Goal: Contribute content

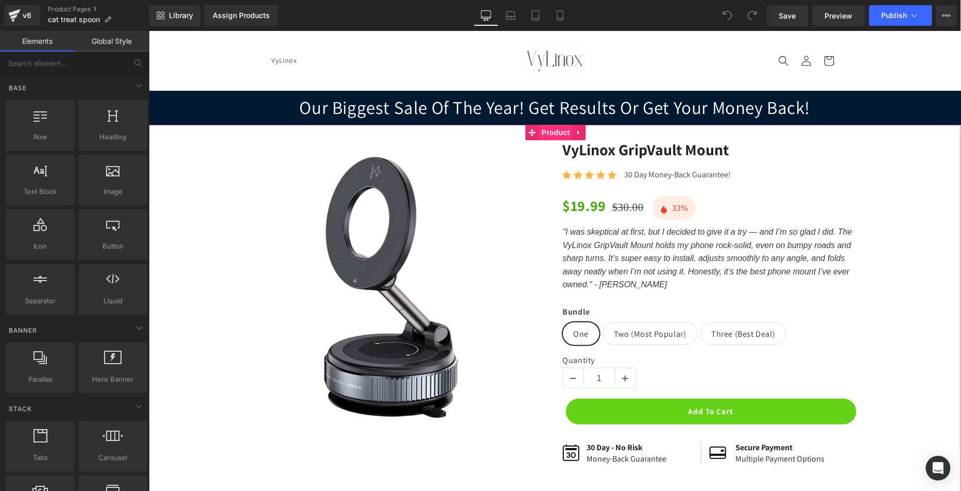
click at [555, 130] on span "Product" at bounding box center [555, 131] width 33 height 15
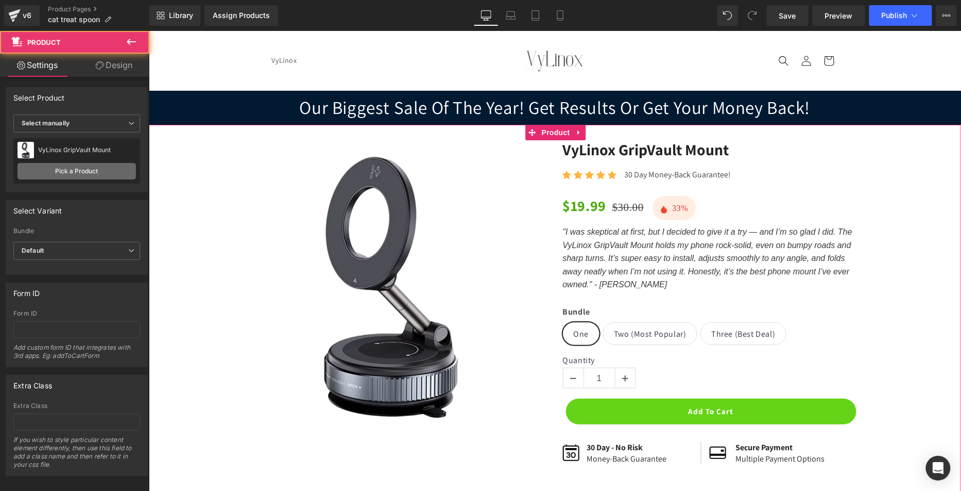
click at [102, 172] on link "Pick a Product" at bounding box center [77, 171] width 119 height 16
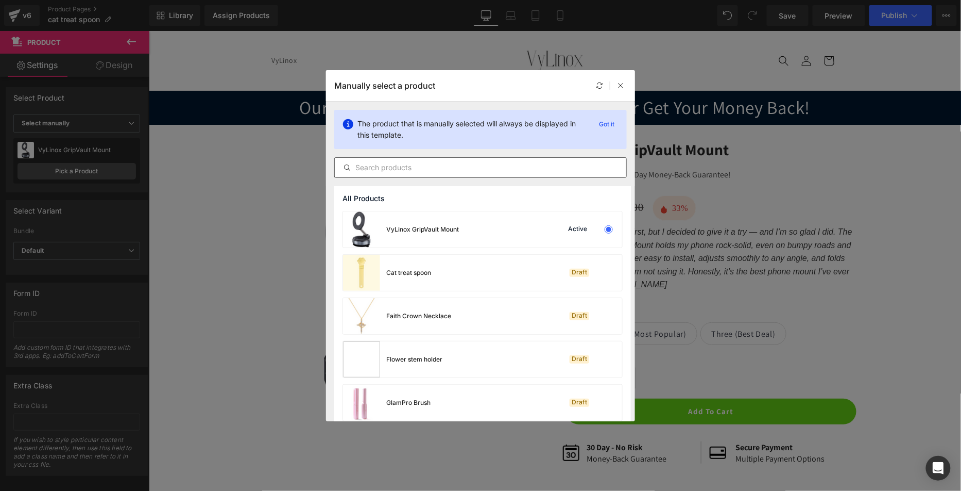
click at [423, 165] on input "text" at bounding box center [481, 167] width 292 height 12
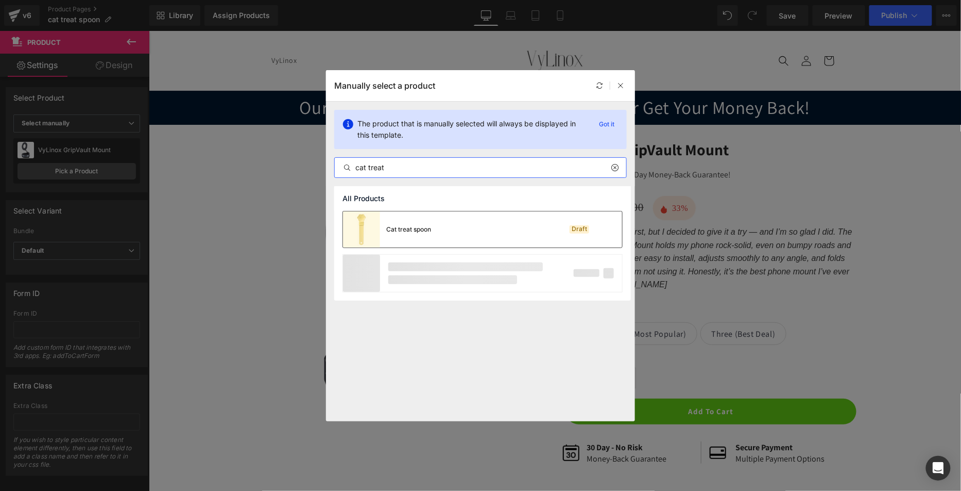
type input "cat treat"
click at [418, 228] on div "Cat treat spoon" at bounding box center [408, 229] width 45 height 9
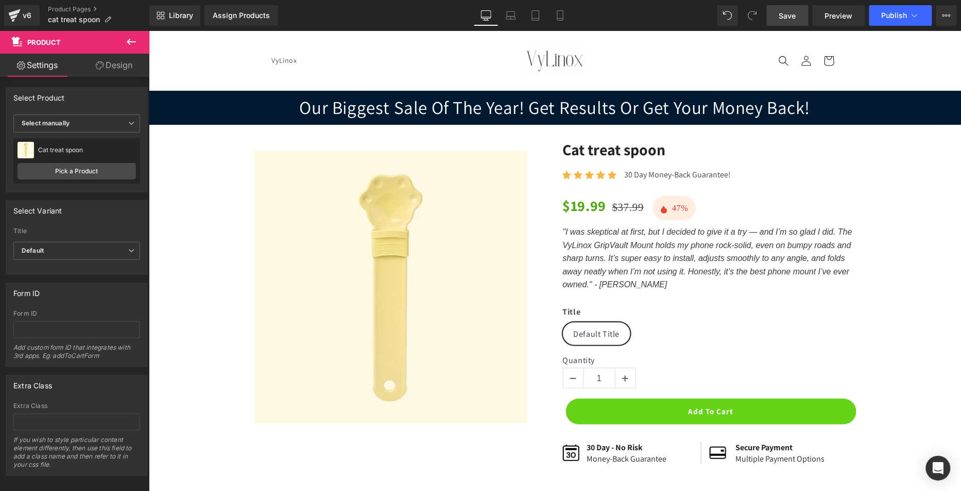
click at [794, 12] on span "Save" at bounding box center [788, 15] width 17 height 11
click at [374, 210] on img at bounding box center [391, 286] width 274 height 273
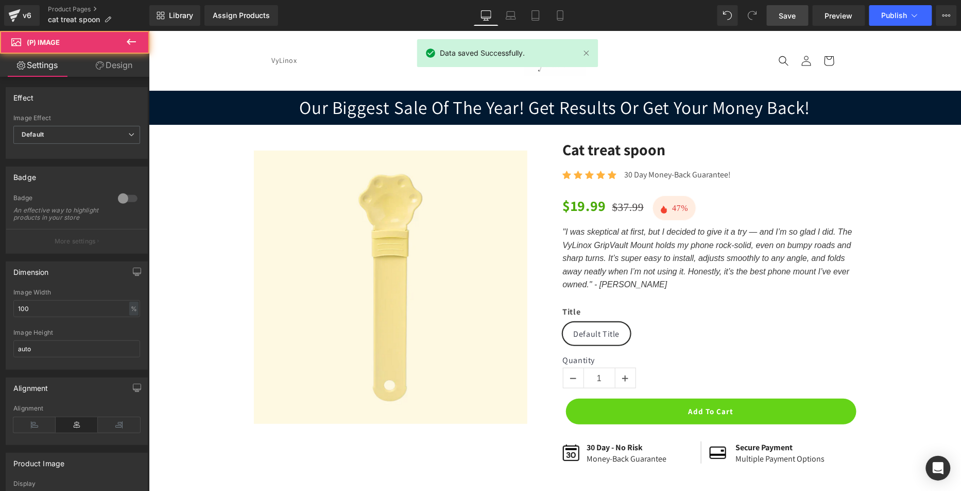
click at [133, 65] on link "Design" at bounding box center [114, 65] width 75 height 23
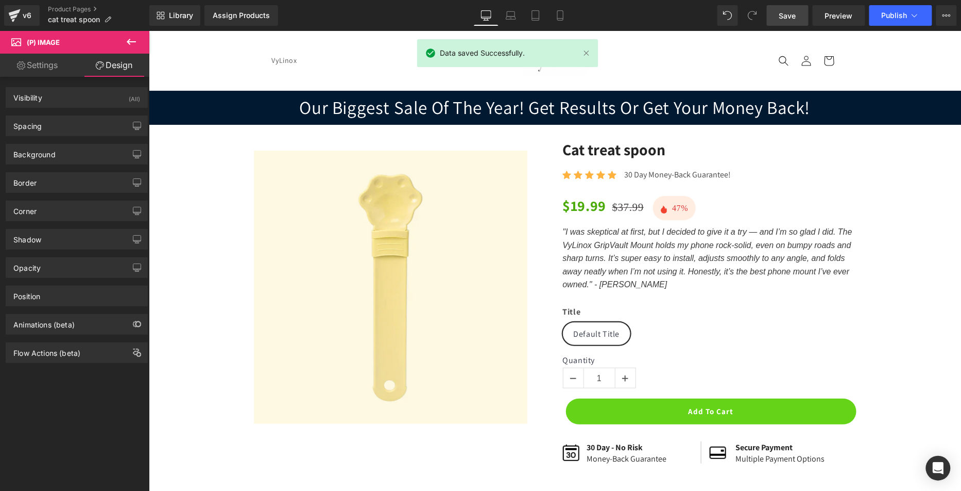
drag, startPoint x: 91, startPoint y: 157, endPoint x: 91, endPoint y: 173, distance: 16.0
click at [91, 157] on div "Background" at bounding box center [76, 154] width 141 height 20
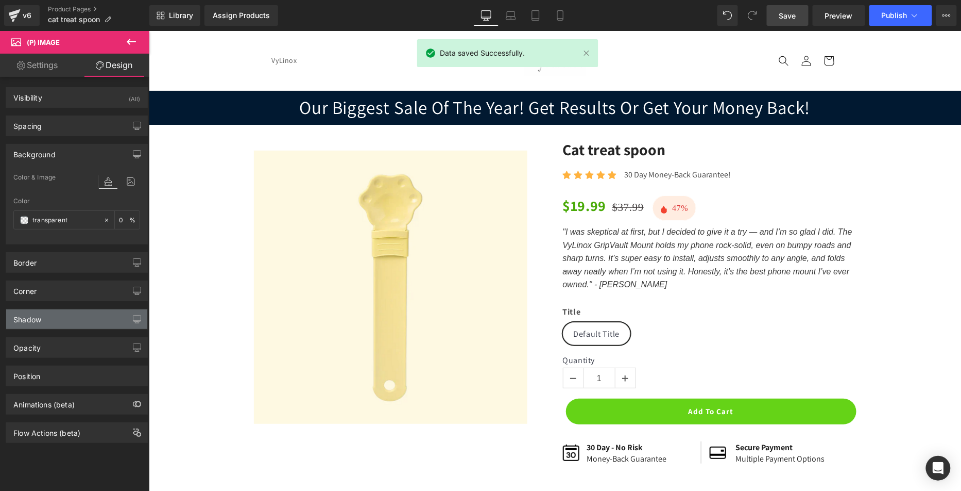
click at [79, 322] on div "Shadow" at bounding box center [76, 319] width 141 height 20
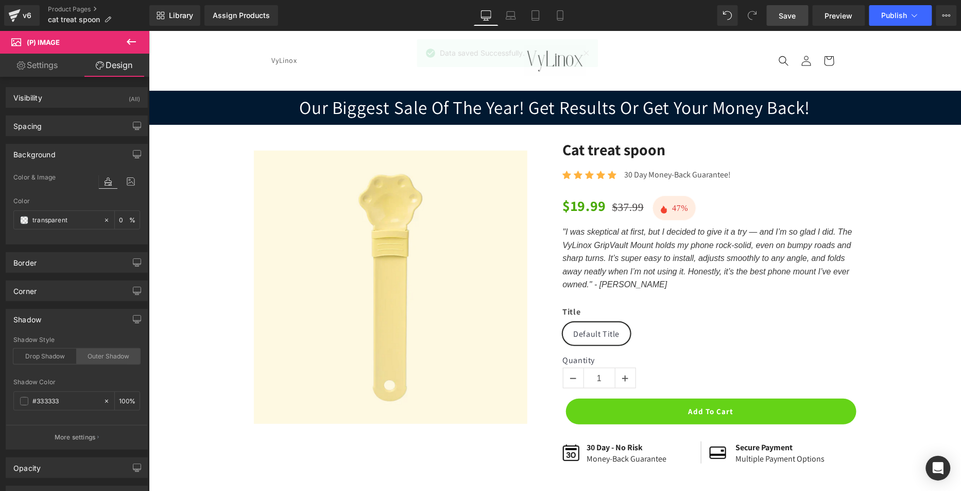
click at [111, 355] on div "Outer Shadow" at bounding box center [108, 355] width 63 height 15
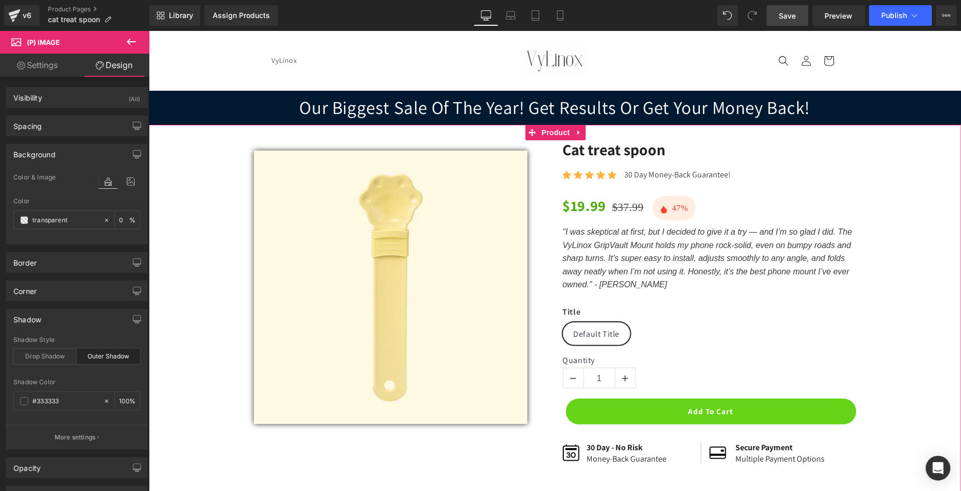
click at [205, 267] on div "Sale Off (P) Image Row Cat treat spoon (P) Title Icon Icon Icon Icon Icon Icon …" at bounding box center [555, 312] width 802 height 345
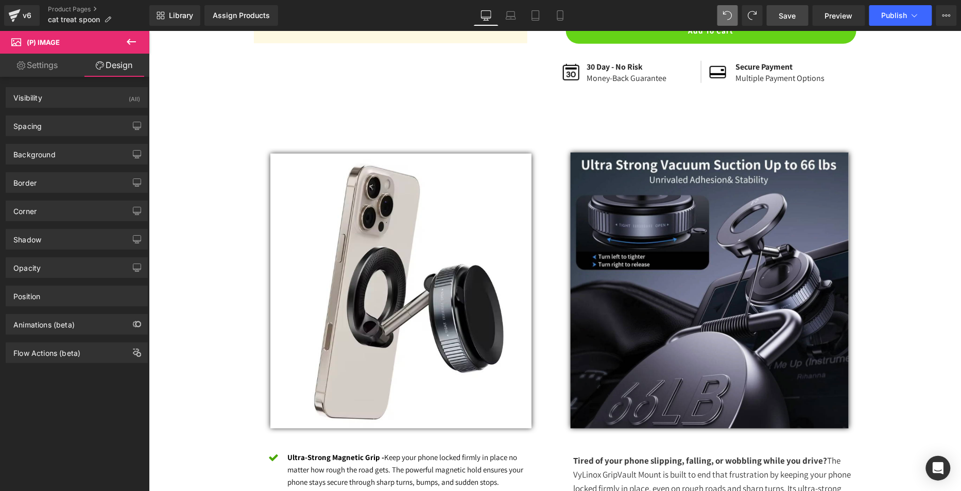
scroll to position [389, 0]
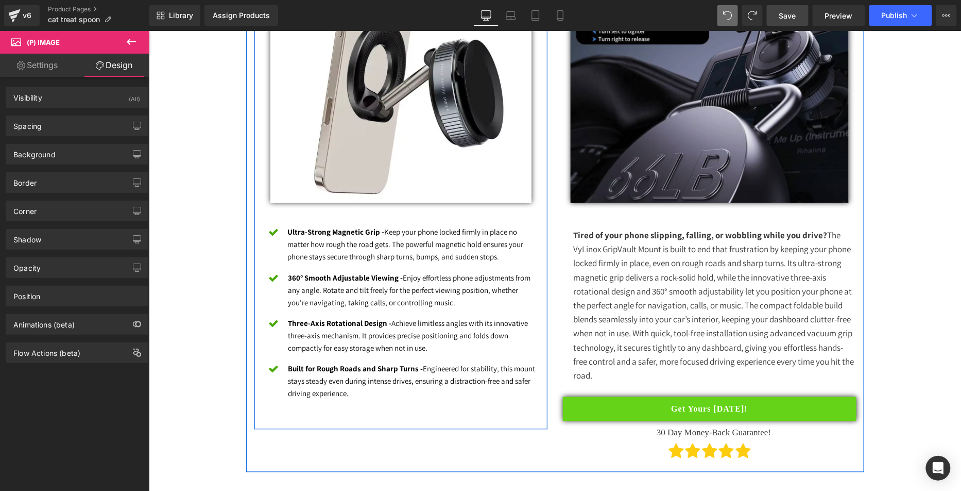
click at [370, 232] on strong "Ultra-Strong Magnetic Grip -" at bounding box center [336, 232] width 97 height 10
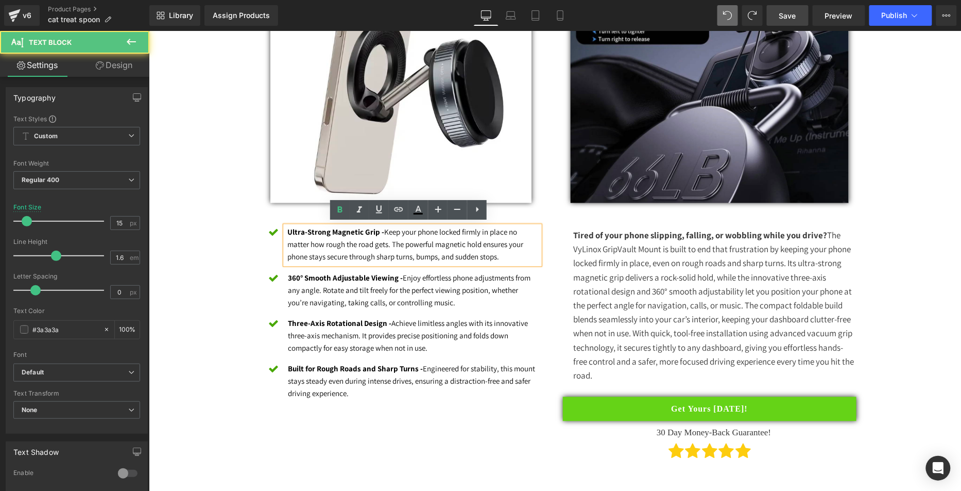
scroll to position [606, 0]
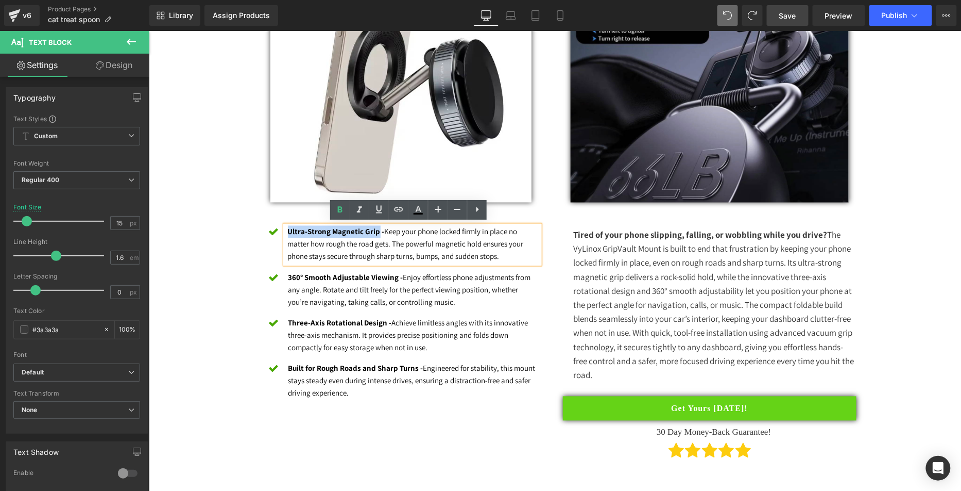
drag, startPoint x: 374, startPoint y: 228, endPoint x: 280, endPoint y: 228, distance: 93.8
click at [285, 228] on div "Ultra-Strong Magnetic Grip - Keep your phone locked firmly in place no matter h…" at bounding box center [412, 244] width 255 height 38
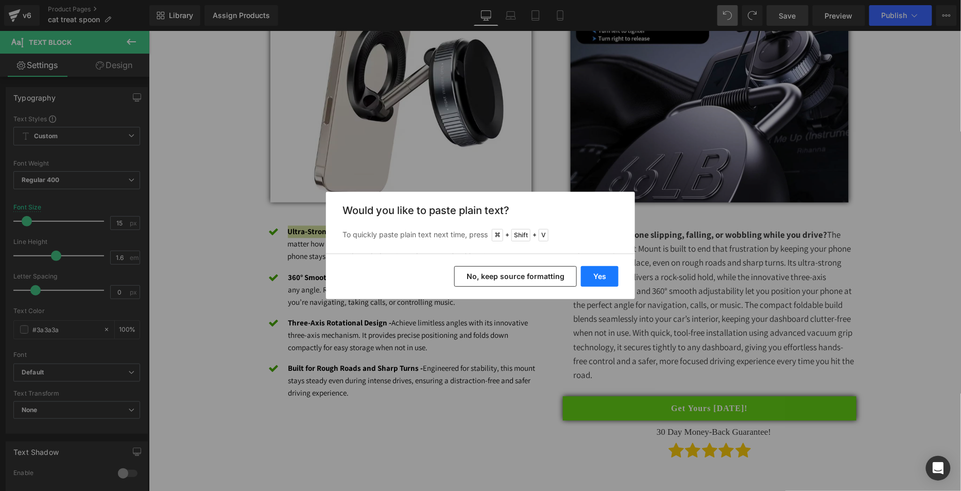
click at [612, 276] on button "Yes" at bounding box center [600, 276] width 38 height 21
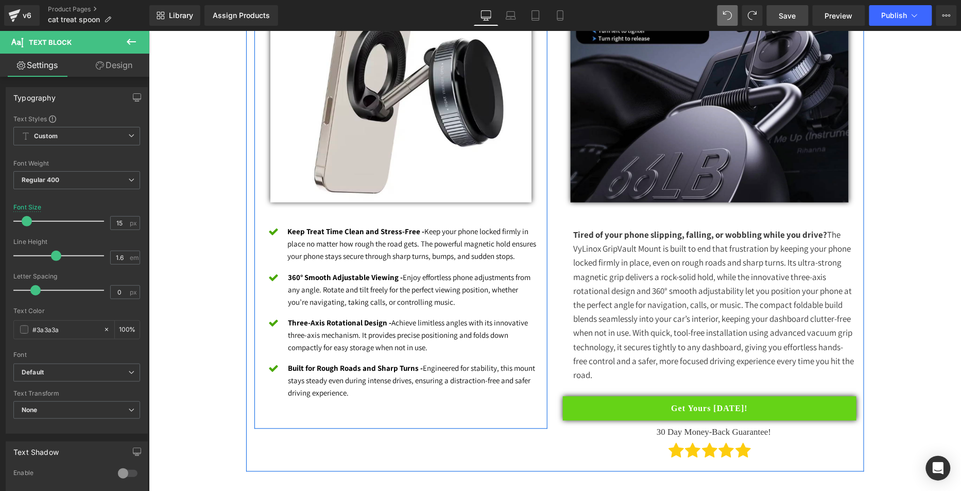
click at [365, 249] on font "Keep Treat Time Clean and Stress-Free - Keep your phone locked firmly in place …" at bounding box center [412, 243] width 249 height 35
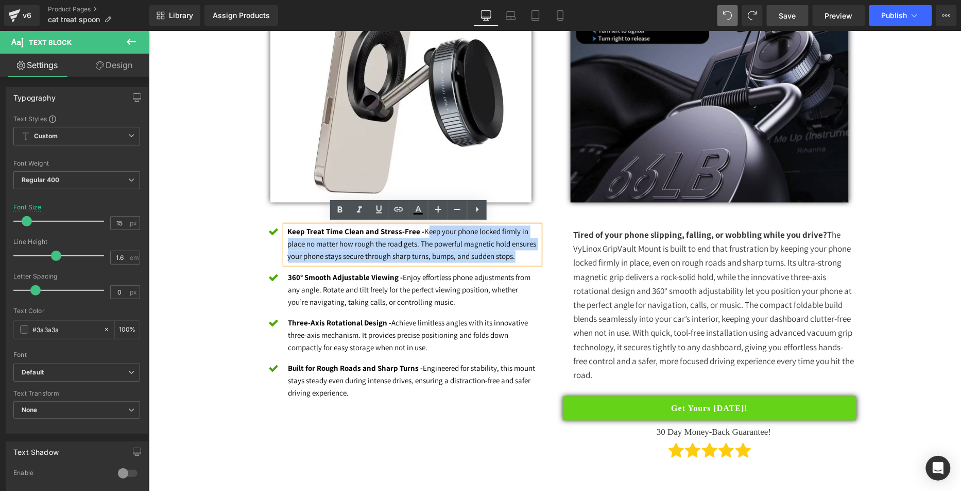
drag, startPoint x: 522, startPoint y: 255, endPoint x: 421, endPoint y: 231, distance: 104.2
click at [421, 231] on p "Keep Treat Time Clean and Stress-Free - Keep your phone locked firmly in place …" at bounding box center [414, 243] width 252 height 37
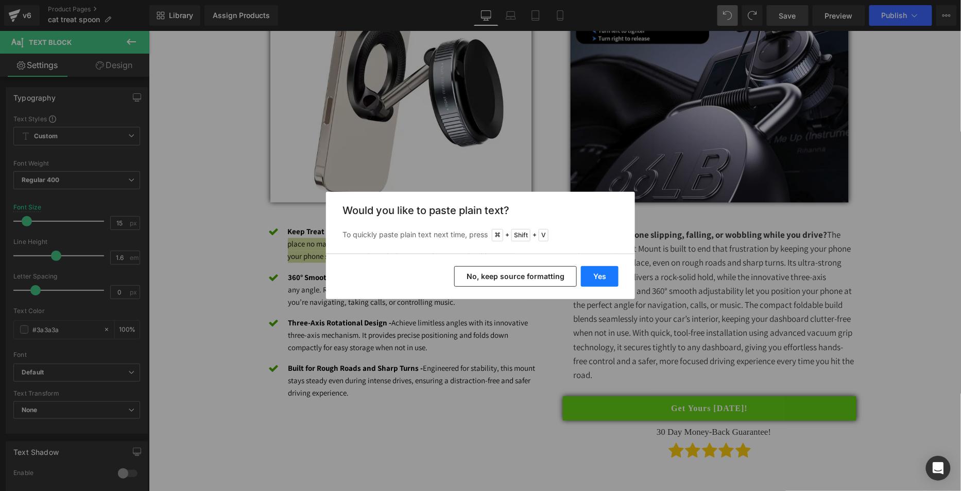
click at [582, 273] on button "Yes" at bounding box center [600, 276] width 38 height 21
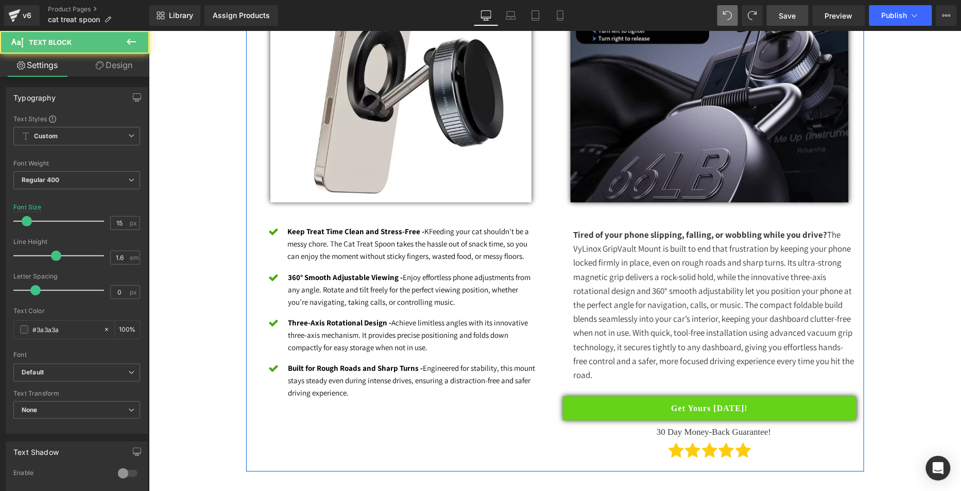
click at [437, 244] on div "Keep Treat Time Clean and Stress-Free - KFeeding your cat shouldn’t be a messy …" at bounding box center [412, 244] width 255 height 38
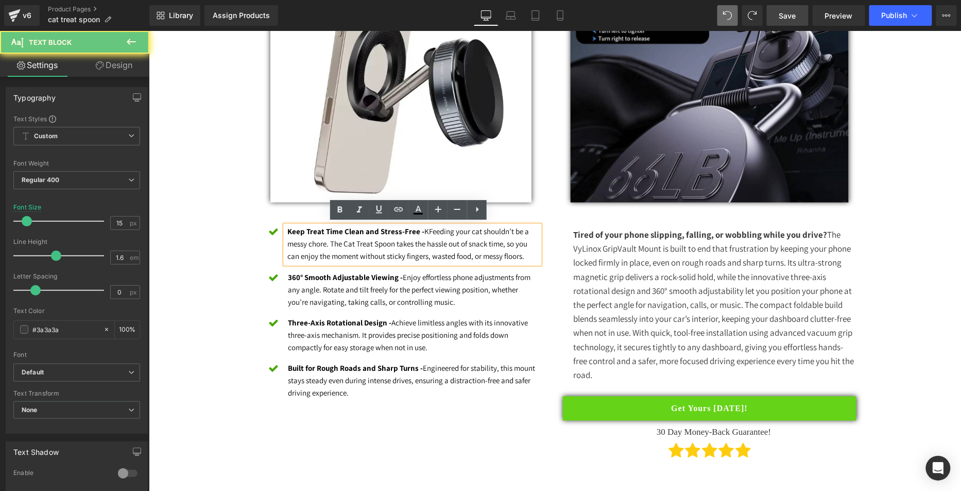
drag, startPoint x: 425, startPoint y: 231, endPoint x: 434, endPoint y: 239, distance: 12.4
click at [425, 231] on font "Keep Treat Time Clean and Stress-Free - KFeeding your cat shouldn’t be a messy …" at bounding box center [409, 243] width 242 height 35
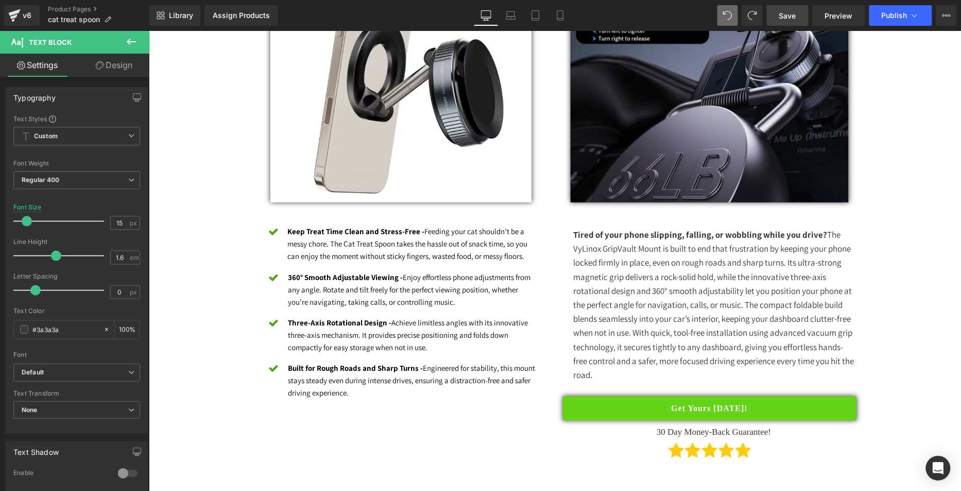
click at [787, 12] on span "Save" at bounding box center [788, 15] width 17 height 11
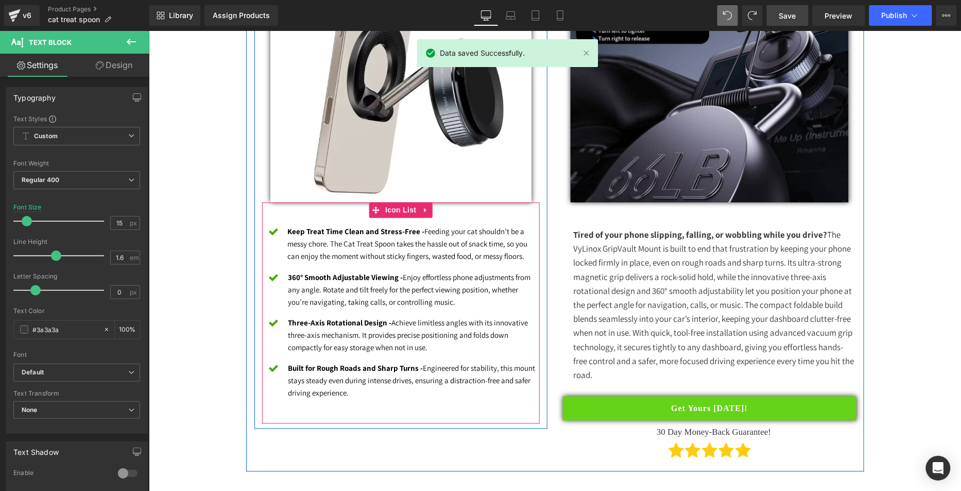
click at [355, 288] on font "360° Smooth Adjustable Viewing - Enjoy effortless phone adjustments from any an…" at bounding box center [409, 289] width 243 height 35
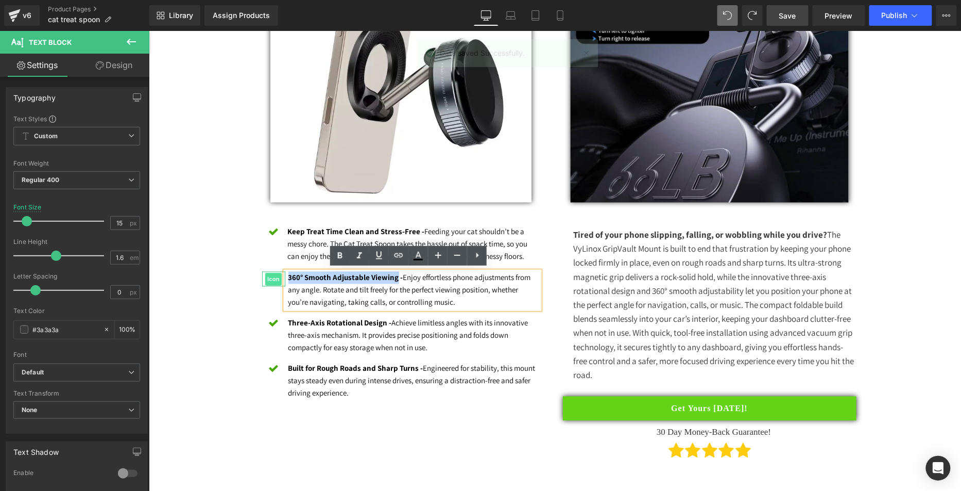
drag, startPoint x: 391, startPoint y: 275, endPoint x: 263, endPoint y: 272, distance: 128.3
click at [263, 272] on li "Icon 360° Smooth Adjustable Viewing - Enjoy effortless phone adjustments from a…" at bounding box center [401, 290] width 278 height 38
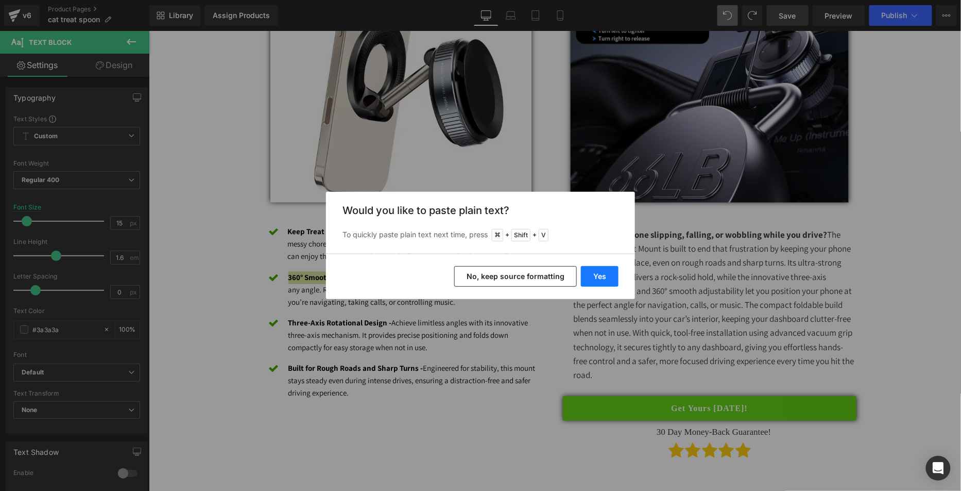
click at [604, 277] on button "Yes" at bounding box center [600, 276] width 38 height 21
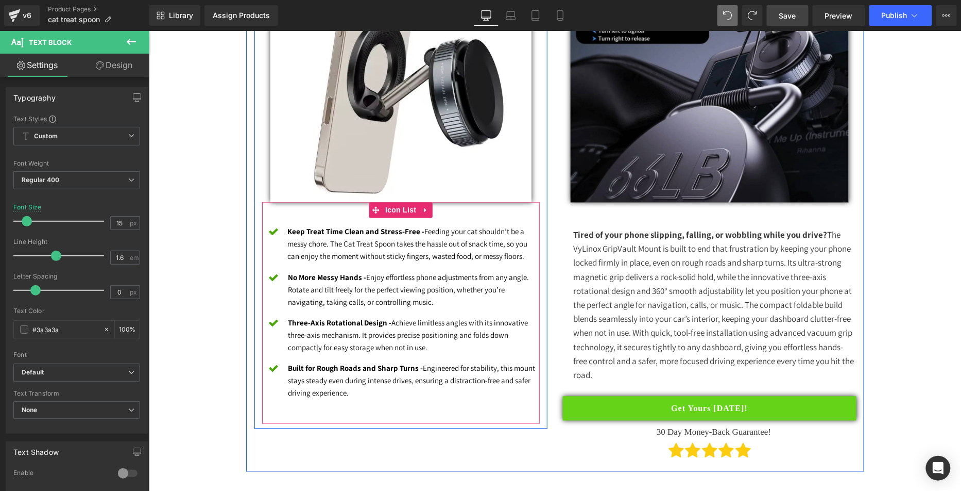
click at [451, 303] on p "No More Messy Hands - Enjoy effortless phone adjustments from any angle. Rotate…" at bounding box center [414, 289] width 252 height 37
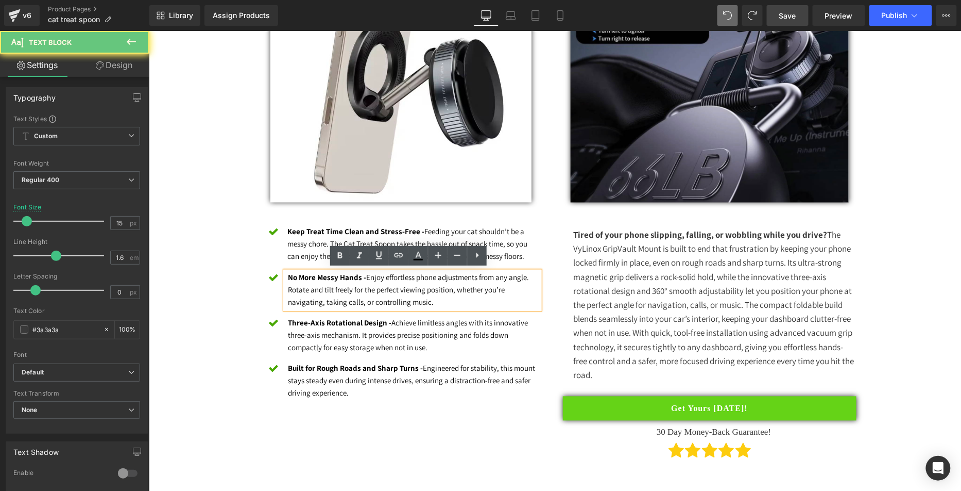
drag, startPoint x: 429, startPoint y: 294, endPoint x: 366, endPoint y: 278, distance: 64.9
click at [366, 278] on p "No More Messy Hands - Enjoy effortless phone adjustments from any angle. Rotate…" at bounding box center [414, 289] width 252 height 37
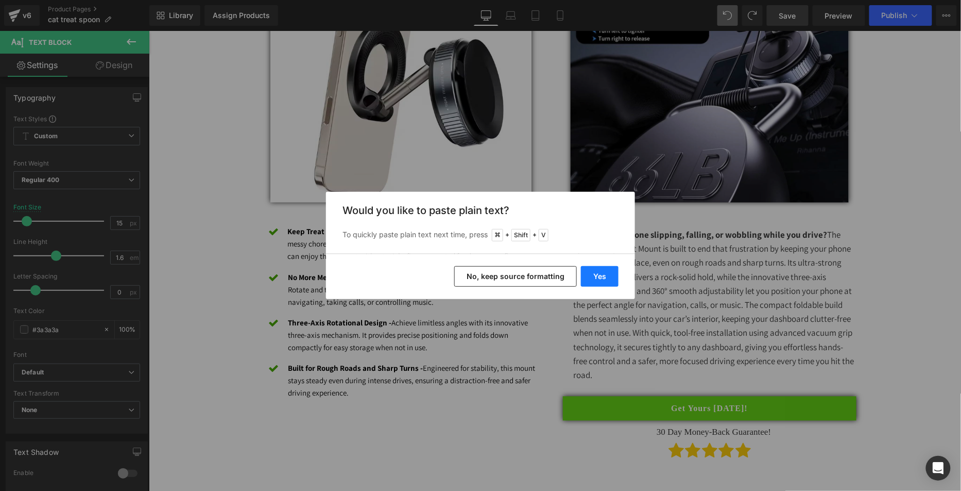
click at [605, 272] on button "Yes" at bounding box center [600, 276] width 38 height 21
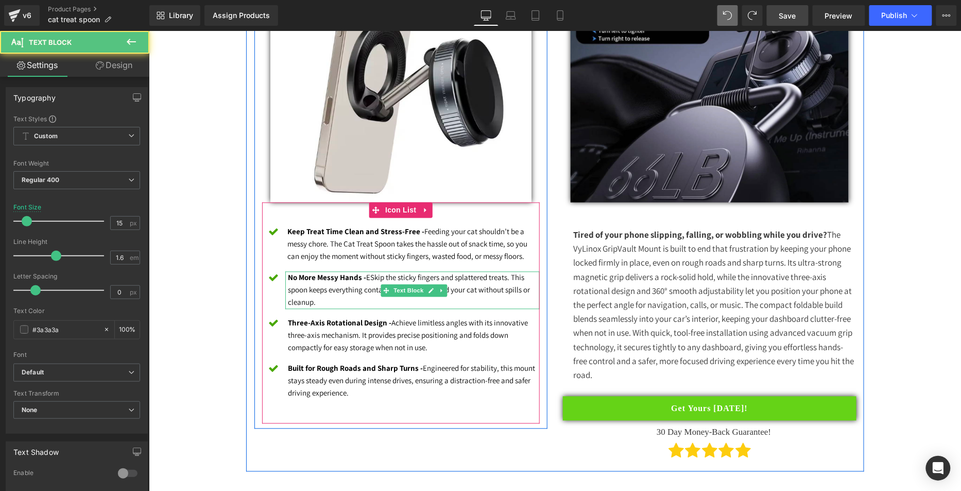
click at [369, 275] on font "No More Messy Hands - ESkip the sticky fingers and splattered treats. This spoo…" at bounding box center [409, 289] width 242 height 35
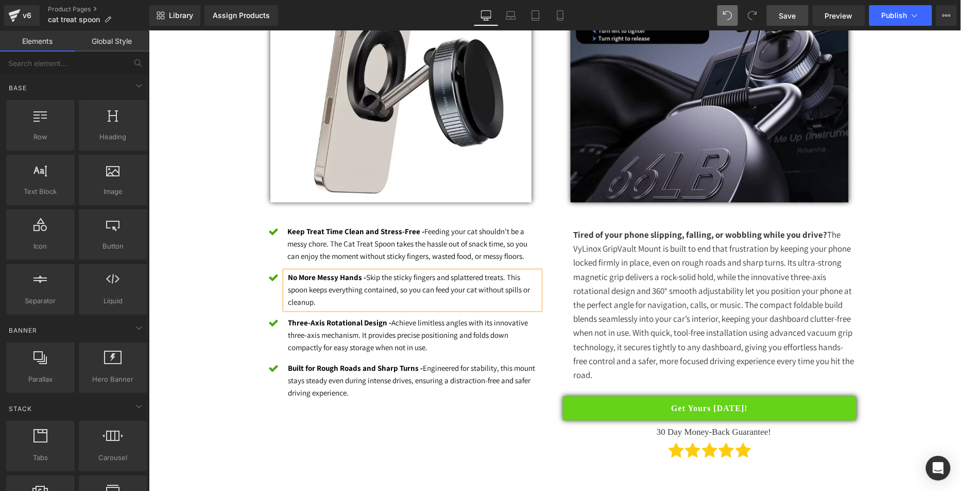
click at [788, 8] on link "Save" at bounding box center [788, 15] width 42 height 21
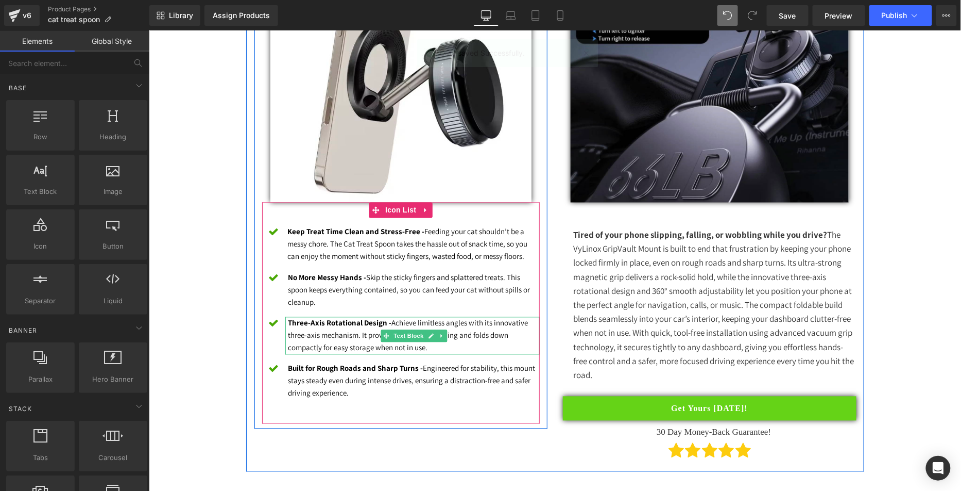
drag, startPoint x: 386, startPoint y: 338, endPoint x: 432, endPoint y: 343, distance: 46.1
click at [387, 337] on link "Text Block" at bounding box center [402, 335] width 45 height 12
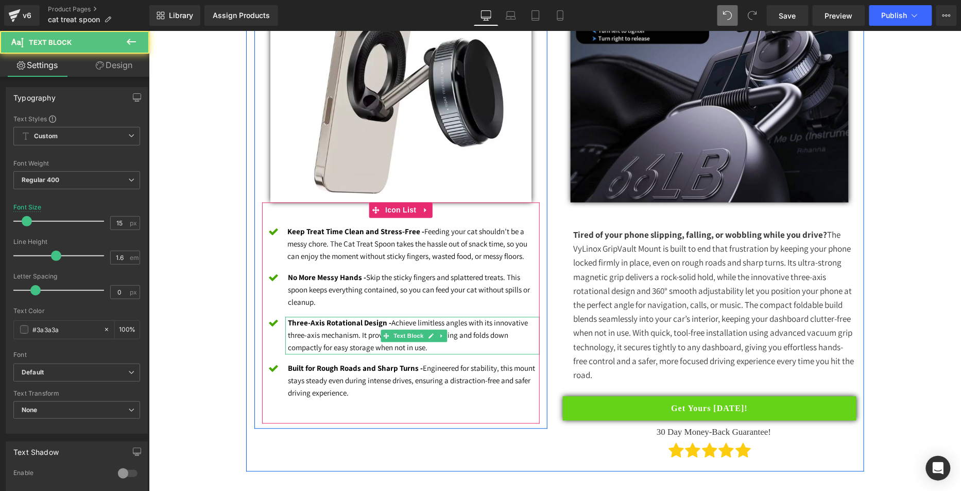
click at [443, 346] on p "Three-Axis Rotational Design - Achieve limitless angles with its innovative thr…" at bounding box center [414, 334] width 252 height 37
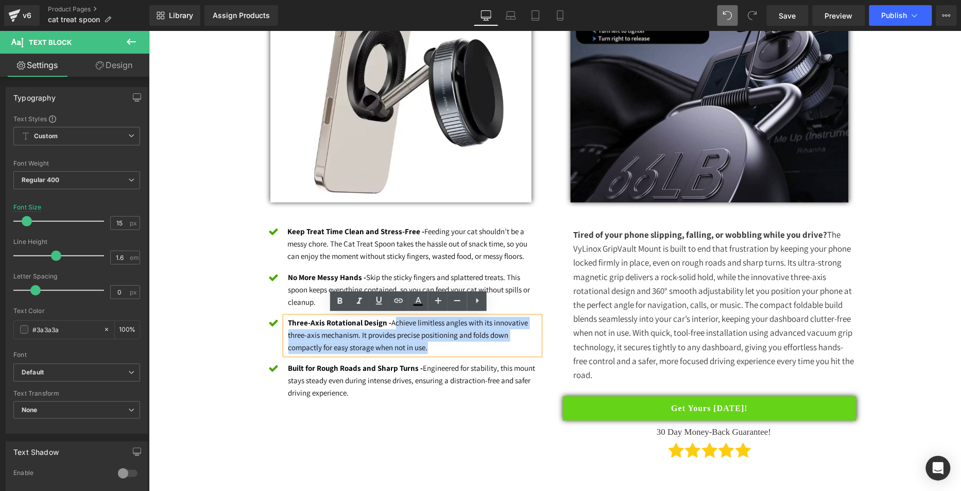
drag, startPoint x: 441, startPoint y: 339, endPoint x: 389, endPoint y: 324, distance: 53.6
click at [389, 324] on p "Three-Axis Rotational Design - Achieve limitless angles with its innovative thr…" at bounding box center [414, 334] width 252 height 37
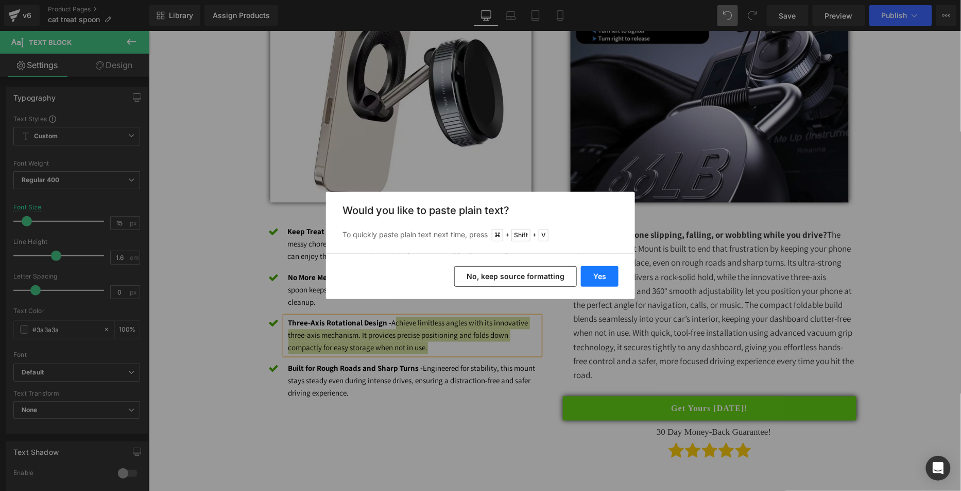
click at [618, 269] on button "Yes" at bounding box center [600, 276] width 38 height 21
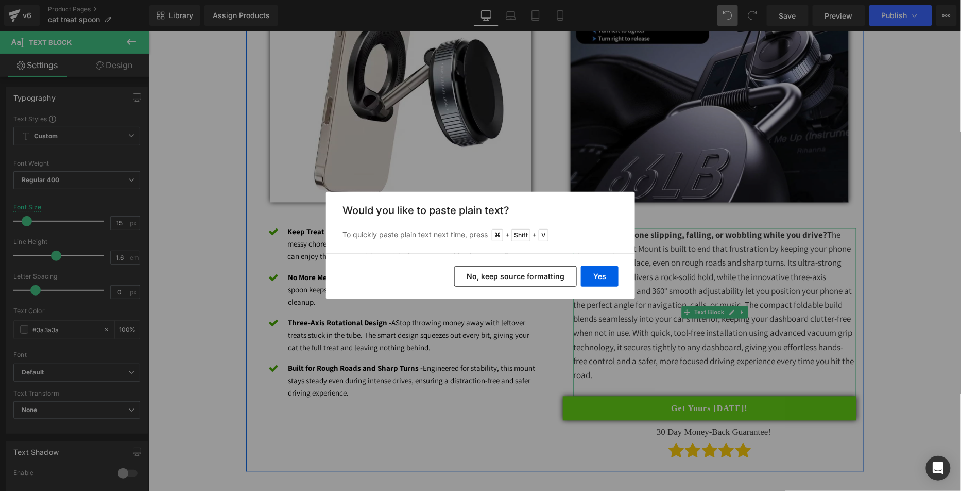
click at [603, 273] on p "Tired of your phone slipping, falling, or wobbling while you drive? The VyLinox…" at bounding box center [714, 305] width 283 height 154
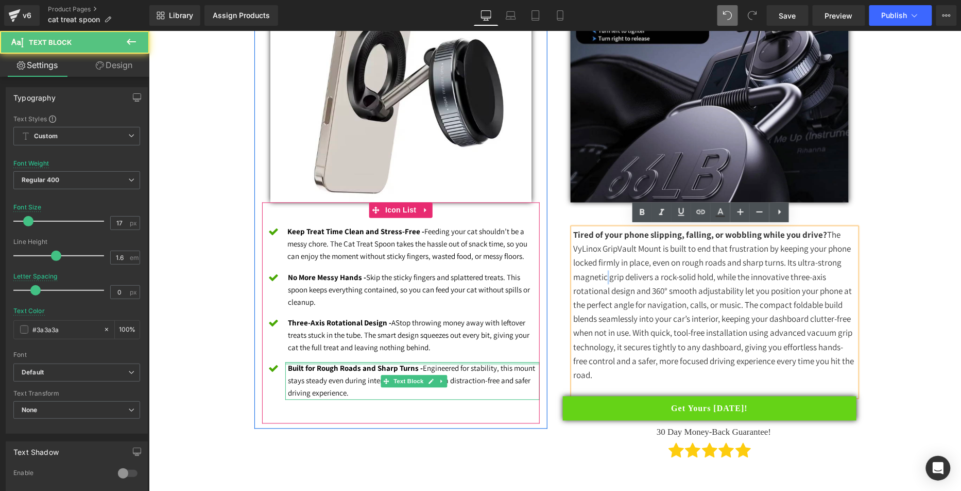
click at [389, 327] on p "Three-Axis Rotational Design - AStop throwing money away with leftover treats s…" at bounding box center [414, 334] width 252 height 37
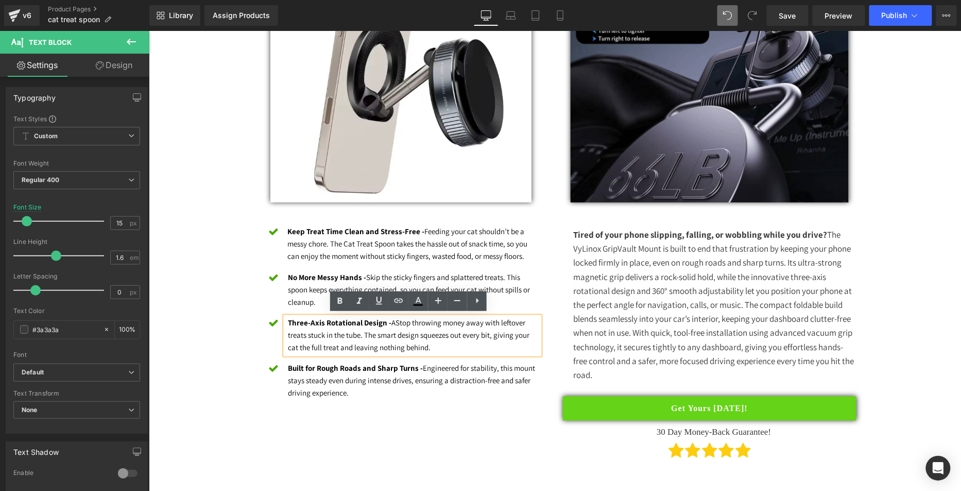
click at [395, 321] on font "Three-Axis Rotational Design - AStop throwing money away with leftover treats s…" at bounding box center [409, 334] width 242 height 35
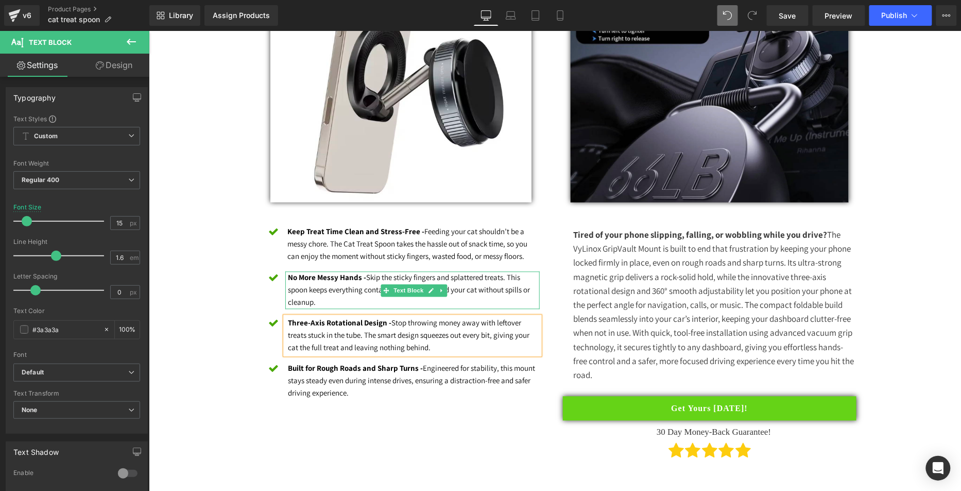
click at [340, 302] on p "No More Messy Hands - Skip the sticky fingers and splattered treats. This spoon…" at bounding box center [414, 289] width 252 height 37
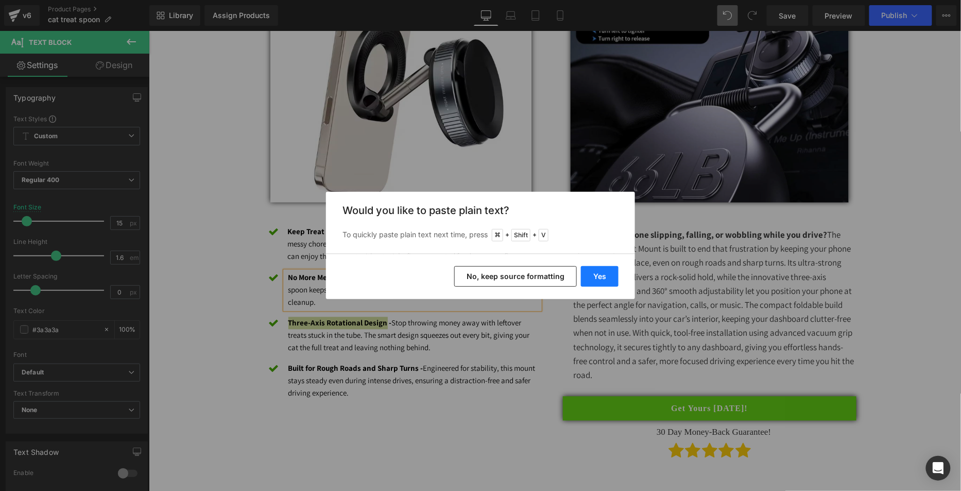
click at [581, 273] on div "Yes No, keep source formatting" at bounding box center [480, 276] width 309 height 45
click at [611, 277] on button "Yes" at bounding box center [600, 276] width 38 height 21
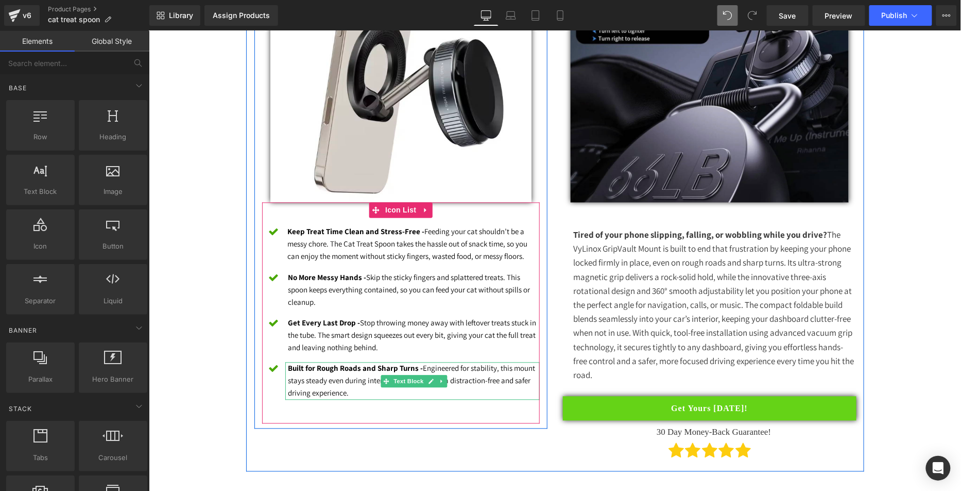
click at [332, 376] on font "Built for Rough Roads and Sharp Turns - Engineered for stability, this mount st…" at bounding box center [411, 380] width 247 height 35
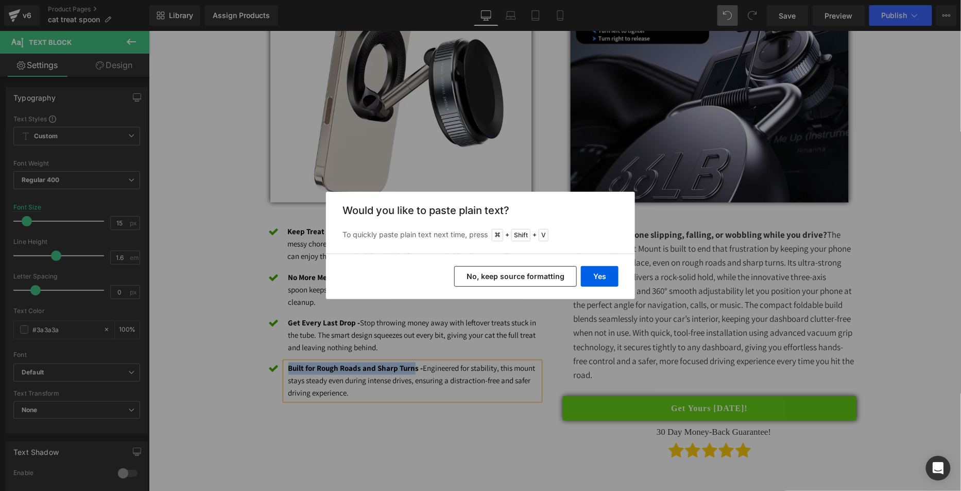
drag, startPoint x: 410, startPoint y: 366, endPoint x: 285, endPoint y: 366, distance: 125.2
click at [288, 366] on strong "Built for Rough Roads and Sharp Turns -" at bounding box center [355, 368] width 135 height 10
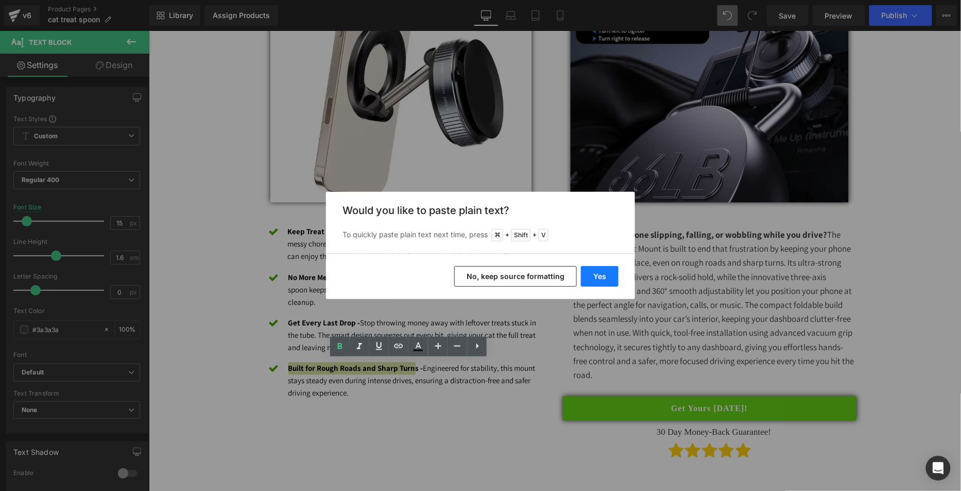
click at [590, 273] on button "Yes" at bounding box center [600, 276] width 38 height 21
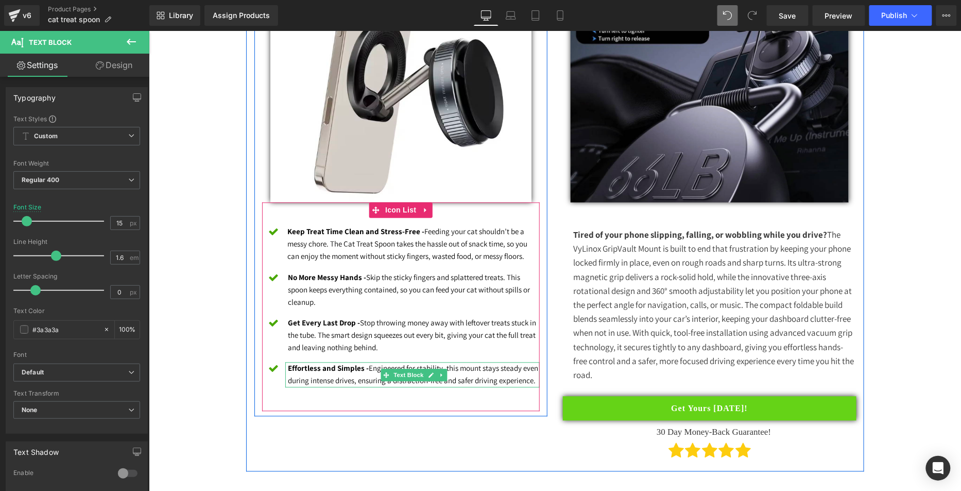
click at [358, 366] on strong "Effortless and Simples -" at bounding box center [328, 368] width 81 height 10
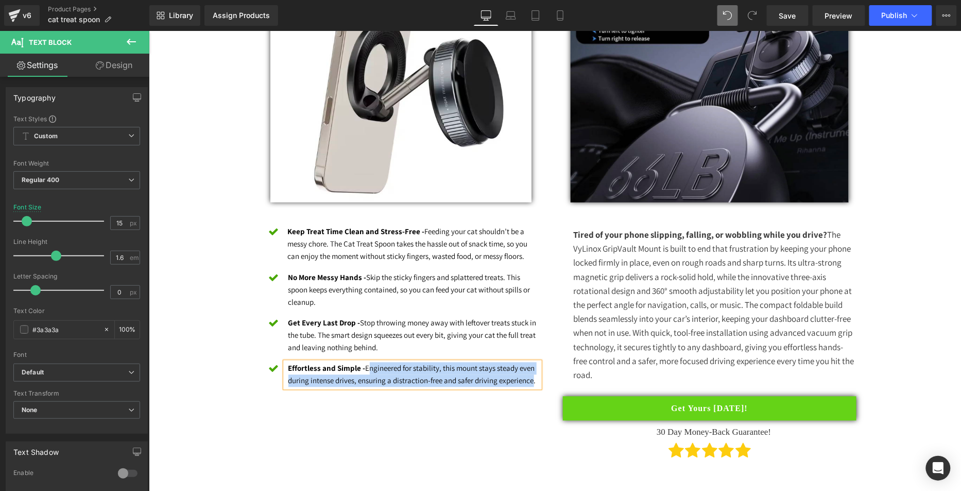
drag, startPoint x: 404, startPoint y: 373, endPoint x: 365, endPoint y: 369, distance: 39.8
click at [365, 369] on font "Effortless and Simple - Engineered for stability, this mount stays steady even …" at bounding box center [412, 374] width 248 height 22
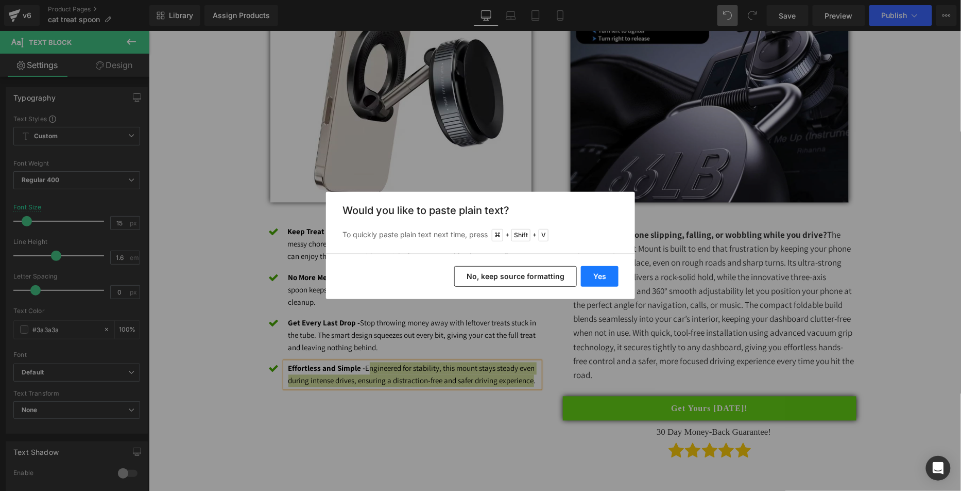
click at [597, 269] on button "Yes" at bounding box center [600, 276] width 38 height 21
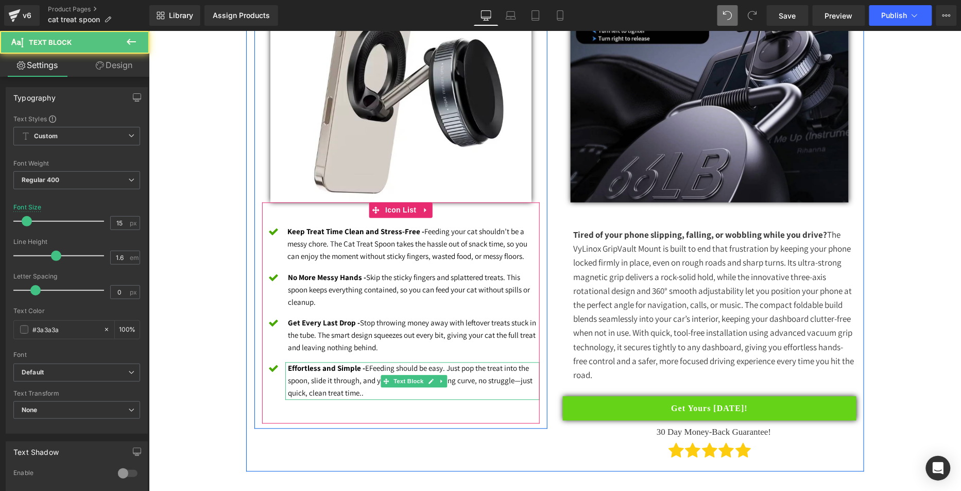
click at [367, 366] on font "Effortless and Simple - EFeeding should be easy. Just pop the treat into the sp…" at bounding box center [410, 380] width 245 height 35
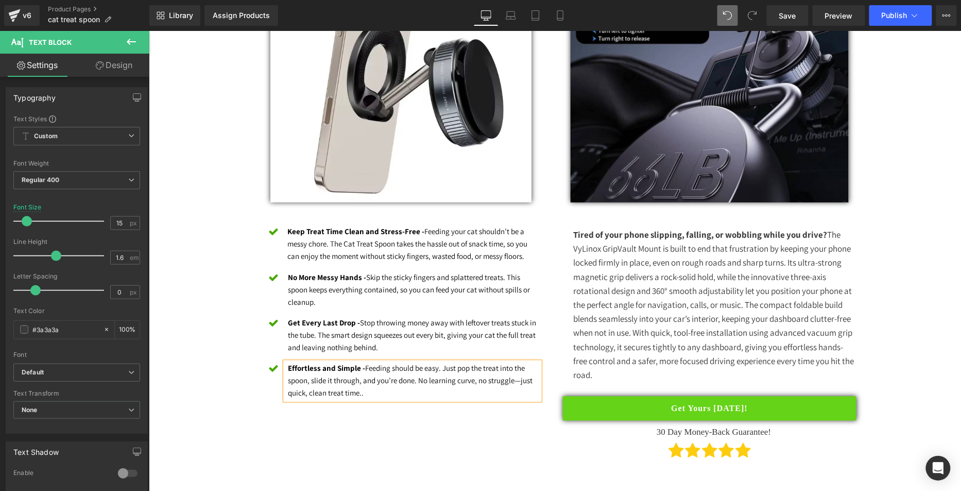
drag, startPoint x: 199, startPoint y: 255, endPoint x: 206, endPoint y: 263, distance: 10.2
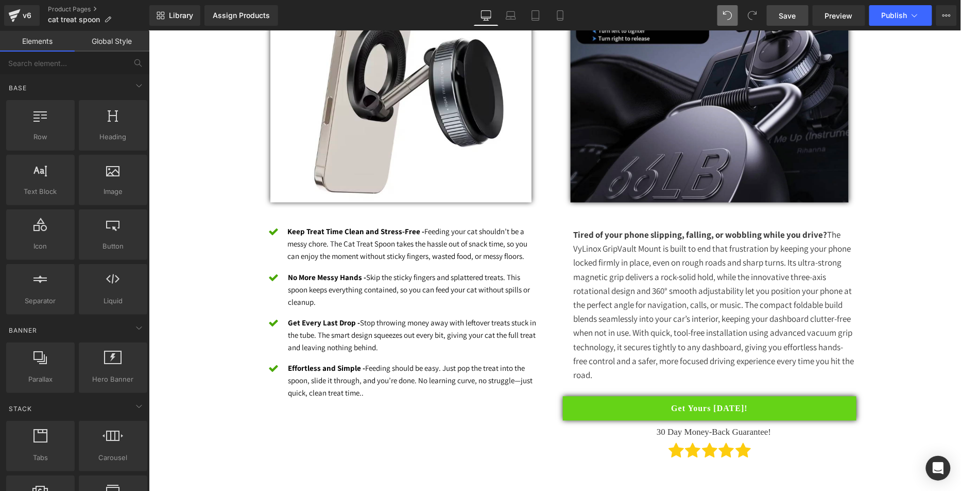
click at [788, 14] on span "Save" at bounding box center [788, 15] width 17 height 11
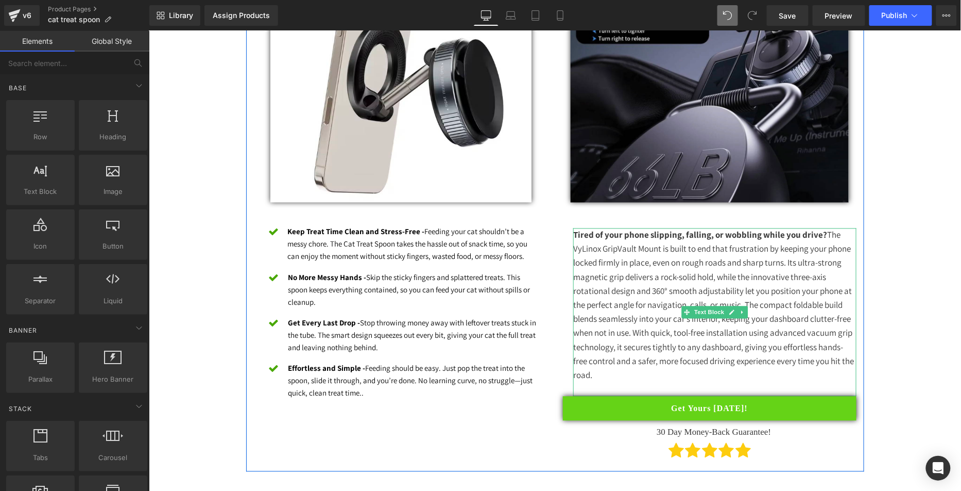
click at [635, 351] on p "Tired of your phone slipping, falling, or wobbling while you drive? The VyLinox…" at bounding box center [714, 305] width 283 height 154
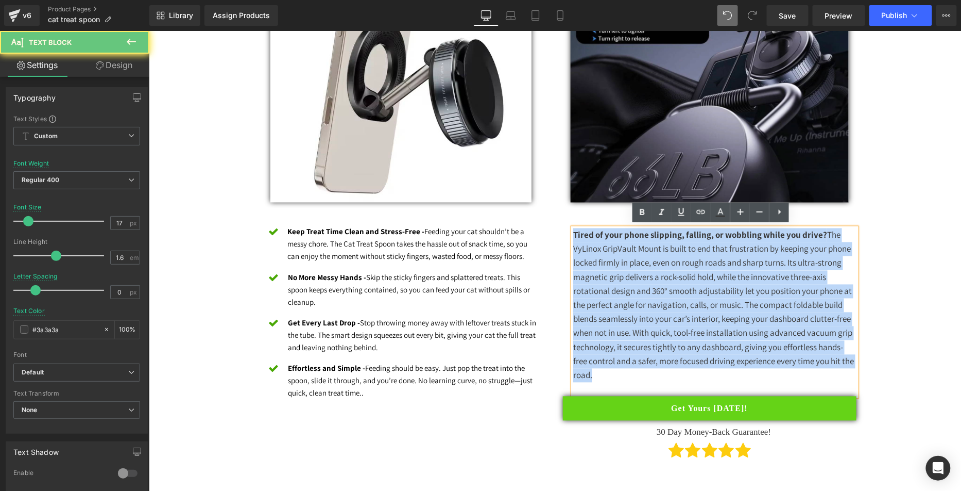
drag, startPoint x: 620, startPoint y: 373, endPoint x: 558, endPoint y: 234, distance: 151.7
click at [559, 233] on div "Image Row Tired of your phone slipping, falling, or wobbling while you drive? T…" at bounding box center [709, 196] width 309 height 540
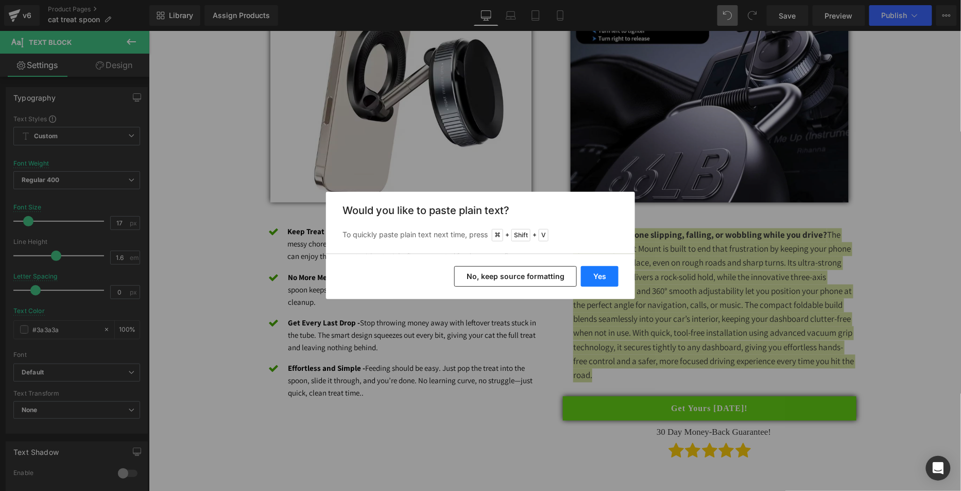
click at [592, 272] on button "Yes" at bounding box center [600, 276] width 38 height 21
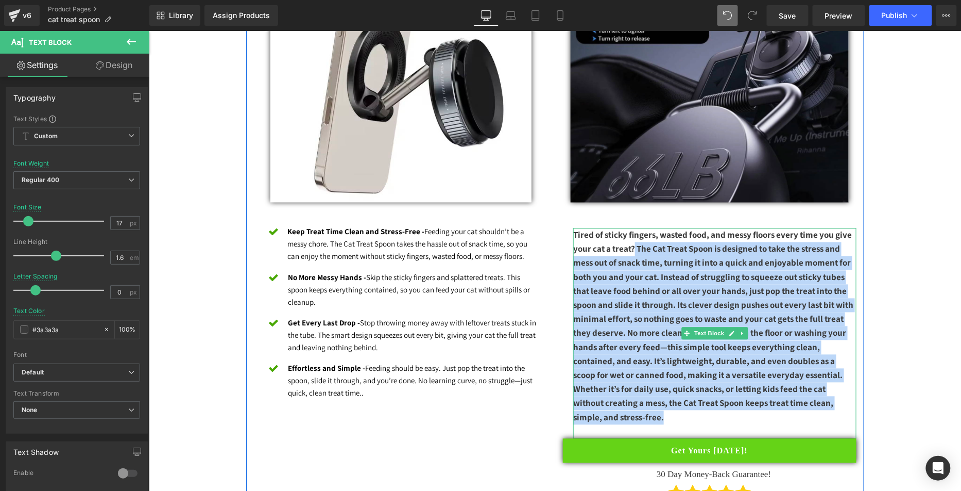
drag, startPoint x: 657, startPoint y: 346, endPoint x: 631, endPoint y: 250, distance: 99.2
click at [631, 250] on p "Tired of sticky fingers, wasted food, and messy floors every time you give your…" at bounding box center [714, 326] width 283 height 196
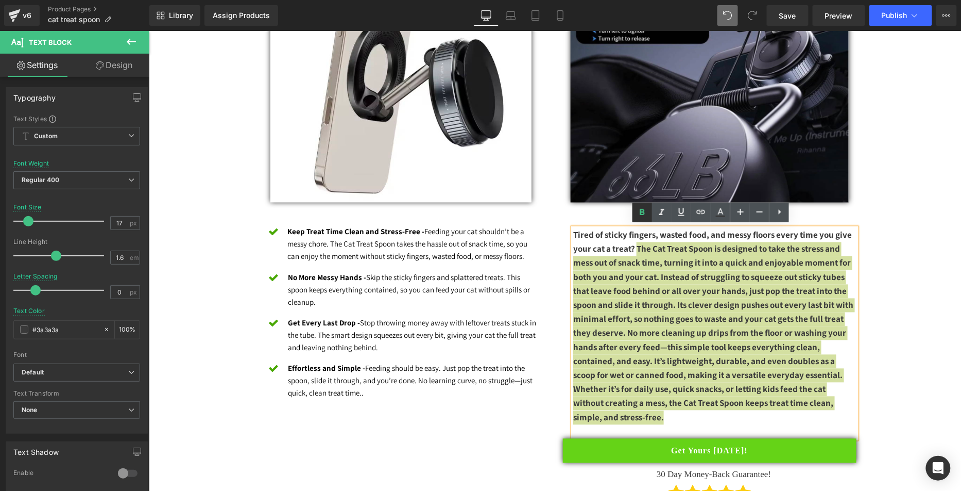
click at [645, 218] on link at bounding box center [643, 212] width 20 height 20
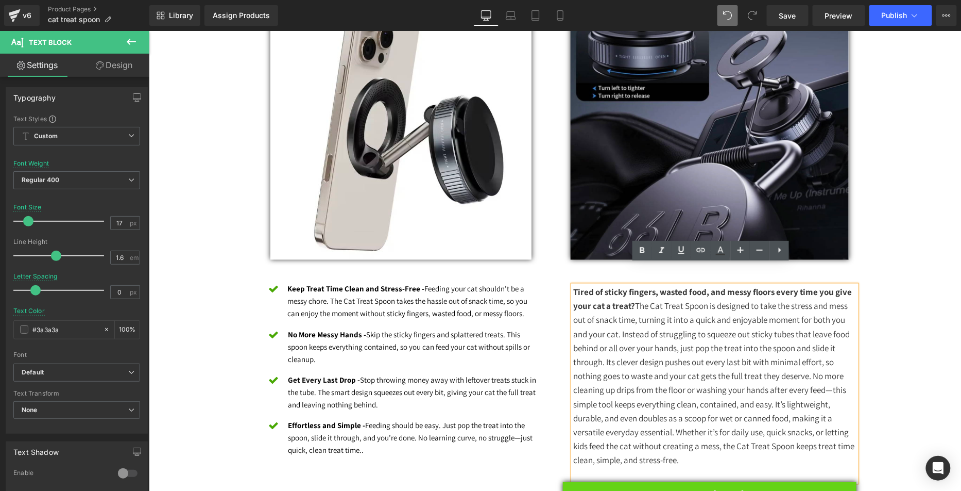
scroll to position [547, 0]
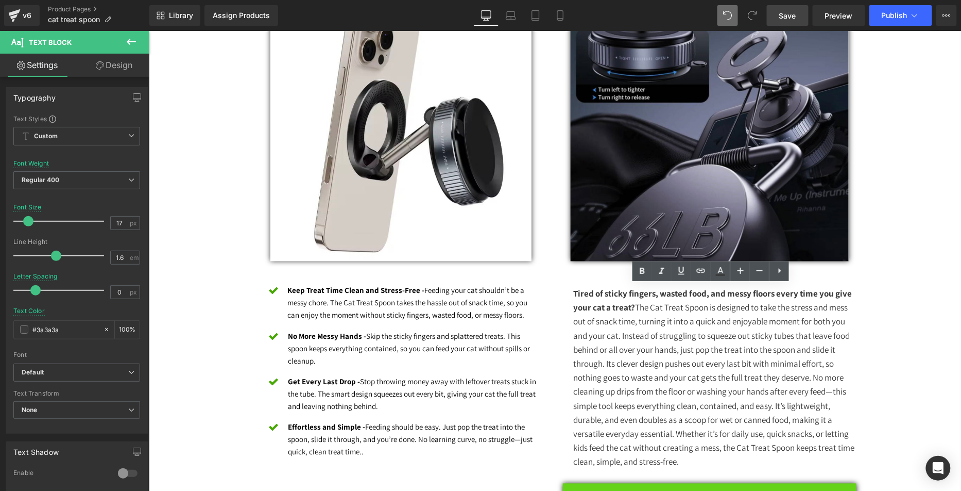
click at [784, 13] on span "Save" at bounding box center [788, 15] width 17 height 11
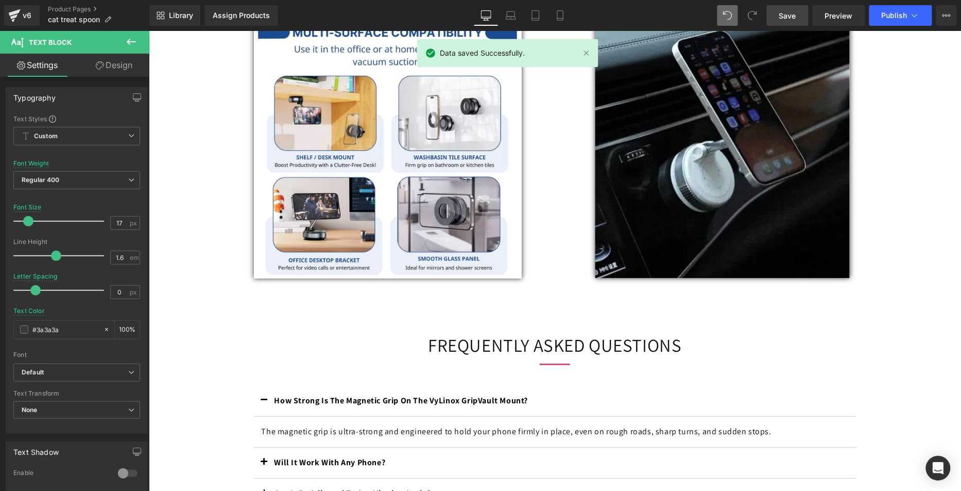
scroll to position [1140, 0]
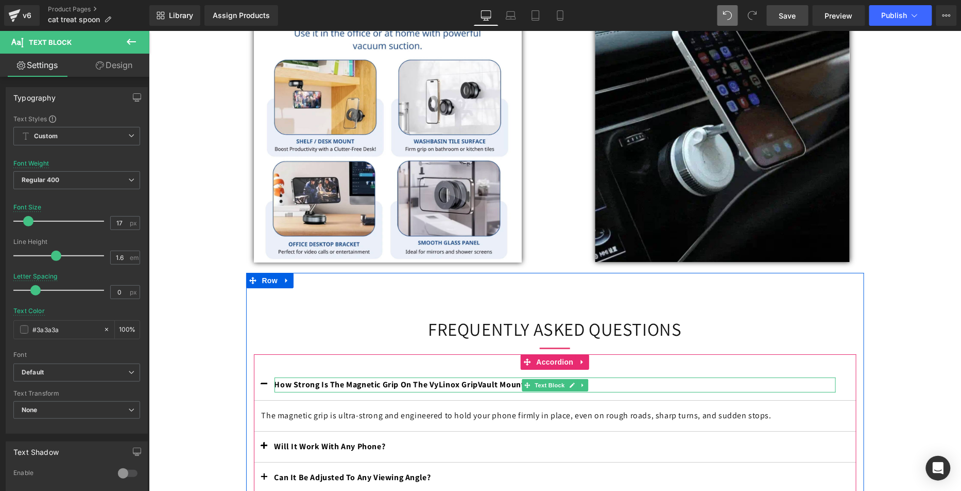
click at [386, 389] on div at bounding box center [555, 390] width 562 height 3
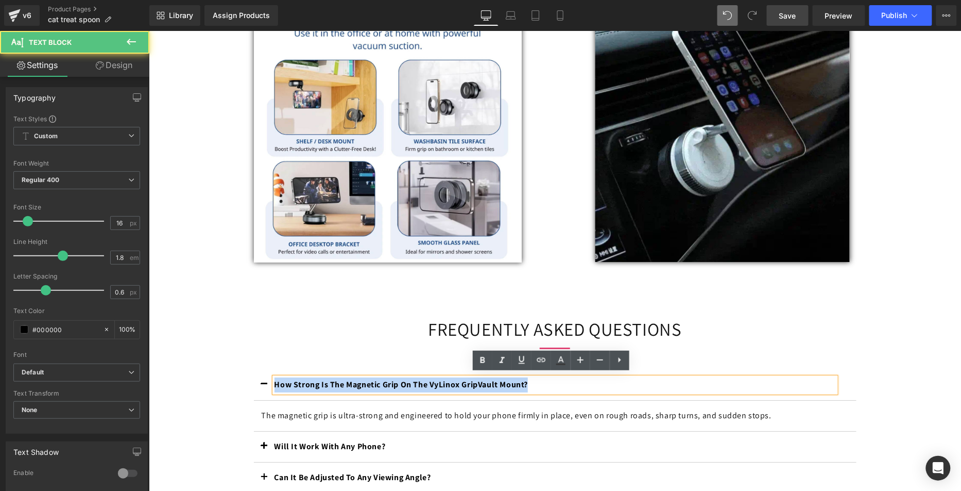
drag, startPoint x: 533, startPoint y: 382, endPoint x: 123, endPoint y: 364, distance: 410.6
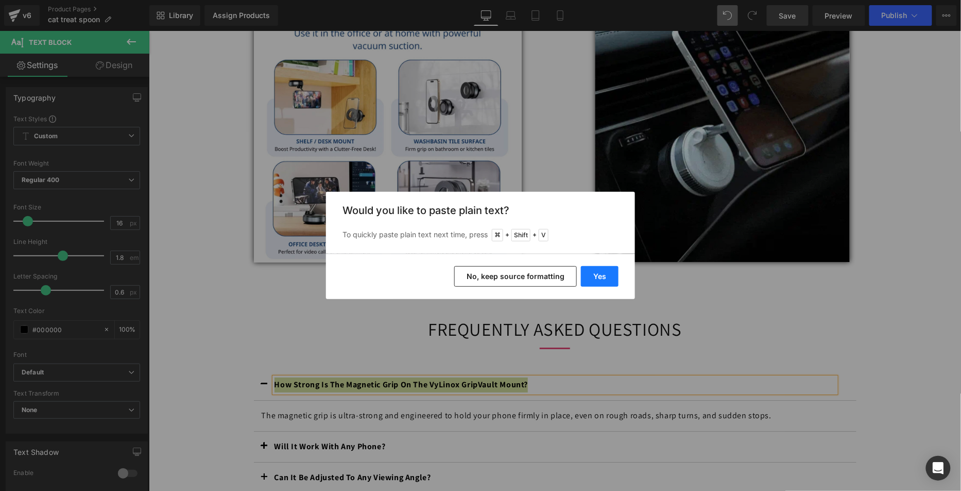
click at [606, 279] on button "Yes" at bounding box center [600, 276] width 38 height 21
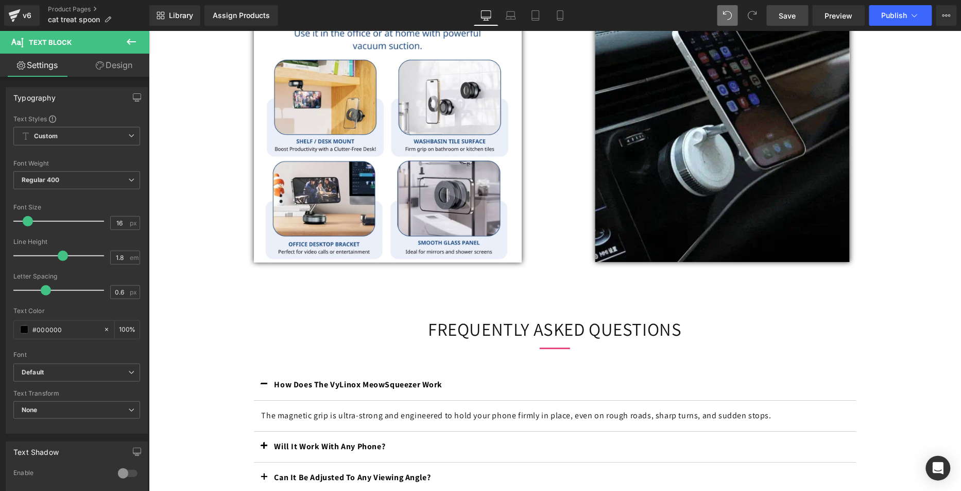
scroll to position [1291, 0]
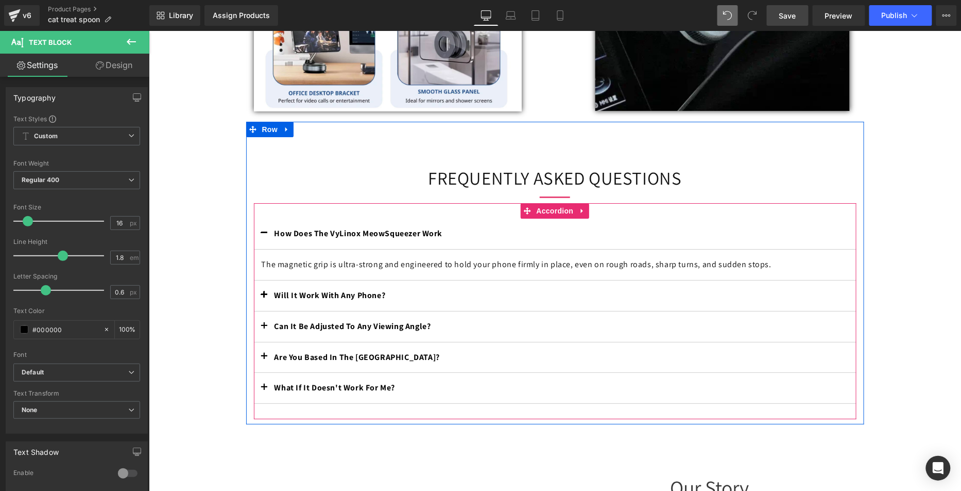
click at [413, 250] on article "The magnetic grip is ultra-strong and engineered to hold your phone firmly in p…" at bounding box center [555, 264] width 603 height 31
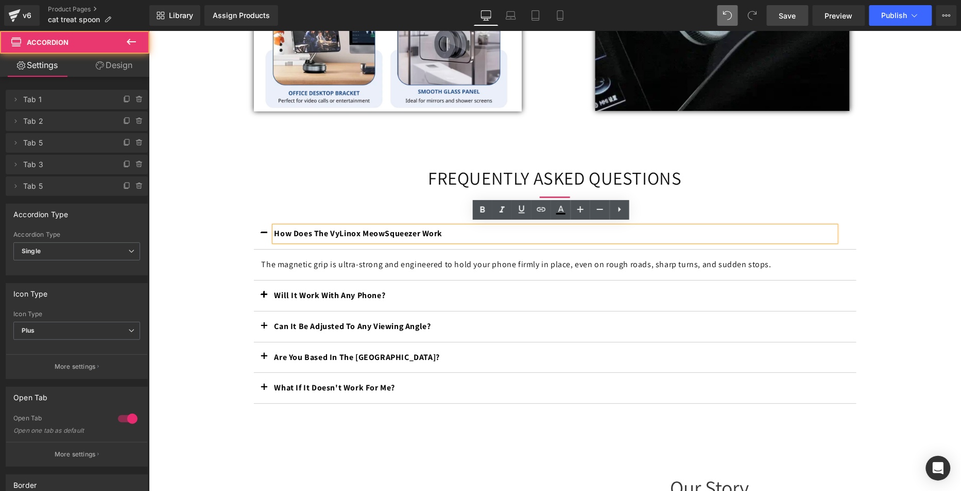
click at [409, 259] on p "The magnetic grip is ultra-strong and engineered to hold your phone firmly in p…" at bounding box center [554, 264] width 587 height 15
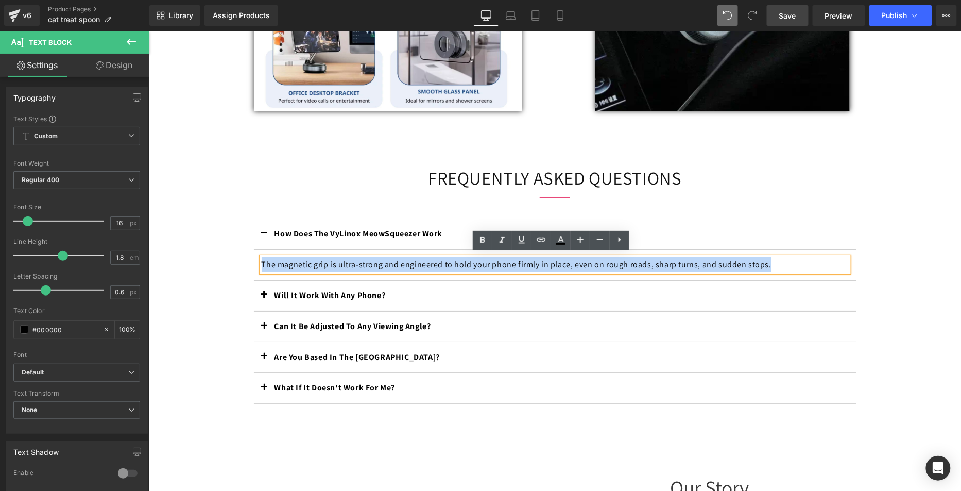
drag, startPoint x: 460, startPoint y: 238, endPoint x: 309, endPoint y: 242, distance: 151.0
click at [322, 242] on div "How Does The VyLinox MeowSqueezer Work Text Block" at bounding box center [555, 249] width 603 height 62
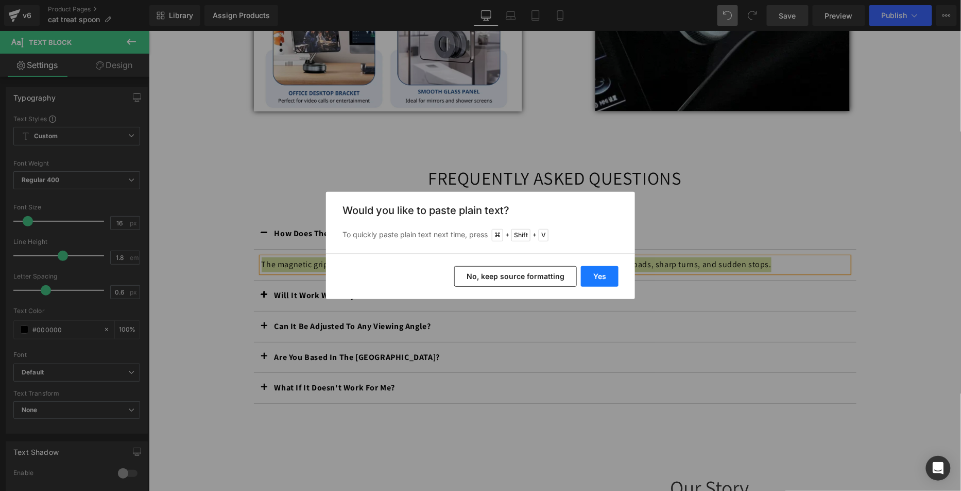
drag, startPoint x: 594, startPoint y: 269, endPoint x: 353, endPoint y: 262, distance: 241.3
click at [594, 269] on button "Yes" at bounding box center [600, 276] width 38 height 21
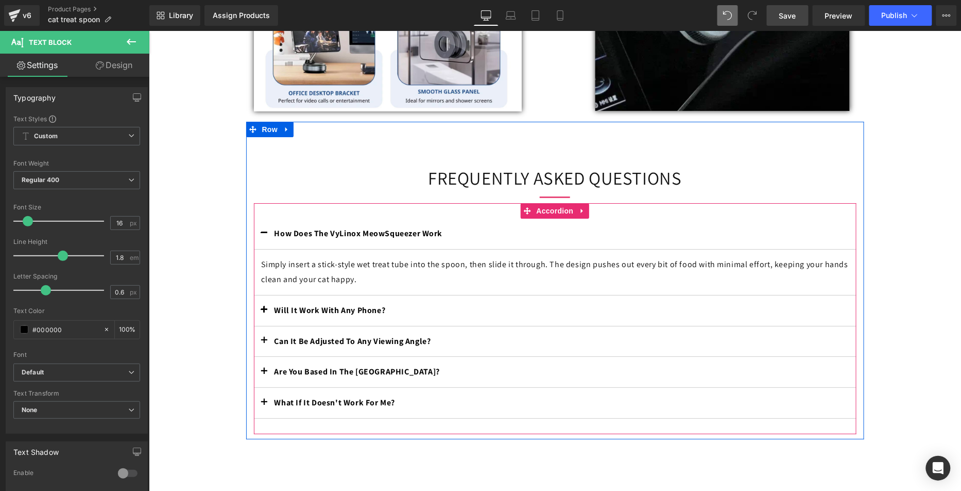
click at [357, 309] on b "Will It Work With Any Phone?" at bounding box center [329, 309] width 111 height 11
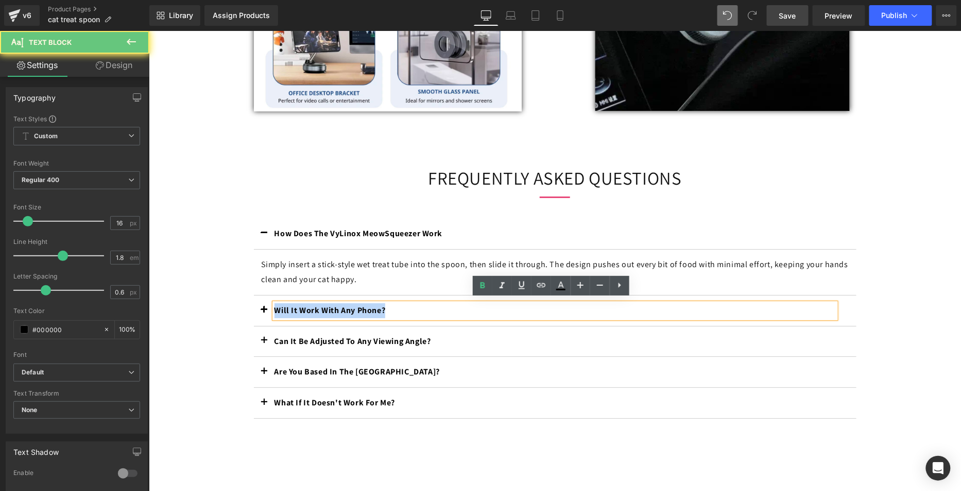
drag, startPoint x: 363, startPoint y: 303, endPoint x: 182, endPoint y: 295, distance: 181.1
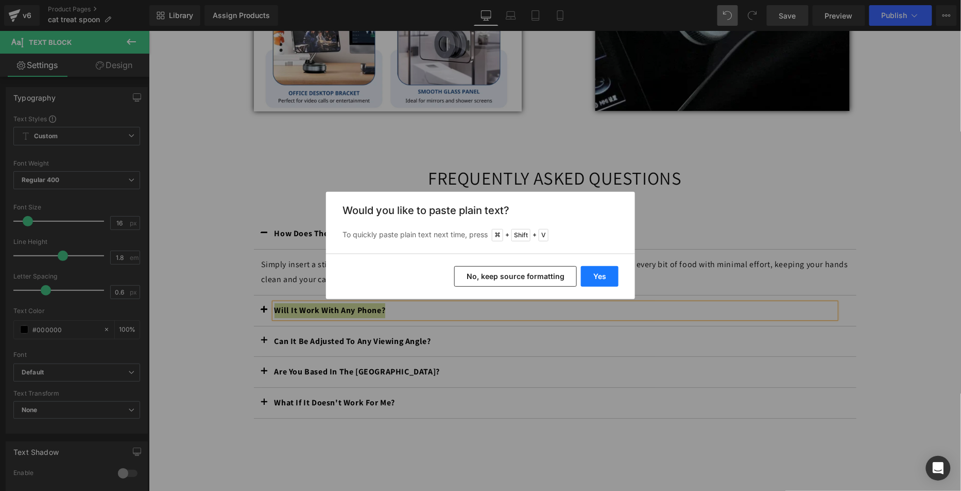
click at [597, 284] on button "Yes" at bounding box center [600, 276] width 38 height 21
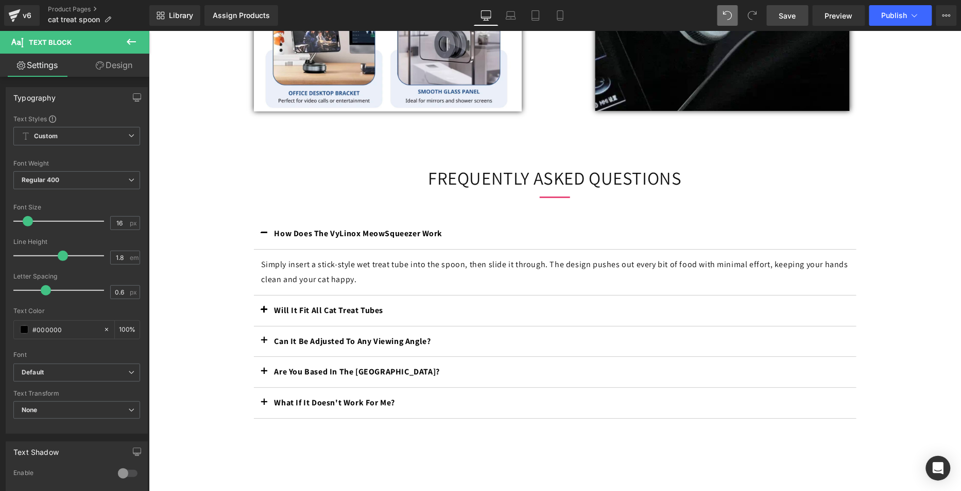
click at [261, 303] on button "button" at bounding box center [264, 310] width 21 height 30
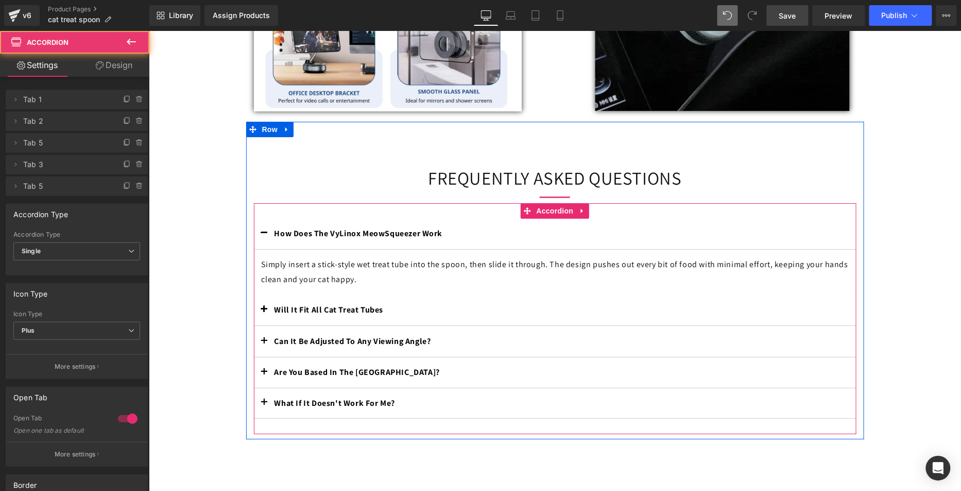
scroll to position [1291, 0]
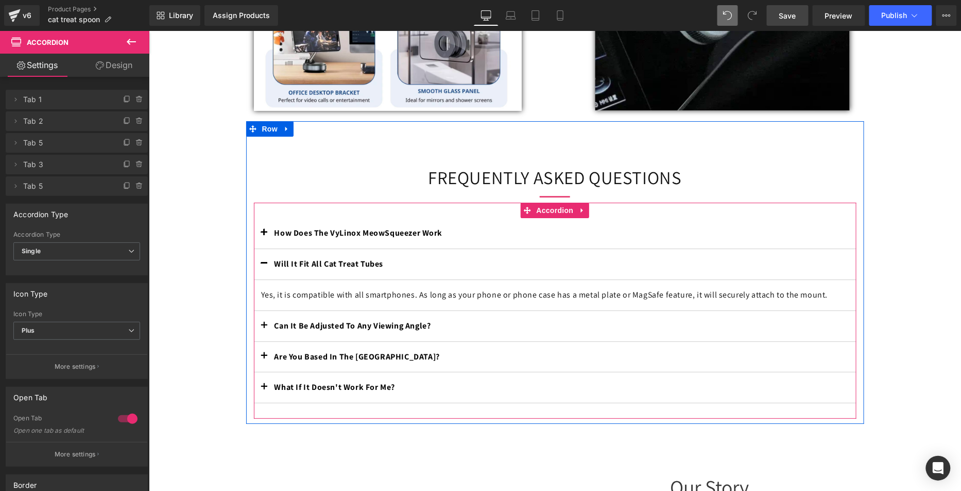
click at [367, 298] on div "Yes, it is compatible with all smartphones. As long as your phone or phone case…" at bounding box center [554, 294] width 587 height 15
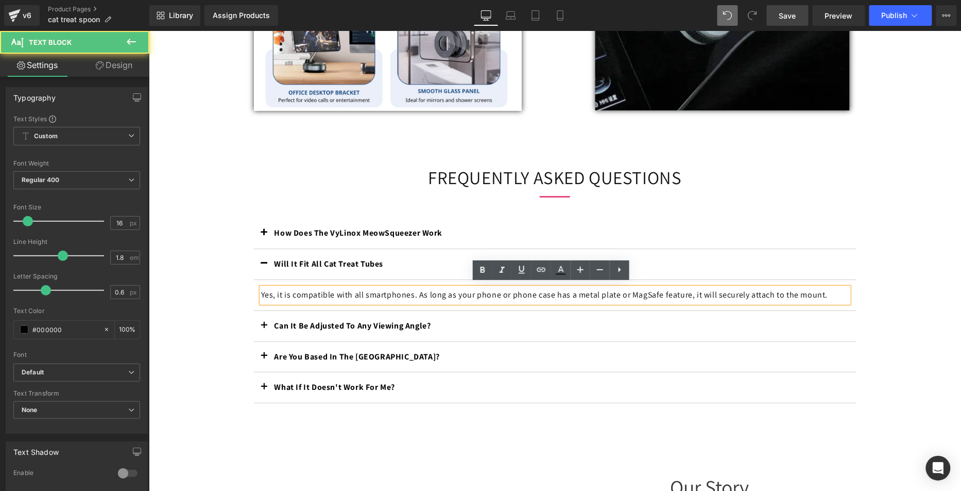
click at [364, 293] on p "Yes, it is compatible with all smartphones. As long as your phone or phone case…" at bounding box center [554, 294] width 587 height 15
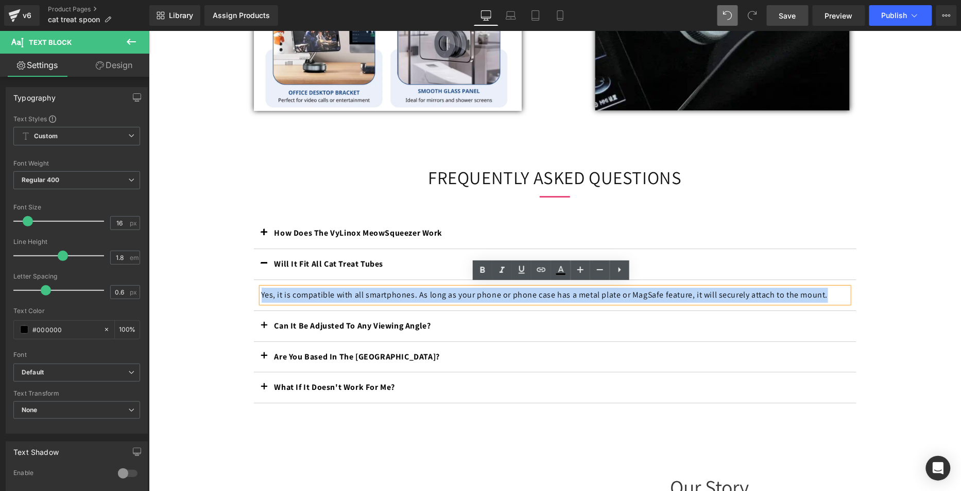
drag, startPoint x: 653, startPoint y: 273, endPoint x: 276, endPoint y: 263, distance: 377.3
click at [277, 262] on div "Will It Fit All Cat Treat Tubes Text Block" at bounding box center [555, 279] width 603 height 62
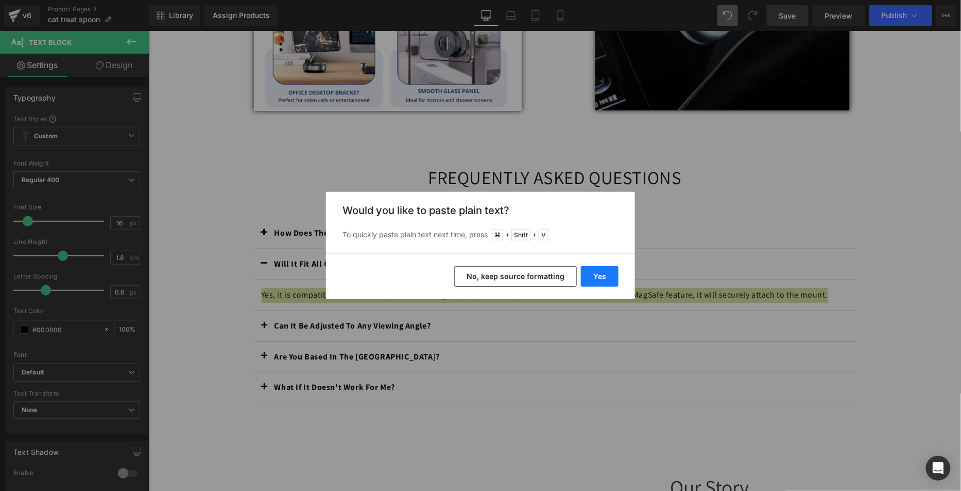
click at [594, 271] on button "Yes" at bounding box center [600, 276] width 38 height 21
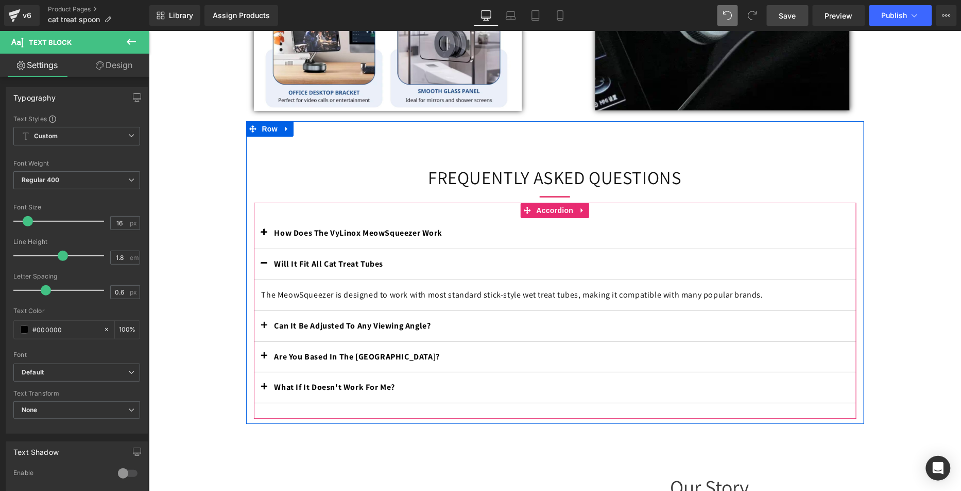
click at [389, 265] on div "Will It Fit All Cat Treat Tubes Text Block" at bounding box center [555, 263] width 562 height 15
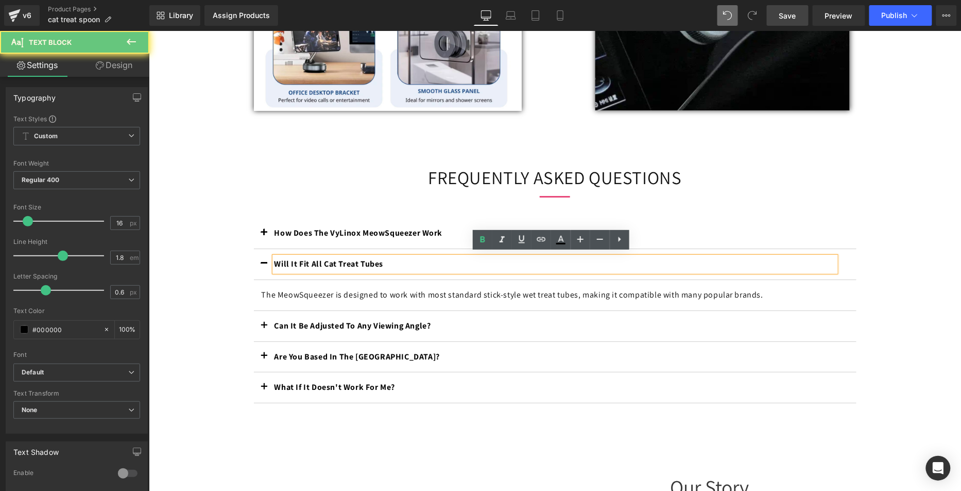
click at [405, 261] on p "Will It Fit All Cat Treat Tubes" at bounding box center [555, 263] width 562 height 15
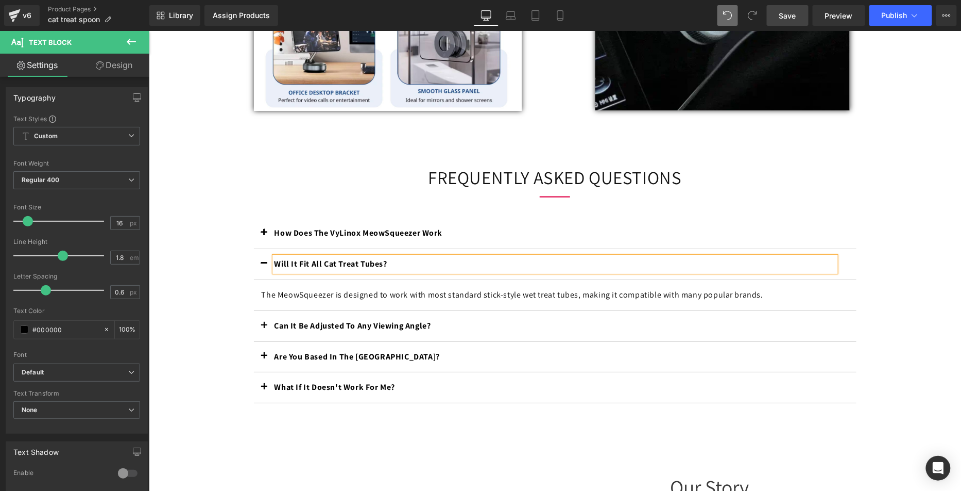
click at [414, 228] on b "How Does The VyLinox MeowSqueezer Work" at bounding box center [358, 232] width 168 height 11
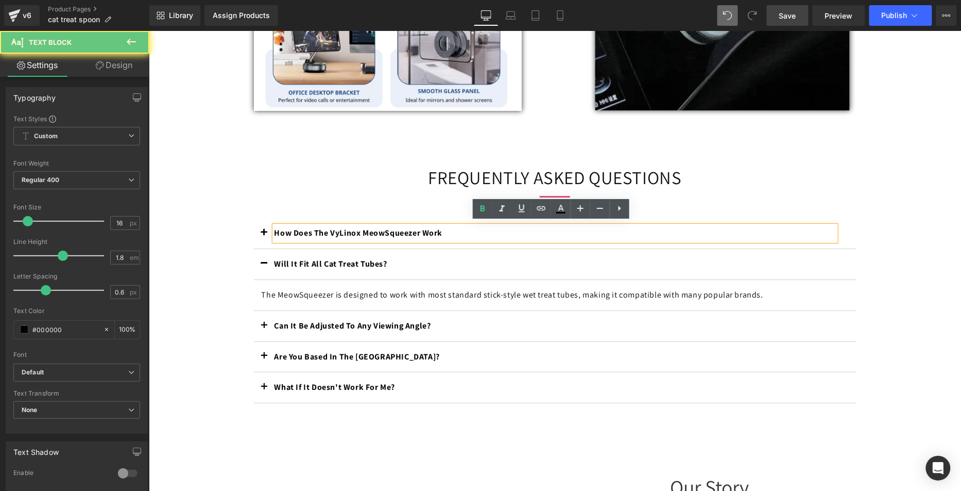
click at [477, 231] on p "How Does The VyLinox MeowSqueezer Work" at bounding box center [555, 232] width 562 height 15
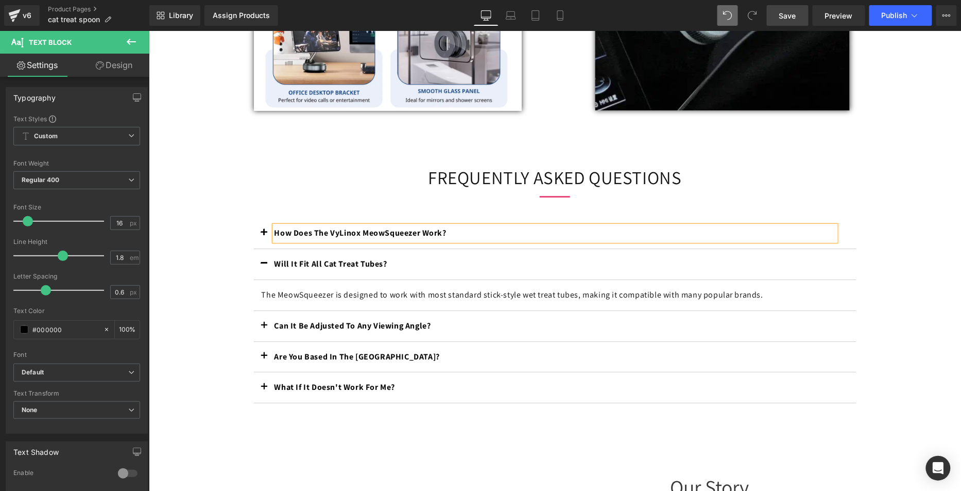
click at [786, 5] on link "Save" at bounding box center [788, 15] width 42 height 21
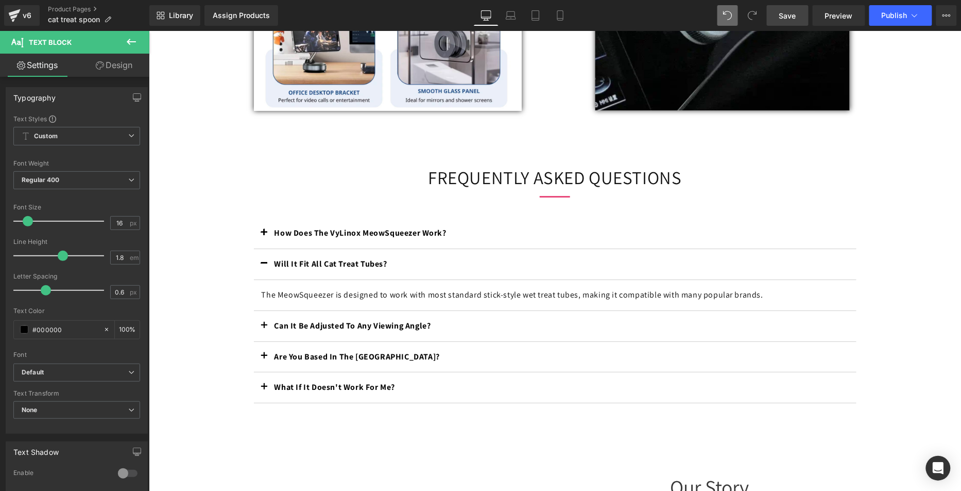
click at [331, 336] on div "How Does The VyLinox MeowSqueezer Work? Text Block" at bounding box center [555, 309] width 603 height 185
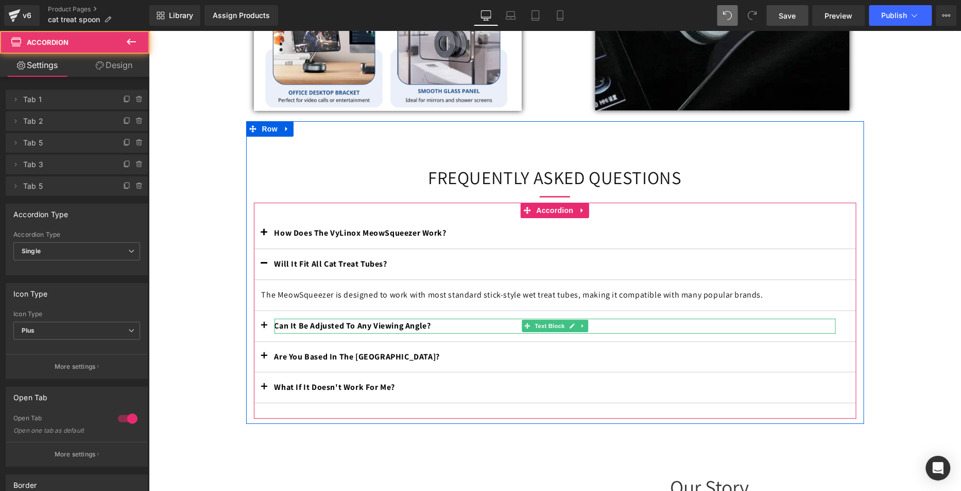
click at [456, 321] on p "Can It Be Adjusted To Any Viewing Angle?" at bounding box center [555, 325] width 562 height 15
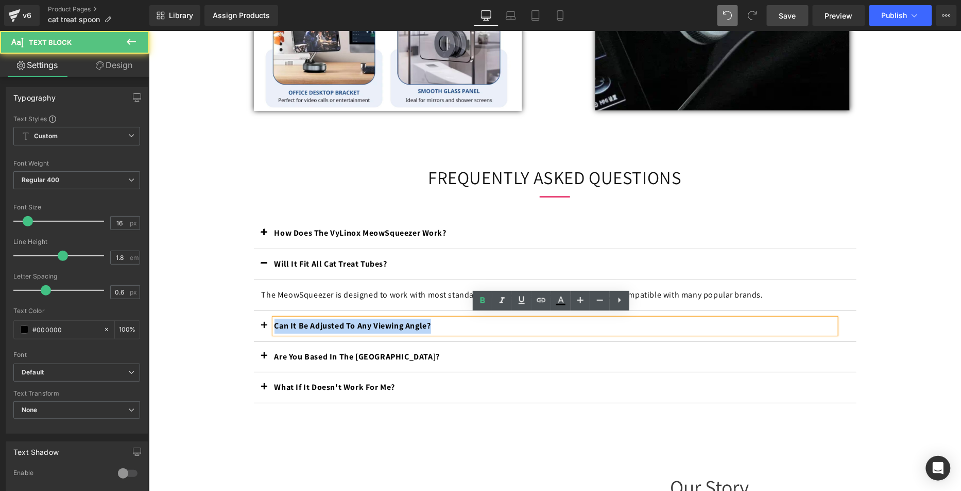
drag, startPoint x: 344, startPoint y: 312, endPoint x: 208, endPoint y: 311, distance: 135.5
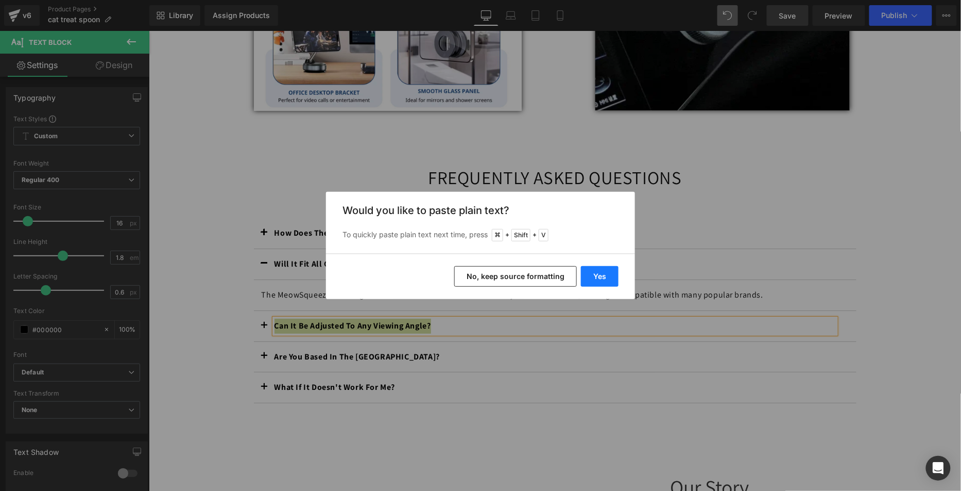
click at [604, 279] on button "Yes" at bounding box center [600, 276] width 38 height 21
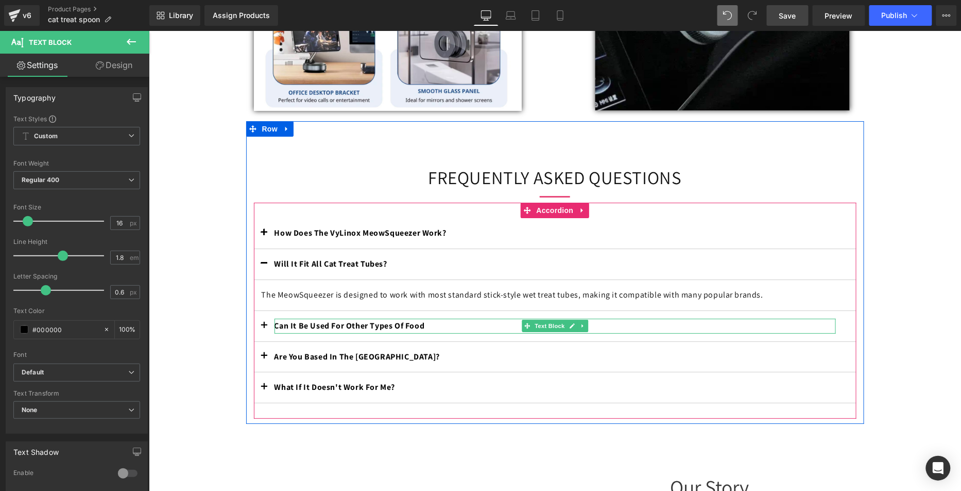
click at [434, 321] on p "Can It Be Used For Other Types Of Food" at bounding box center [555, 325] width 562 height 15
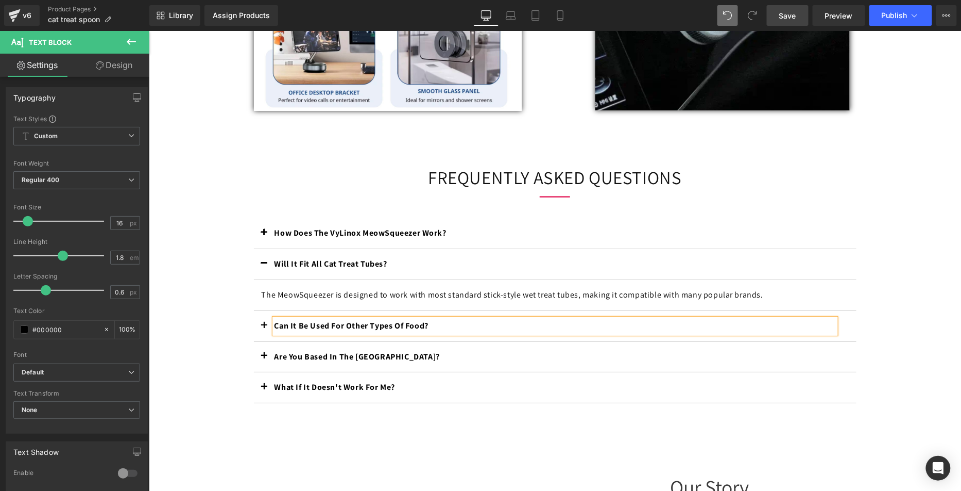
click at [258, 320] on button "button" at bounding box center [264, 325] width 21 height 30
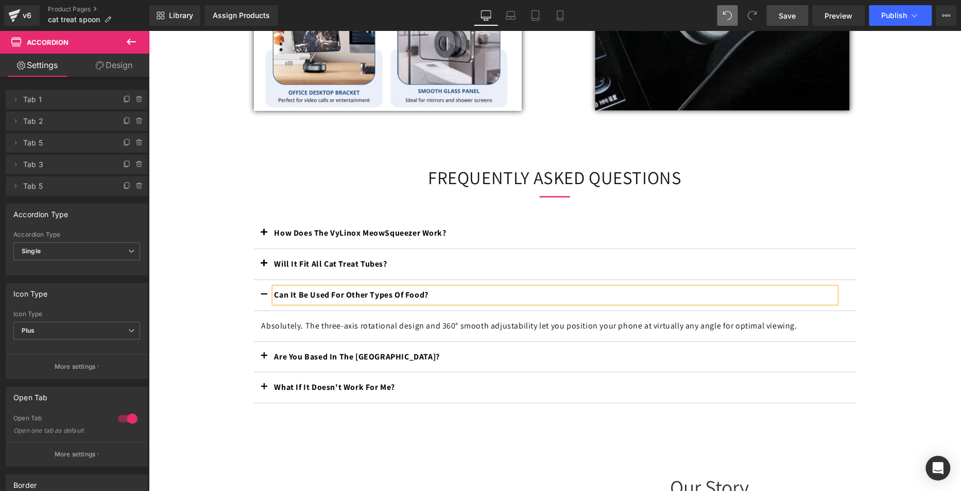
click at [312, 325] on p "Absolutely. The three-axis rotational design and 360° smooth adjustability let …" at bounding box center [554, 325] width 587 height 15
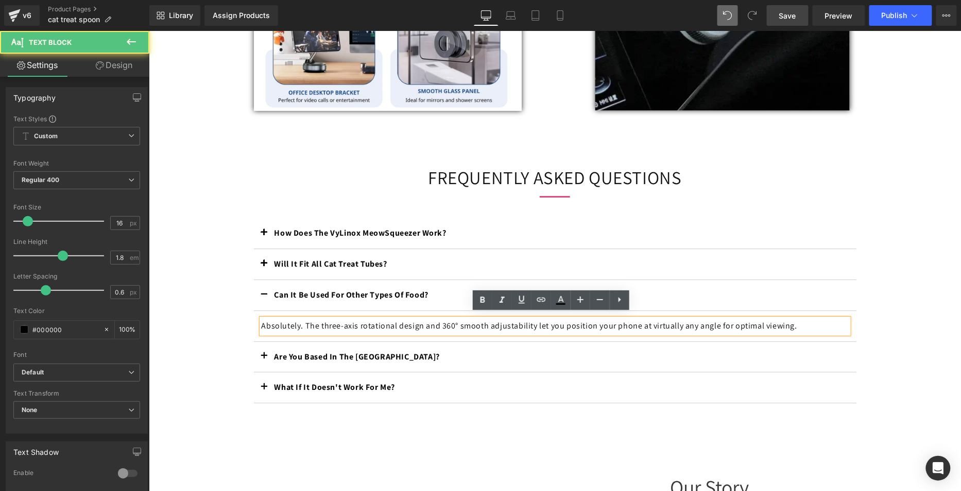
scroll to position [1292, 0]
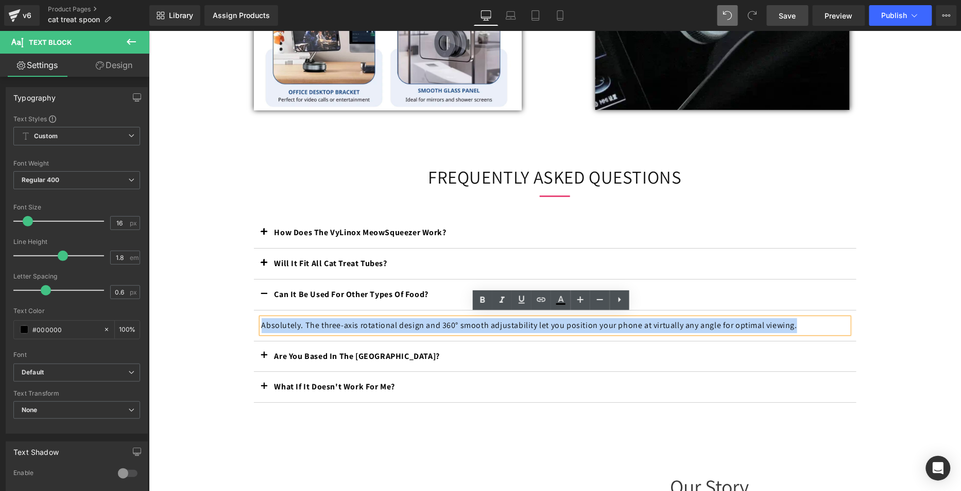
drag, startPoint x: 712, startPoint y: 307, endPoint x: 150, endPoint y: 288, distance: 562.5
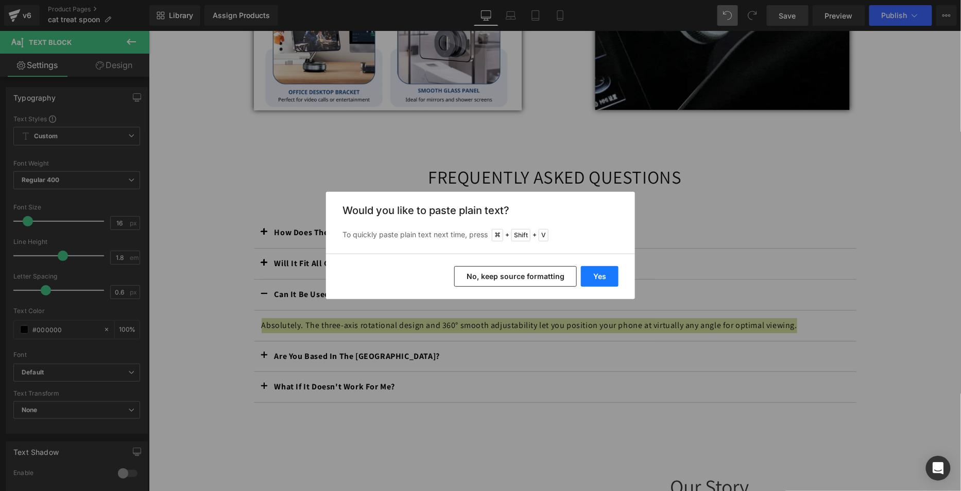
click at [598, 278] on button "Yes" at bounding box center [600, 276] width 38 height 21
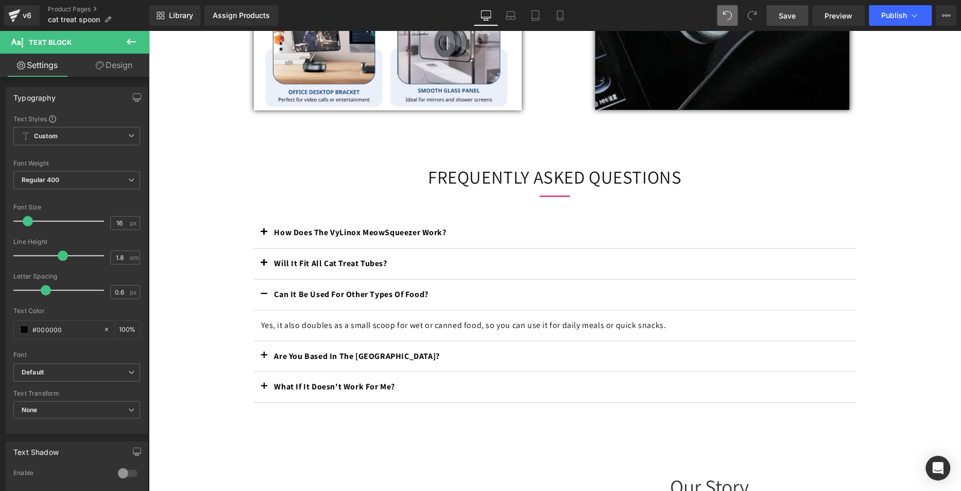
click at [795, 22] on link "Save" at bounding box center [788, 15] width 42 height 21
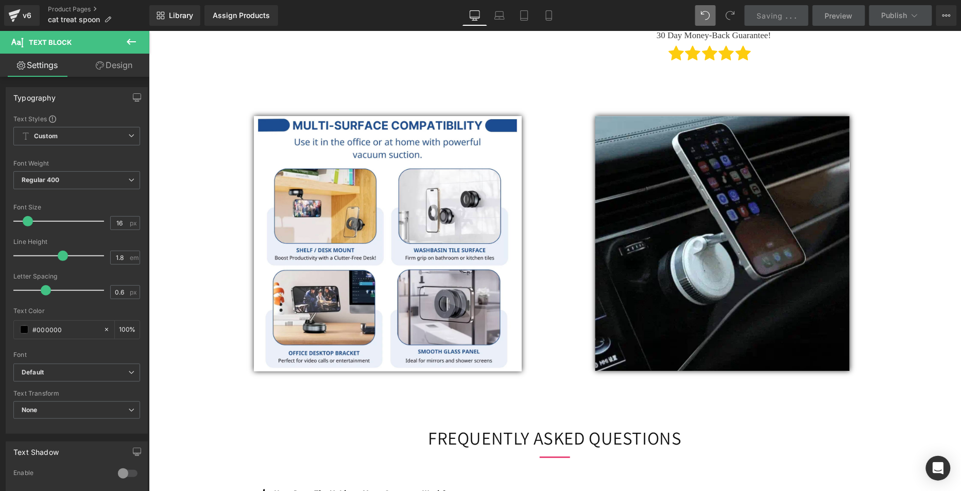
scroll to position [225, 0]
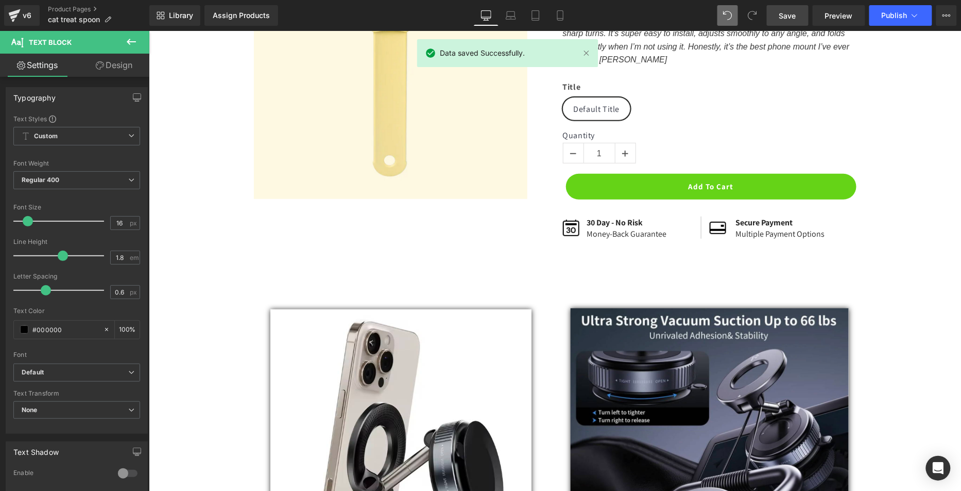
click at [910, 26] on div "Library Assign Products Product Preview No product match your search. Please tr…" at bounding box center [555, 15] width 812 height 31
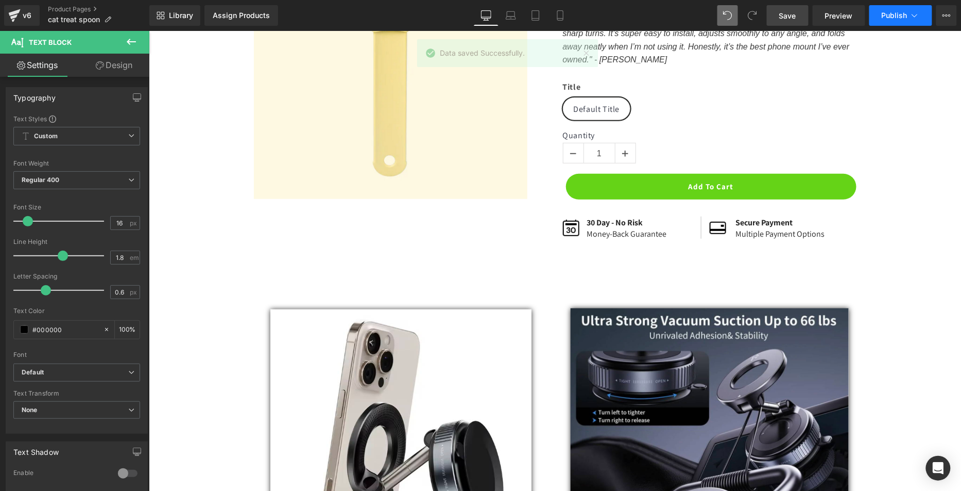
click at [905, 16] on span "Publish" at bounding box center [895, 15] width 26 height 8
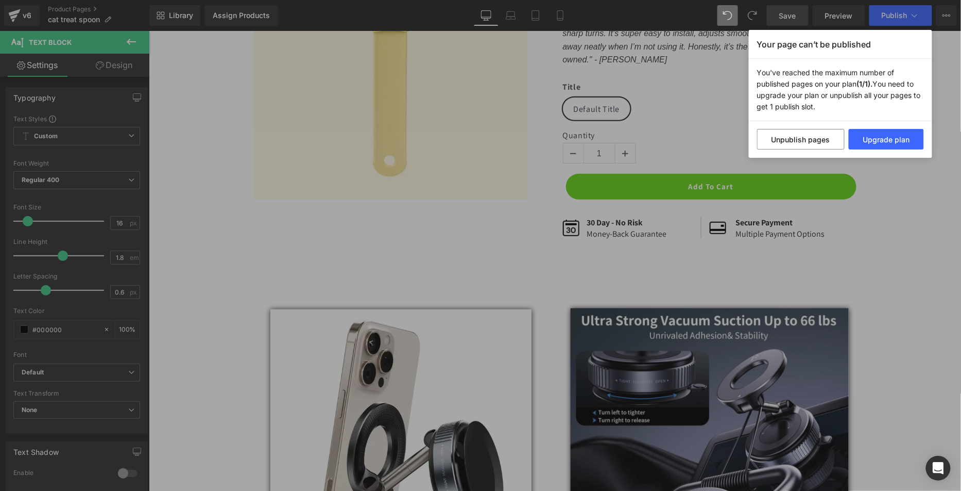
click at [596, 243] on div "Your page can’t be published You've reached the maximum number of published pag…" at bounding box center [480, 245] width 961 height 491
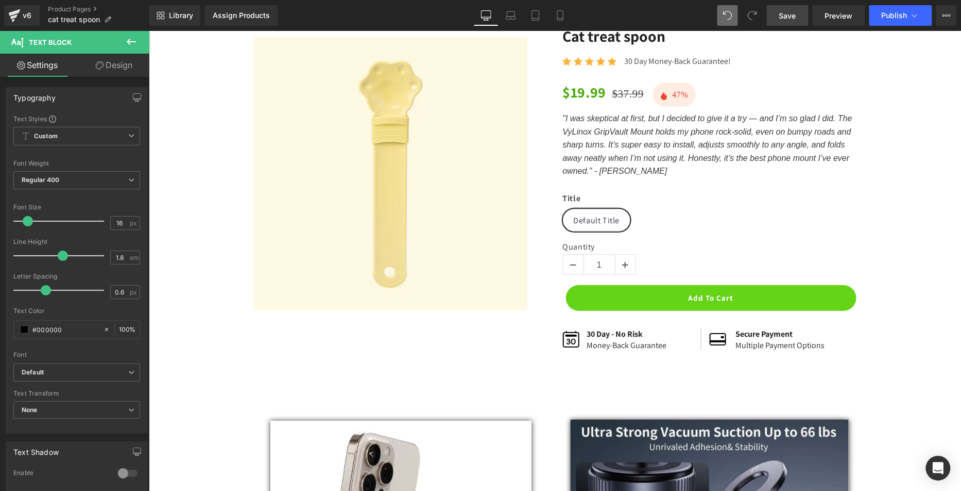
scroll to position [111, 0]
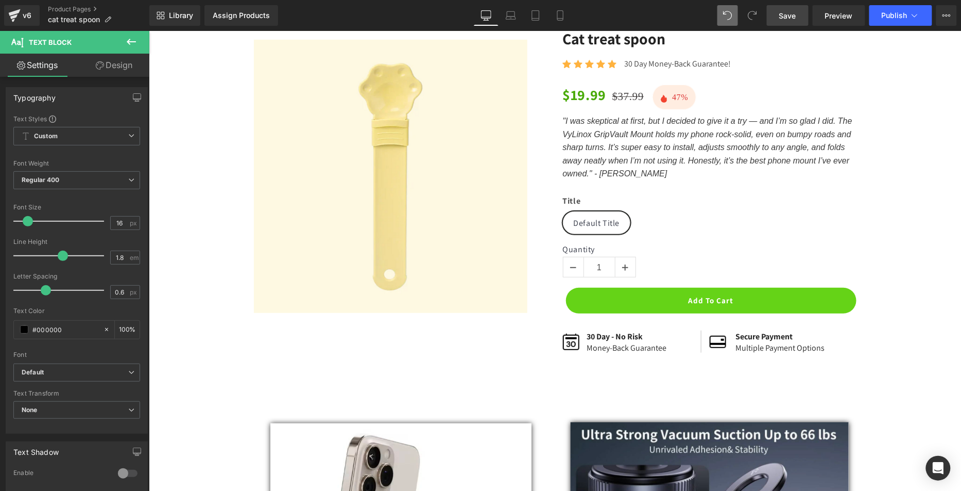
click at [638, 155] on icon ""I was skeptical at first, but I decided to give it a try — and I’m so glad I d…" at bounding box center [708, 146] width 290 height 61
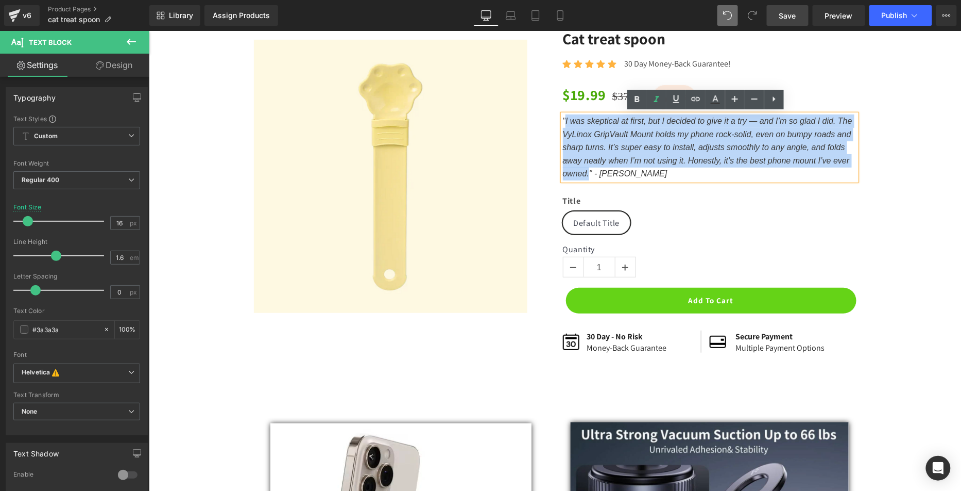
drag, startPoint x: 585, startPoint y: 173, endPoint x: 561, endPoint y: 125, distance: 53.7
click at [563, 125] on p ""I was skeptical at first, but I decided to give it a try — and I’m so glad I d…" at bounding box center [710, 147] width 294 height 66
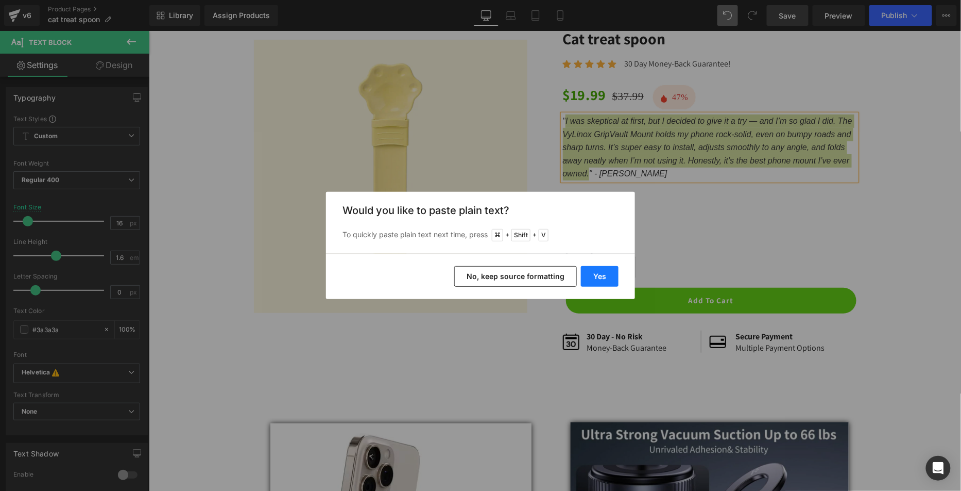
click at [600, 272] on button "Yes" at bounding box center [600, 276] width 38 height 21
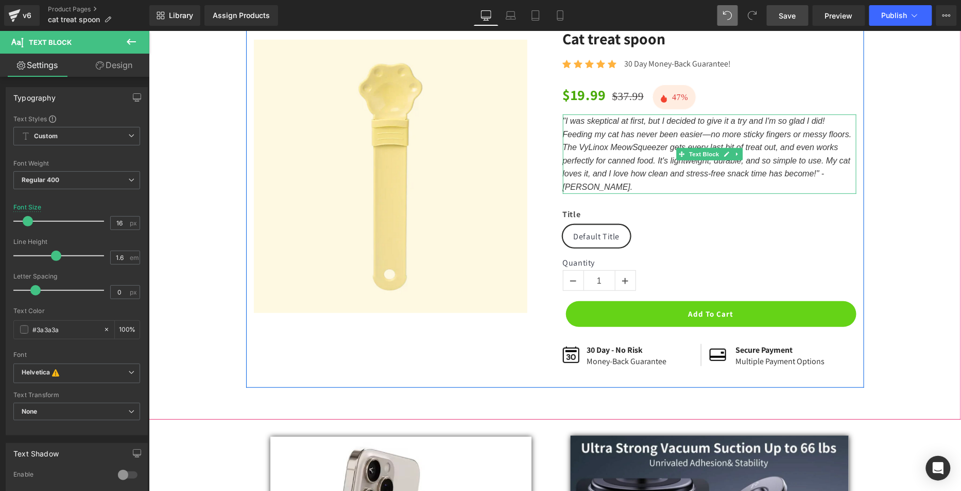
click at [707, 132] on icon ""I was skeptical at first, but I decided to give it a try and I'm so glad I did…" at bounding box center [707, 153] width 289 height 75
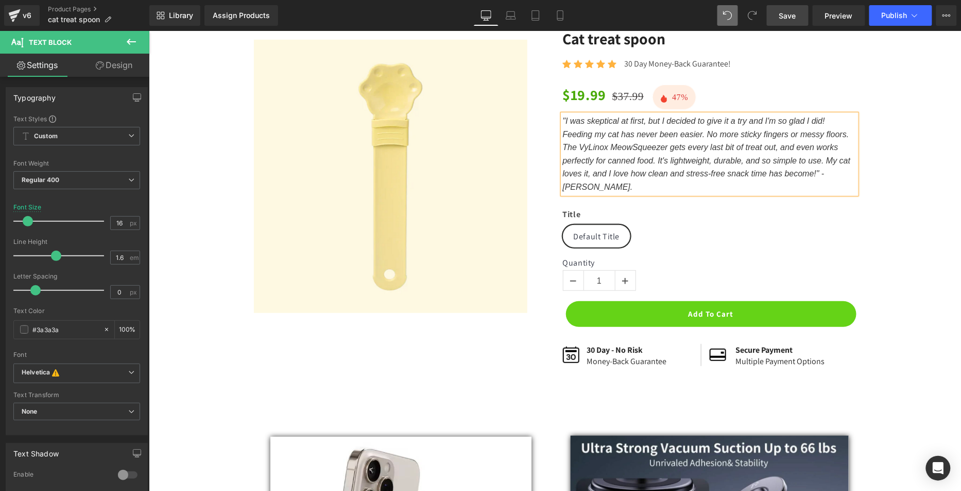
click at [672, 189] on p ""I was skeptical at first, but I decided to give it a try and I'm so glad I did…" at bounding box center [710, 153] width 294 height 79
click at [934, 153] on div "Sale Off (P) Image Row Cat treat spoon (P) Title Icon Icon Icon Icon Icon Icon …" at bounding box center [555, 208] width 802 height 359
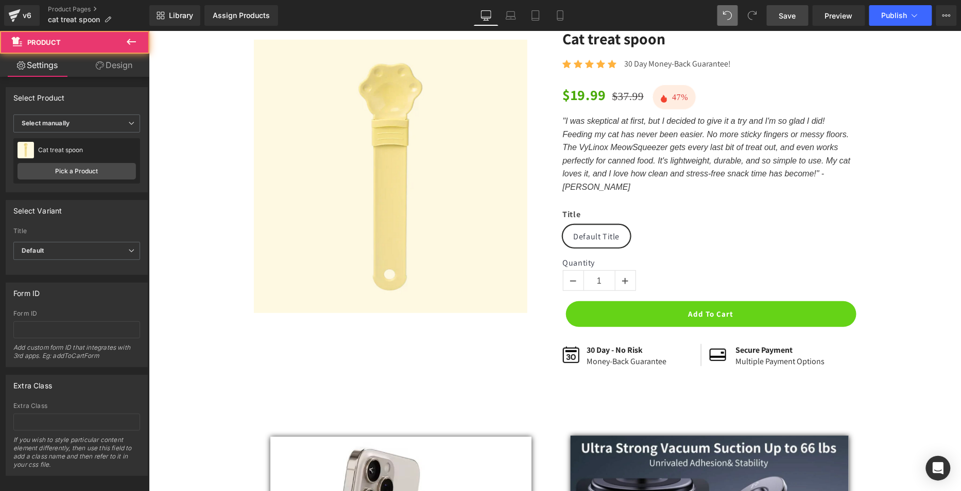
click at [785, 21] on span "Save" at bounding box center [788, 15] width 17 height 11
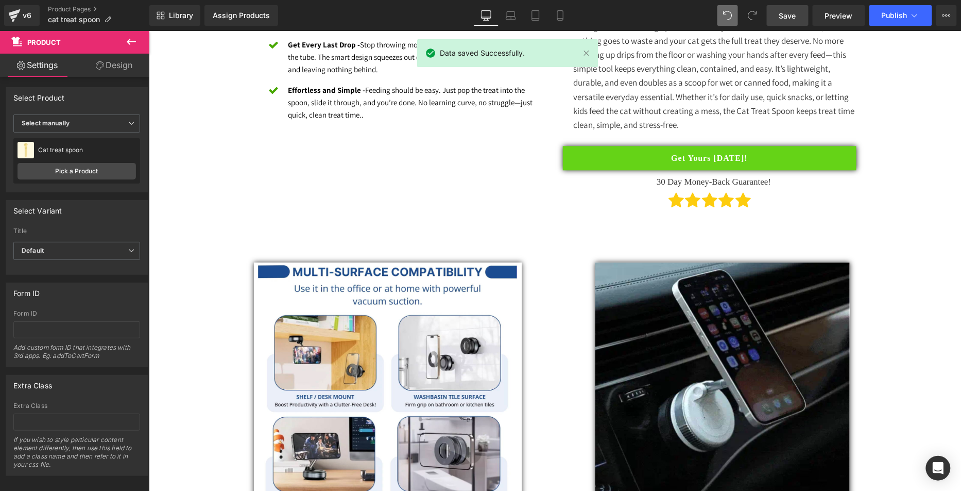
scroll to position [923, 0]
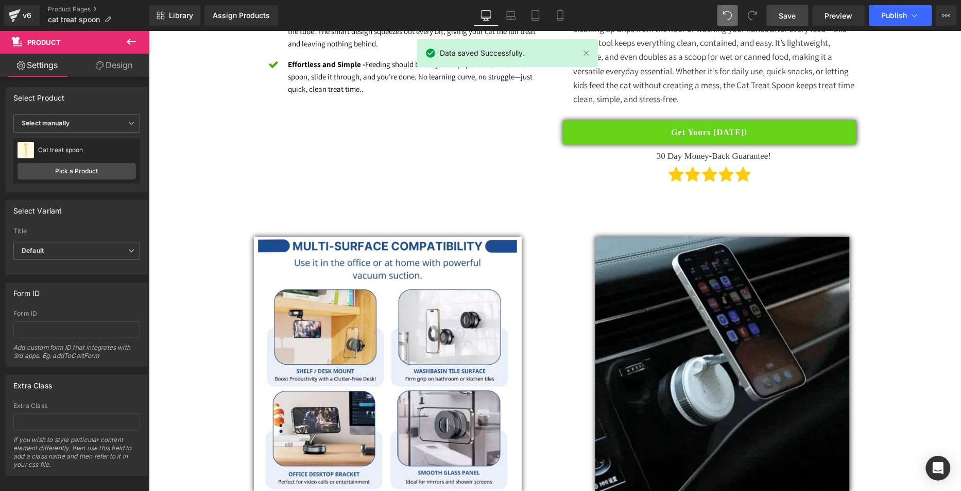
click at [913, 8] on button "Publish" at bounding box center [901, 15] width 63 height 21
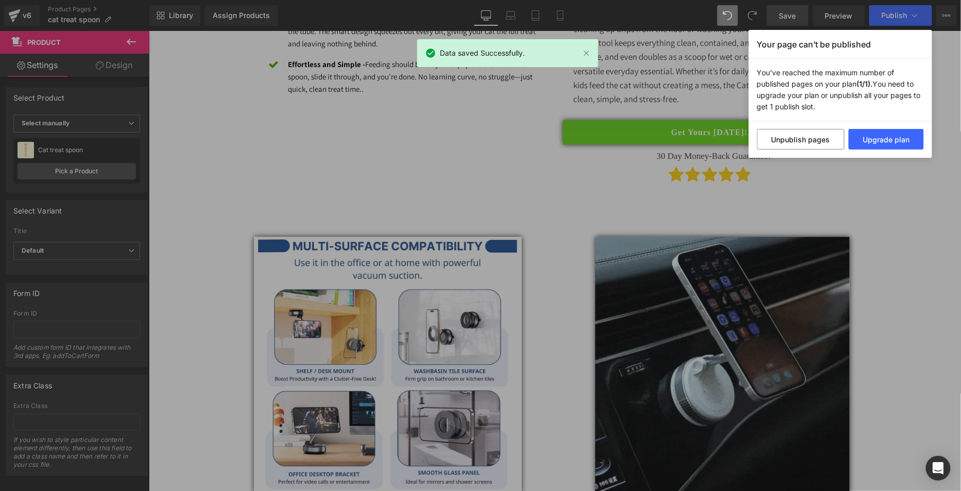
click at [410, 203] on div "Your page can’t be published You've reached the maximum number of published pag…" at bounding box center [480, 245] width 961 height 491
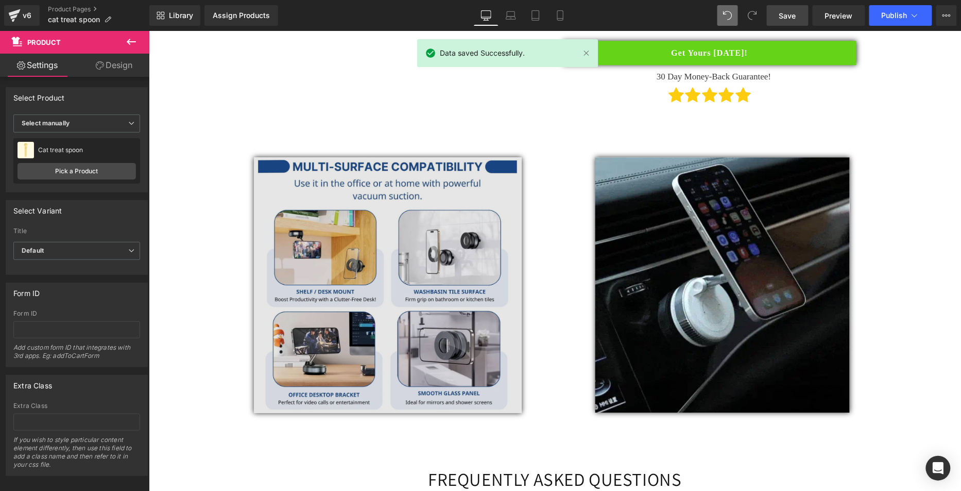
scroll to position [974, 0]
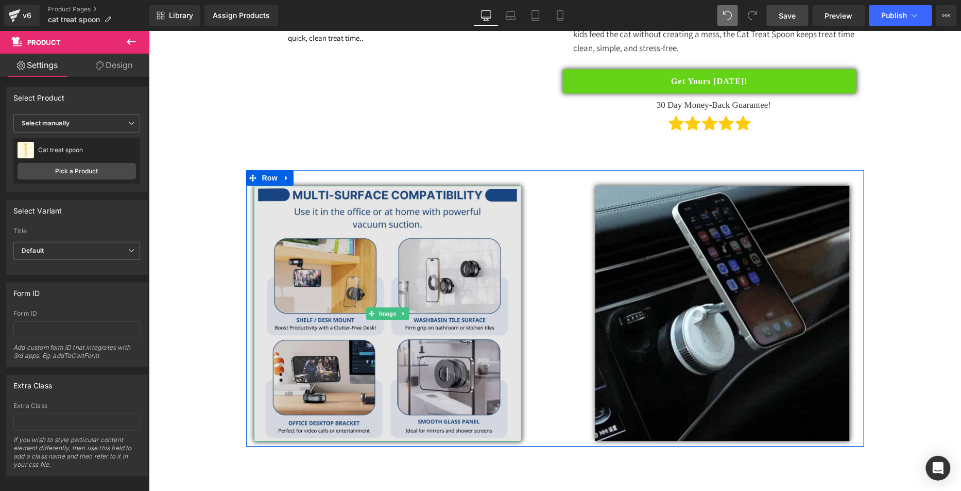
click at [418, 198] on img at bounding box center [388, 312] width 268 height 255
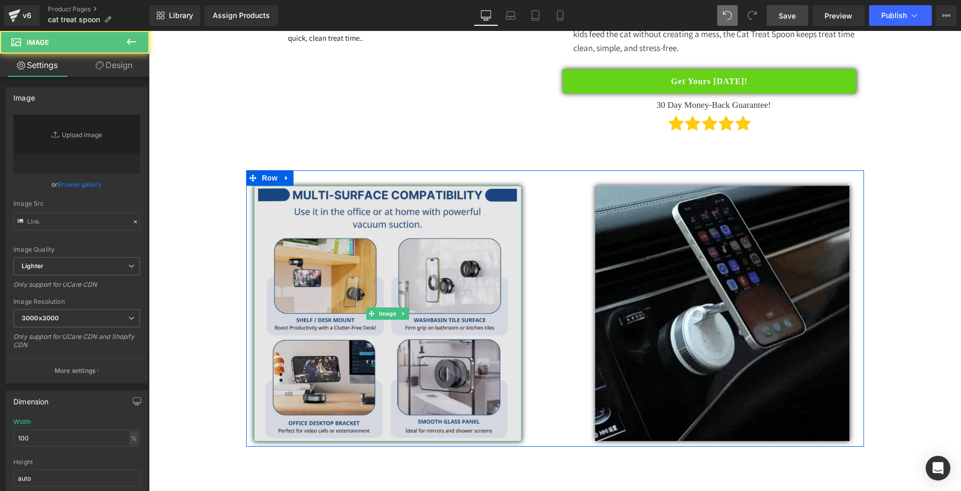
type input "[URL][DOMAIN_NAME]"
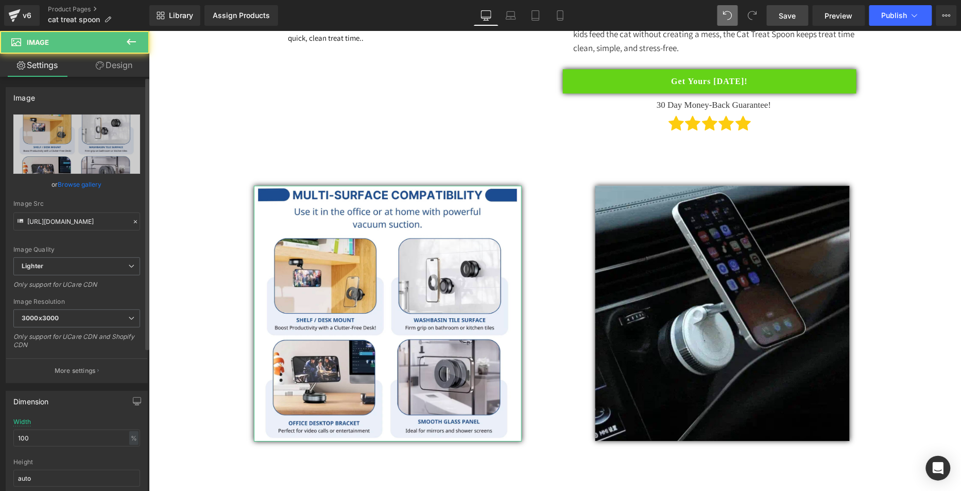
click at [72, 188] on link "Browse gallery" at bounding box center [80, 184] width 44 height 18
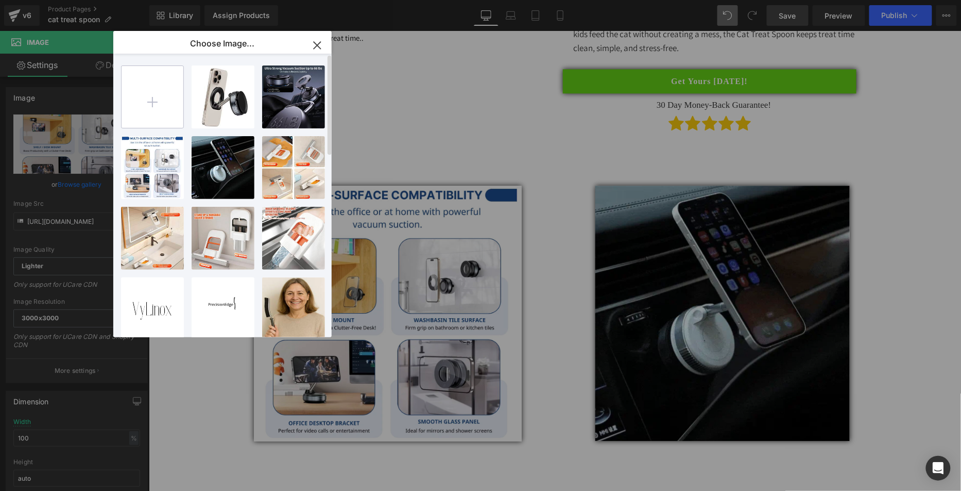
click at [157, 103] on input "file" at bounding box center [153, 97] width 62 height 62
type input "C:\fakepath\cat gif1.webp"
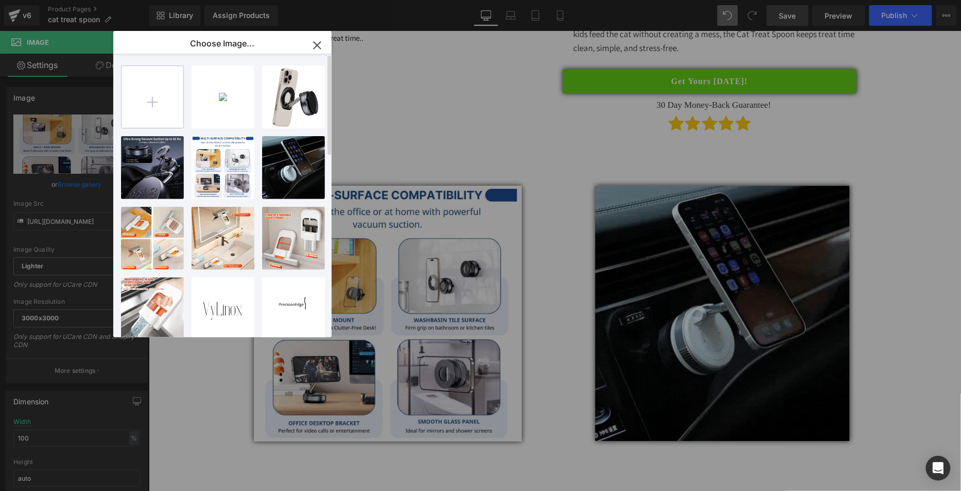
click at [184, 107] on div "cat gif...gif1.webp 155.29 KB Delete image? Yes No Screen ...AM.png 266.79 KB D…" at bounding box center [228, 198] width 215 height 288
click at [155, 106] on input "file" at bounding box center [153, 97] width 62 height 62
type input "C:\fakepath\Screen Shot [DATE] 11.28.32 AM.png"
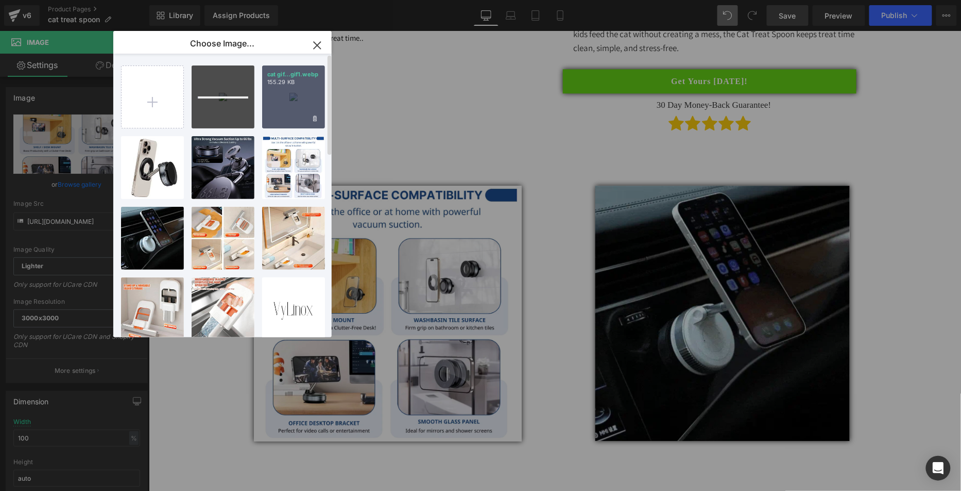
click at [296, 87] on div "cat gif...gif1.webp 155.29 KB" at bounding box center [293, 96] width 63 height 63
type input "[URL][DOMAIN_NAME]"
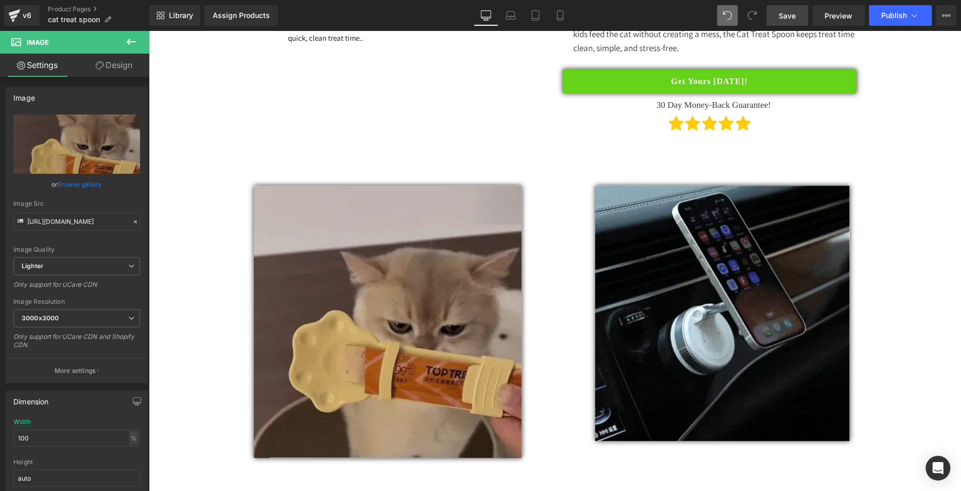
click at [384, 229] on img at bounding box center [388, 321] width 268 height 272
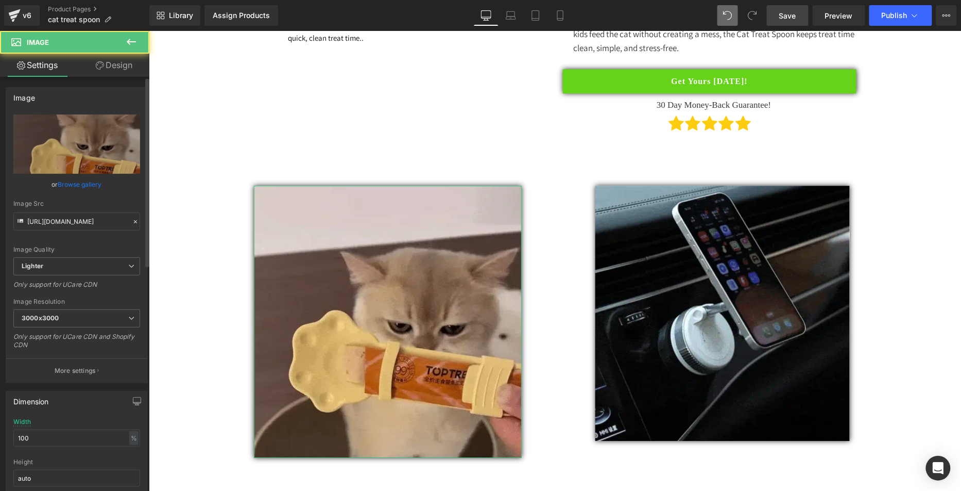
click at [88, 183] on link "Browse gallery" at bounding box center [80, 184] width 44 height 18
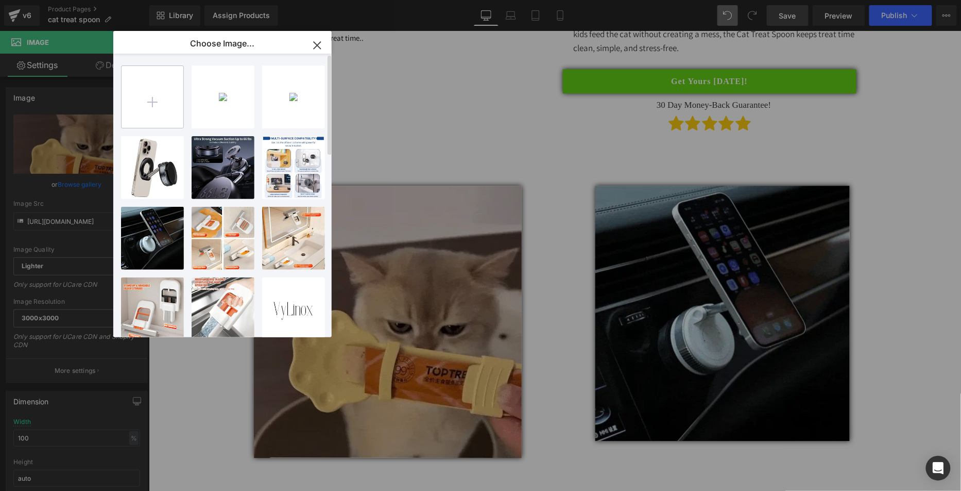
click at [124, 91] on input "file" at bounding box center [153, 97] width 62 height 62
type input "C:\fakepath\cat gif1.gif"
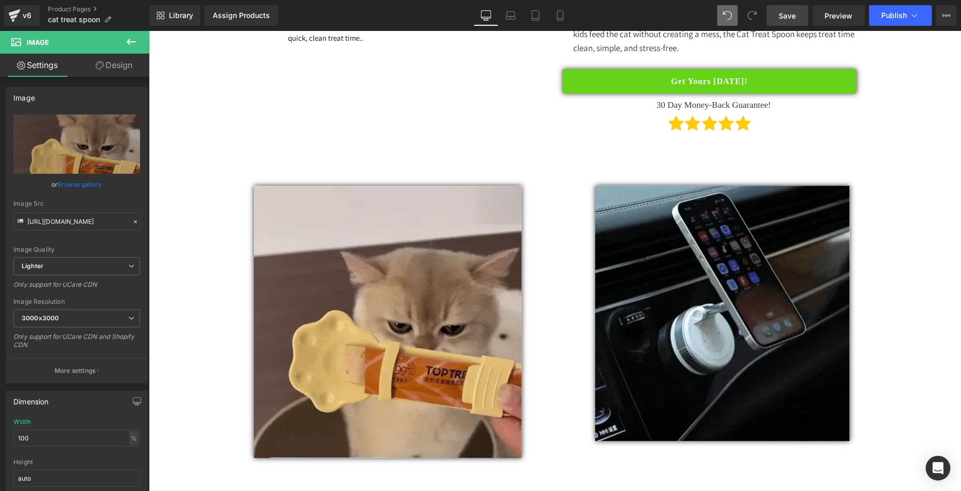
click at [659, 205] on img at bounding box center [722, 312] width 255 height 255
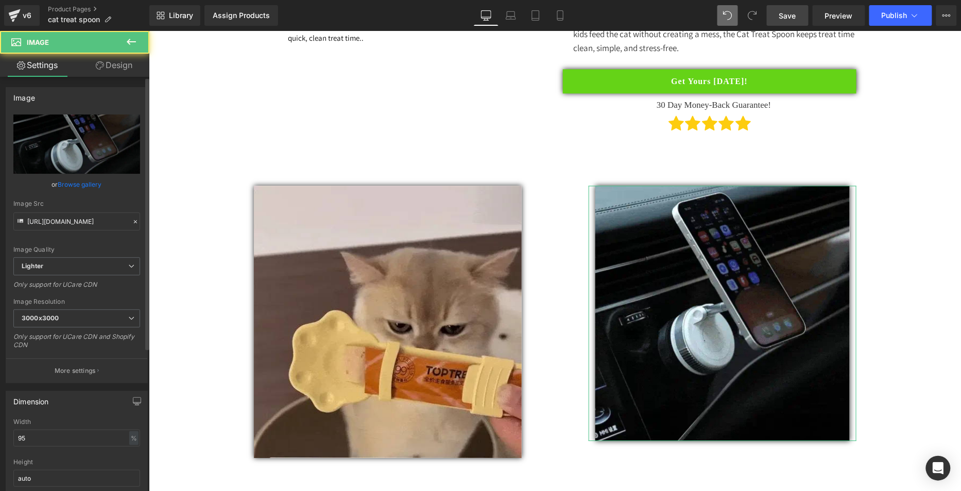
click at [62, 185] on link "Browse gallery" at bounding box center [80, 184] width 44 height 18
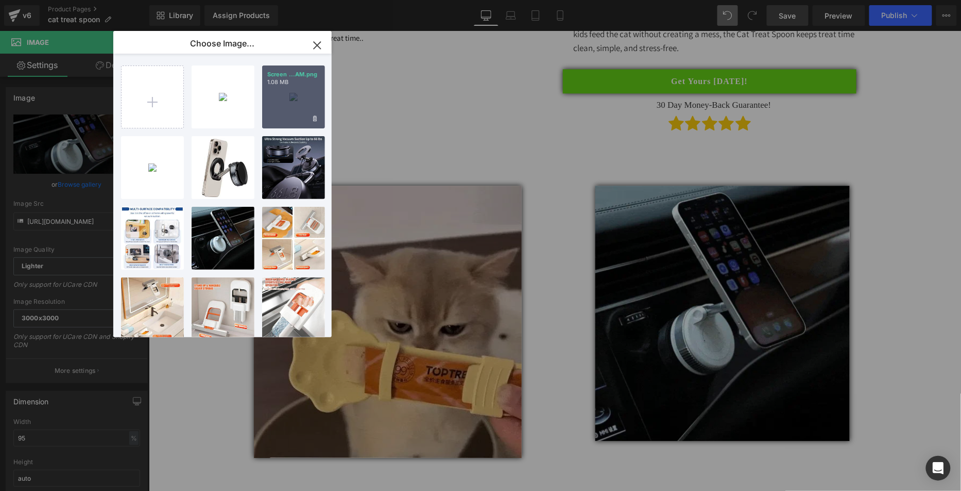
click at [298, 104] on div "Screen ...AM.png 1.08 MB" at bounding box center [293, 96] width 63 height 63
type input "[URL][DOMAIN_NAME]"
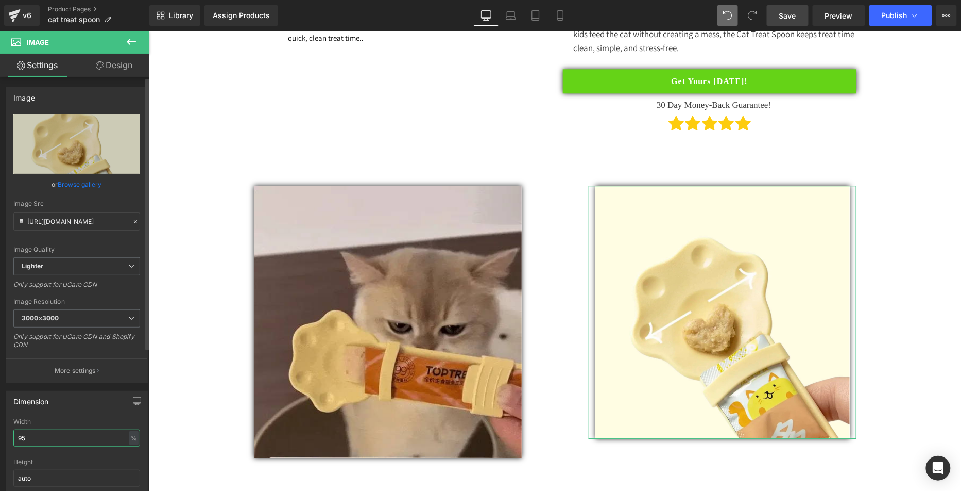
drag, startPoint x: 8, startPoint y: 431, endPoint x: 0, endPoint y: 418, distance: 15.5
click at [0, 417] on div "Dimension 95% Width 95 % % px auto Height auto 0 Circle Image" at bounding box center [77, 452] width 154 height 139
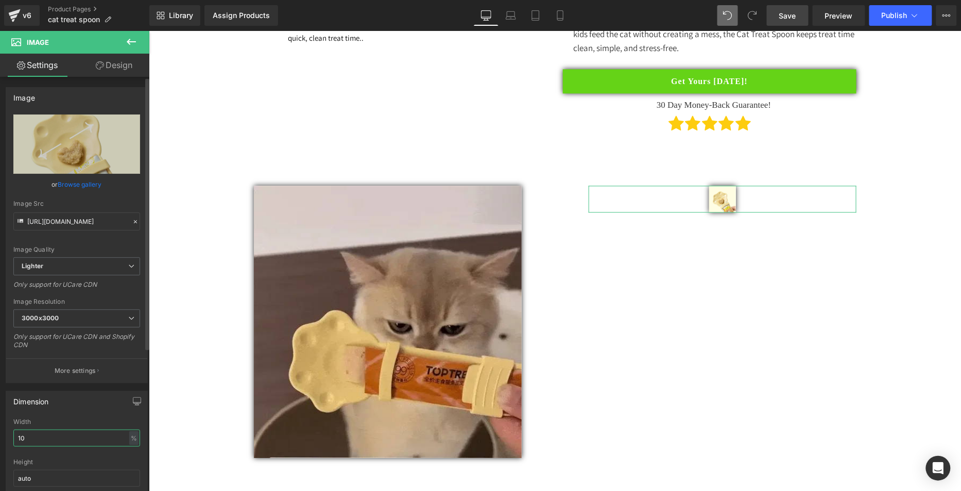
type input "100"
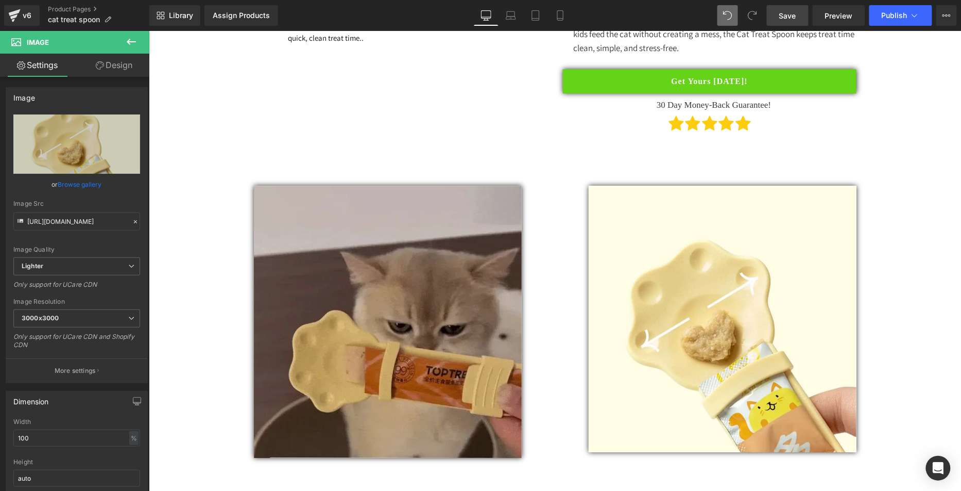
click at [347, 227] on img at bounding box center [388, 321] width 268 height 272
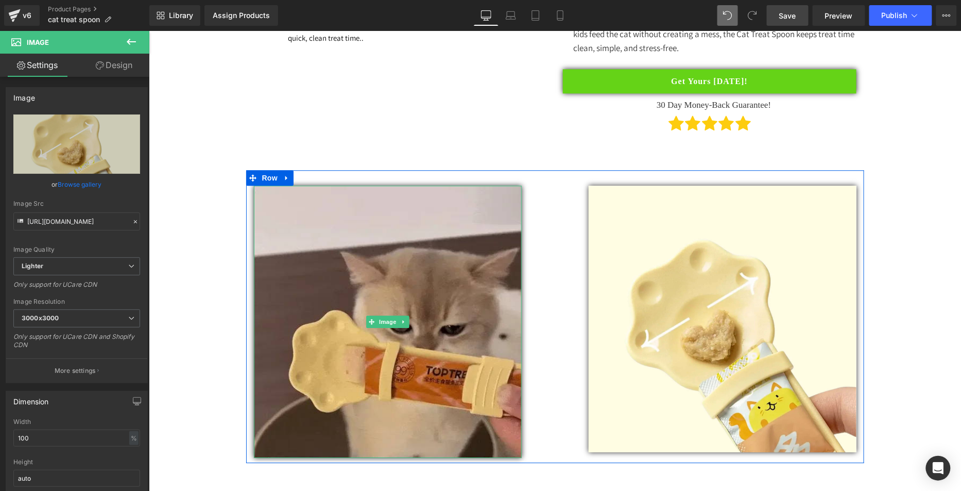
scroll to position [975, 0]
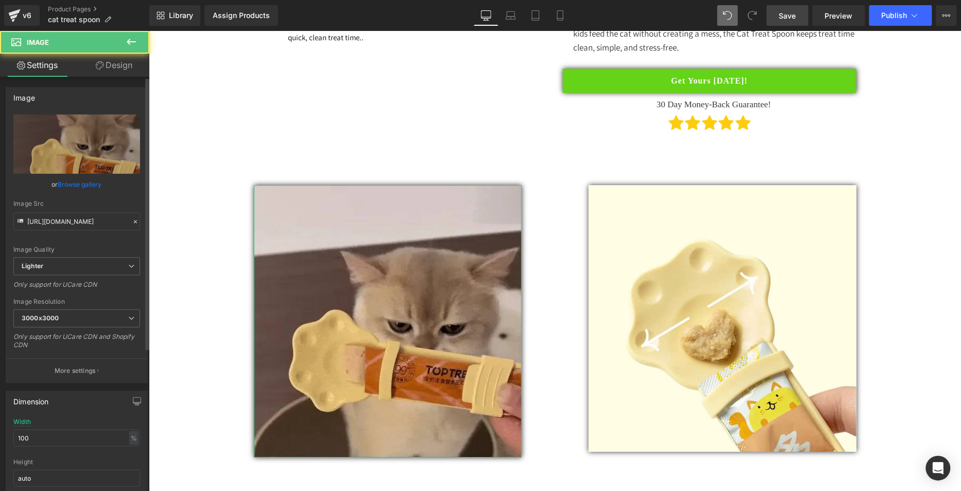
click at [81, 177] on link "Browse gallery" at bounding box center [80, 184] width 44 height 18
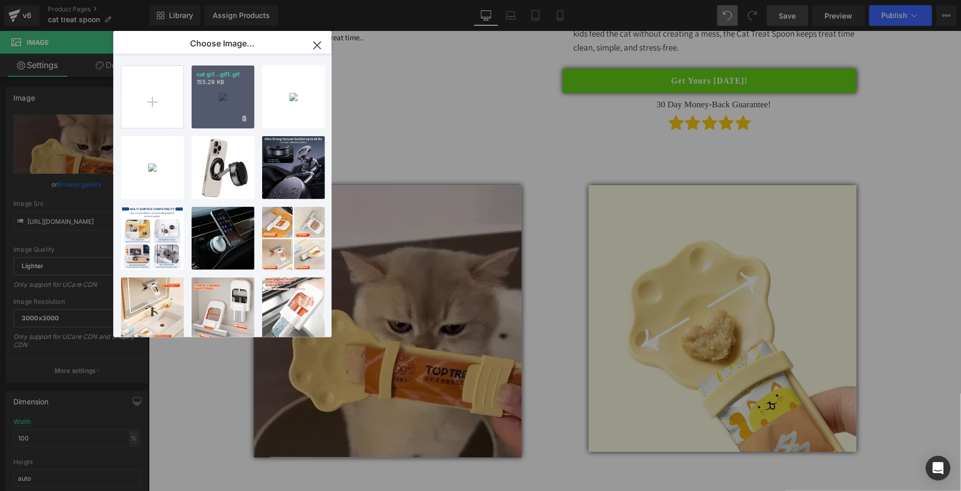
click at [216, 89] on div "cat gif...gif1.gif 155.29 KB" at bounding box center [223, 96] width 63 height 63
type input "[URL][DOMAIN_NAME]"
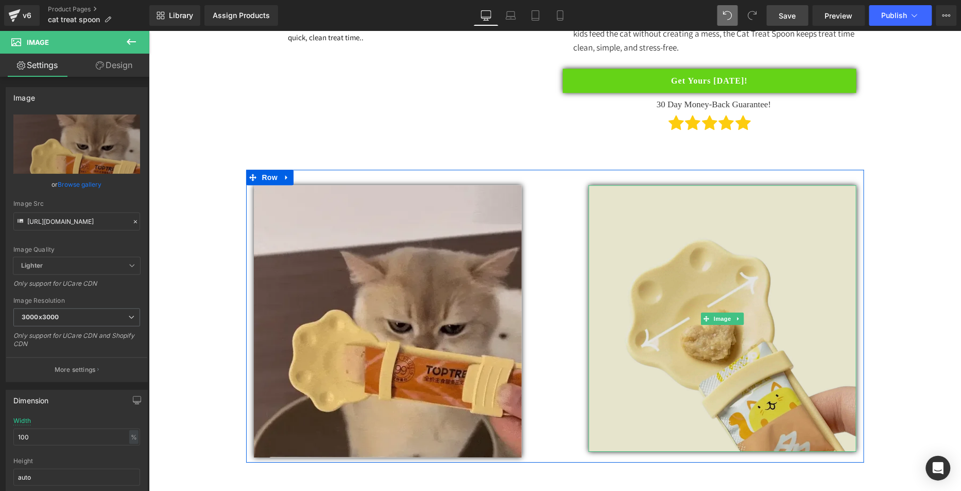
click at [697, 319] on img at bounding box center [722, 317] width 268 height 266
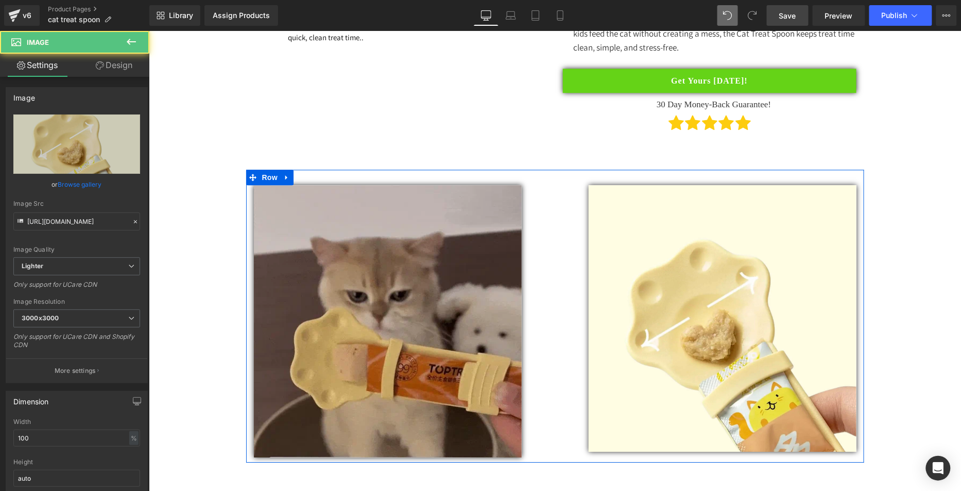
click at [430, 343] on img at bounding box center [388, 320] width 268 height 272
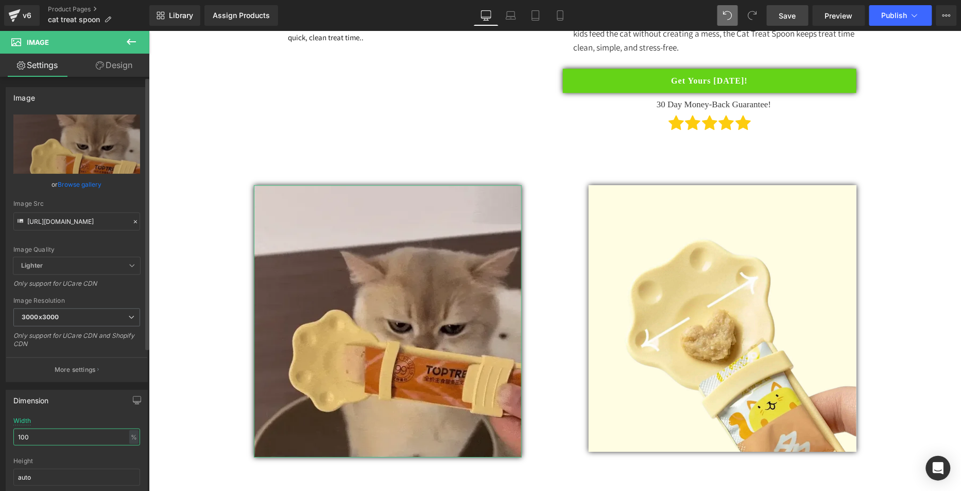
click at [0, 416] on div "Dimension 100% Width 100 % % px auto Height auto 0 Circle Image" at bounding box center [77, 451] width 154 height 139
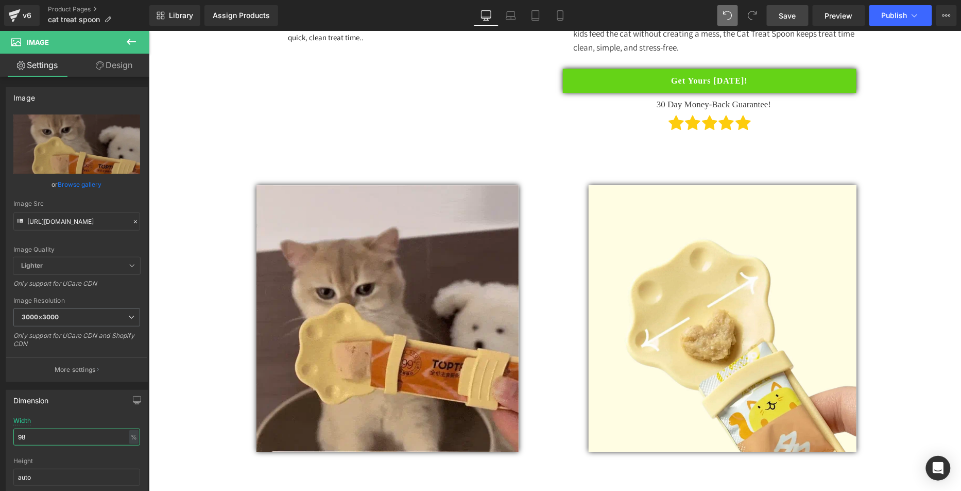
type input "98"
click at [789, 18] on span "Save" at bounding box center [788, 15] width 17 height 11
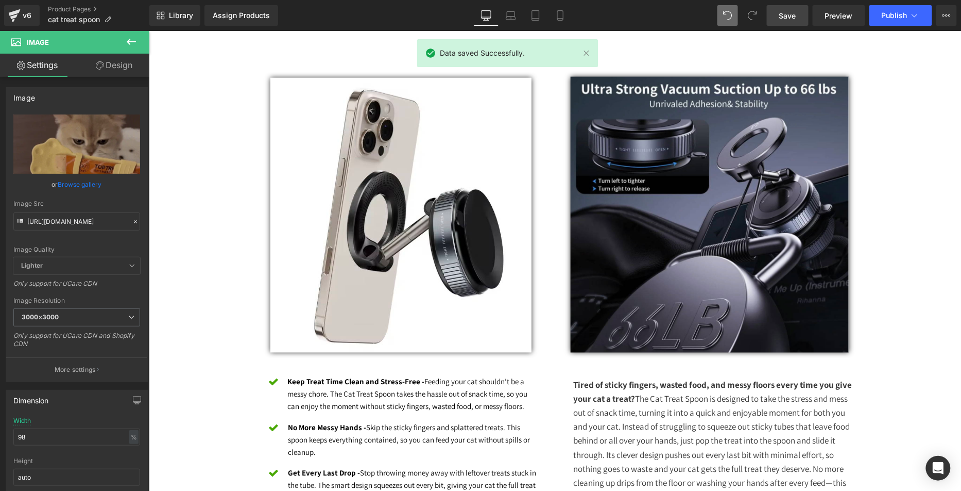
scroll to position [468, 0]
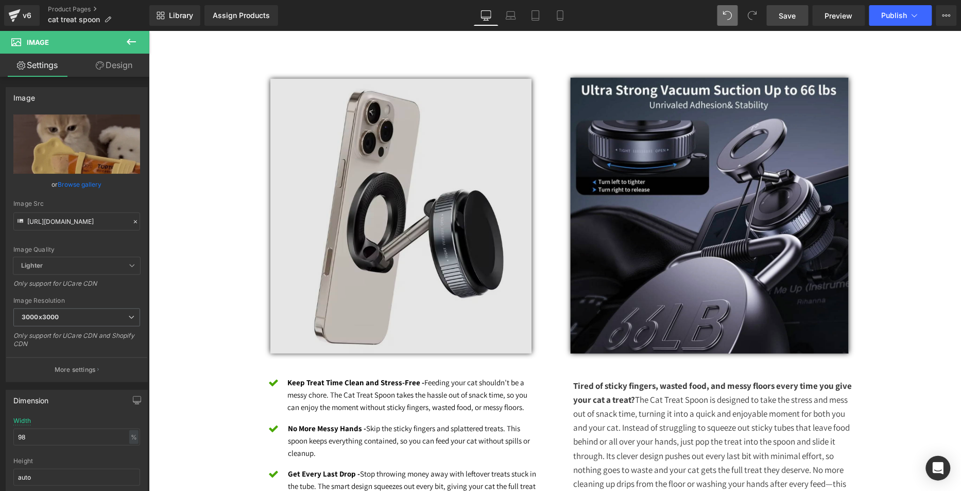
click at [349, 138] on img at bounding box center [400, 215] width 261 height 275
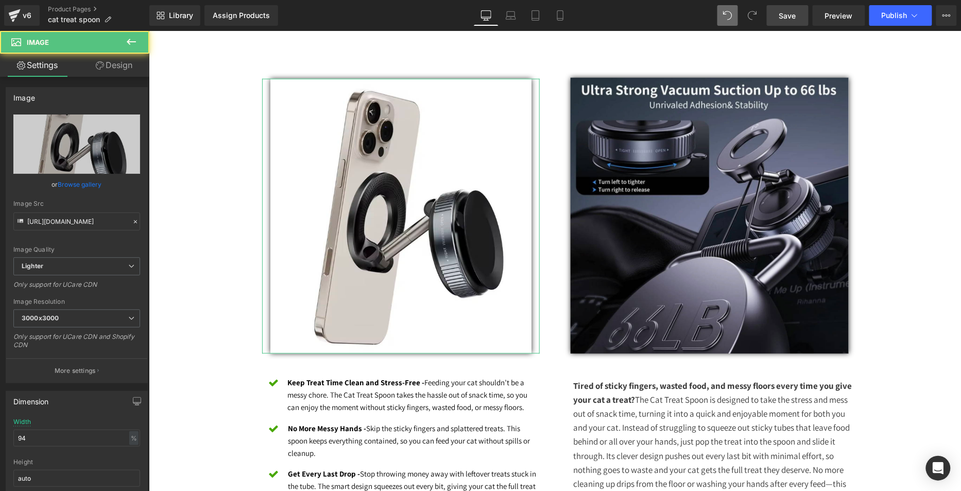
click at [77, 191] on link "Browse gallery" at bounding box center [80, 184] width 44 height 18
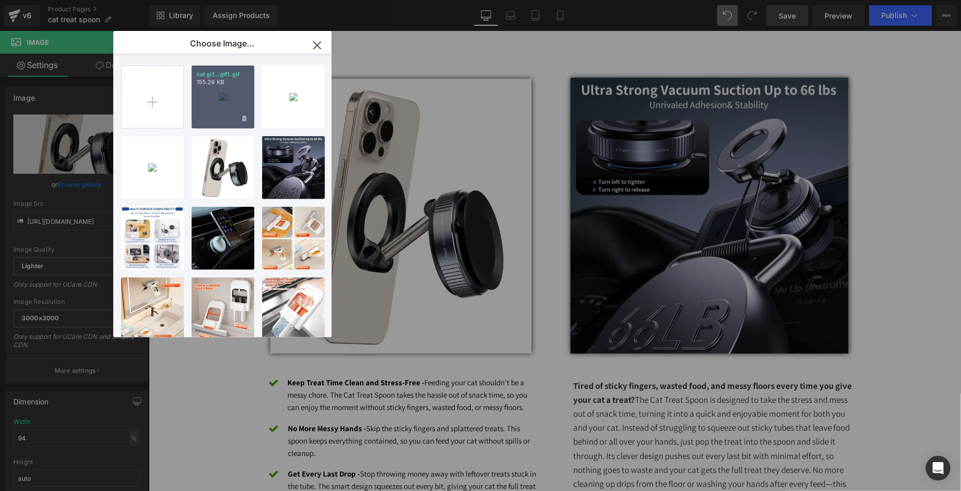
click at [239, 108] on div "cat gif...gif1.gif 155.29 KB" at bounding box center [223, 96] width 63 height 63
type input "[URL][DOMAIN_NAME]"
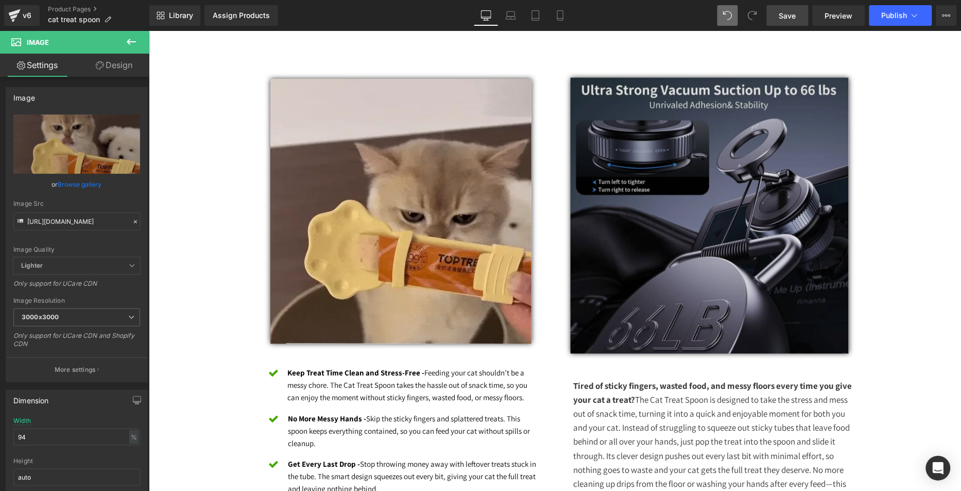
click at [696, 162] on img at bounding box center [709, 215] width 278 height 276
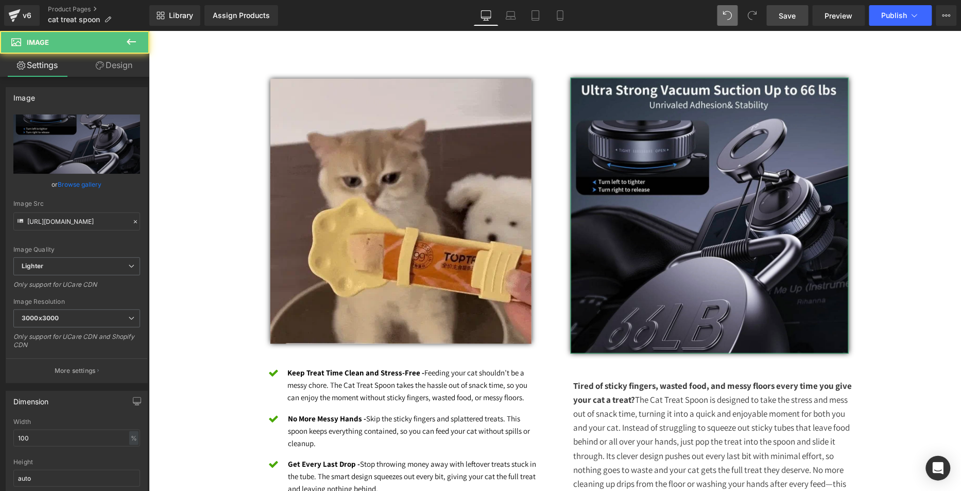
click at [99, 183] on link "Browse gallery" at bounding box center [80, 184] width 44 height 18
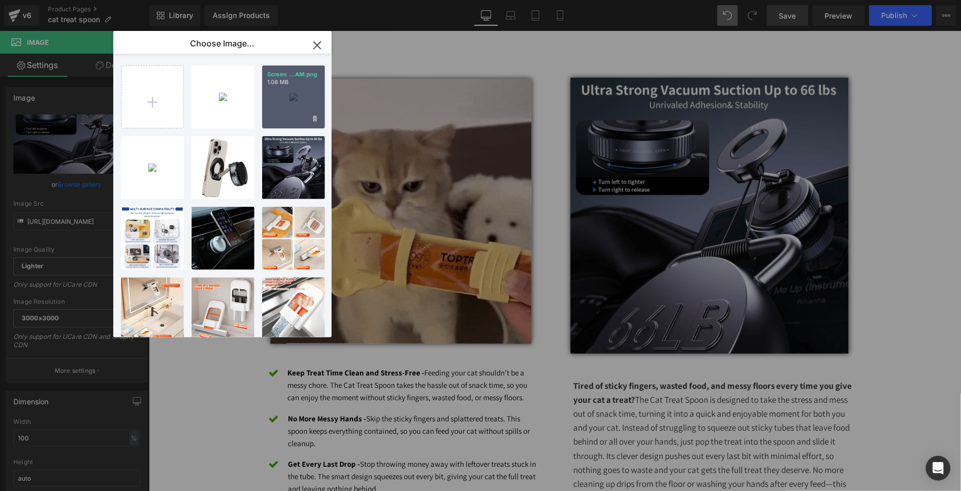
click at [279, 108] on div "Screen ...AM.png 1.08 MB" at bounding box center [293, 96] width 63 height 63
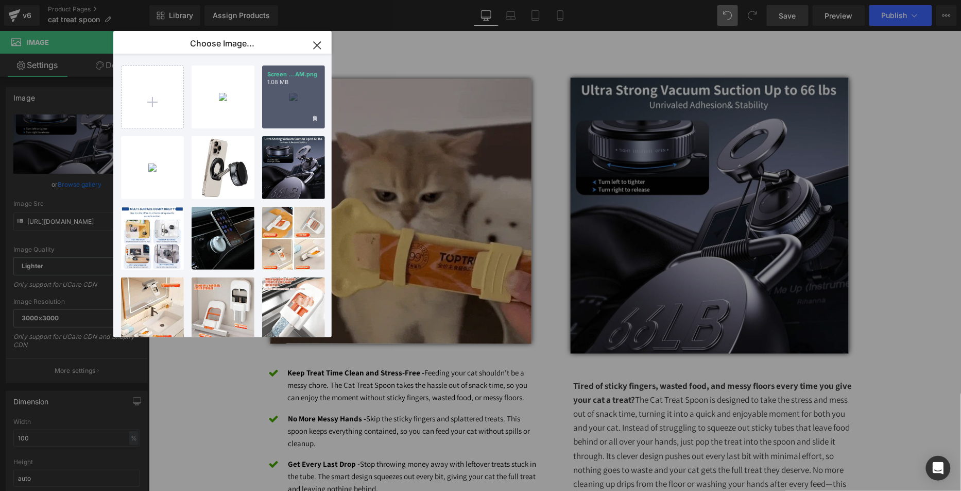
type input "[URL][DOMAIN_NAME]"
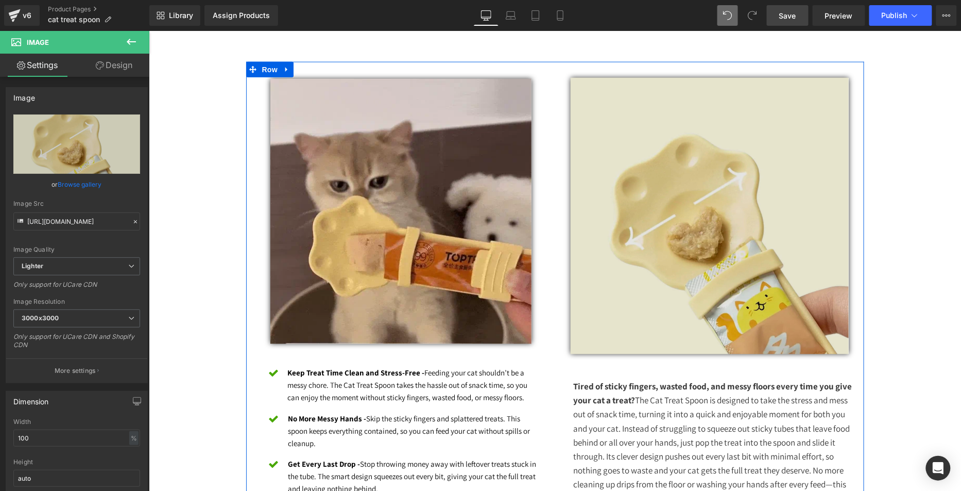
click at [715, 191] on img at bounding box center [709, 215] width 278 height 276
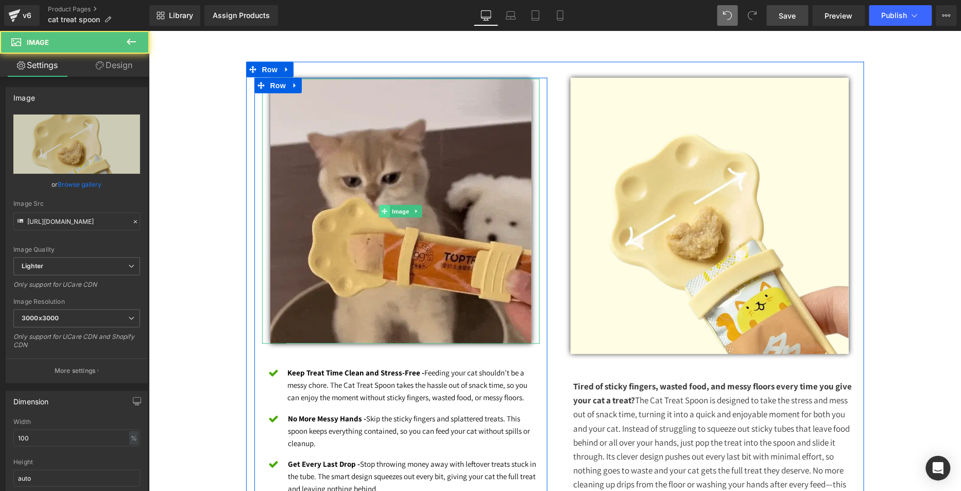
click at [382, 208] on icon at bounding box center [384, 211] width 6 height 6
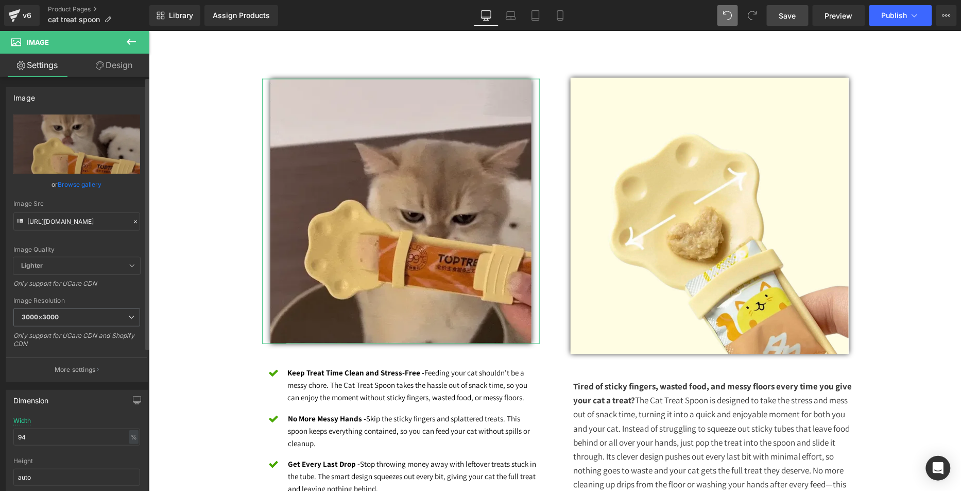
drag, startPoint x: 36, startPoint y: 433, endPoint x: 0, endPoint y: 429, distance: 35.8
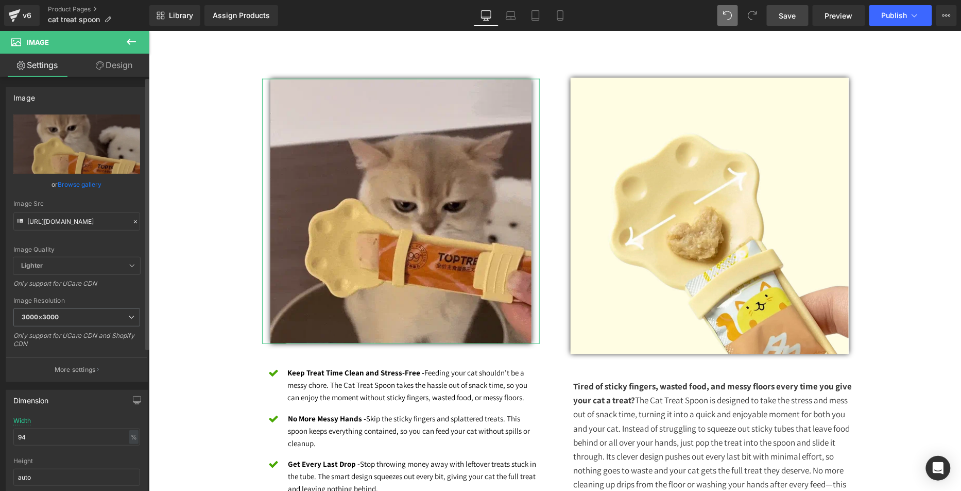
click at [0, 429] on div "Dimension 94% Width 94 % % px auto Height auto 0 Circle Image" at bounding box center [77, 451] width 154 height 139
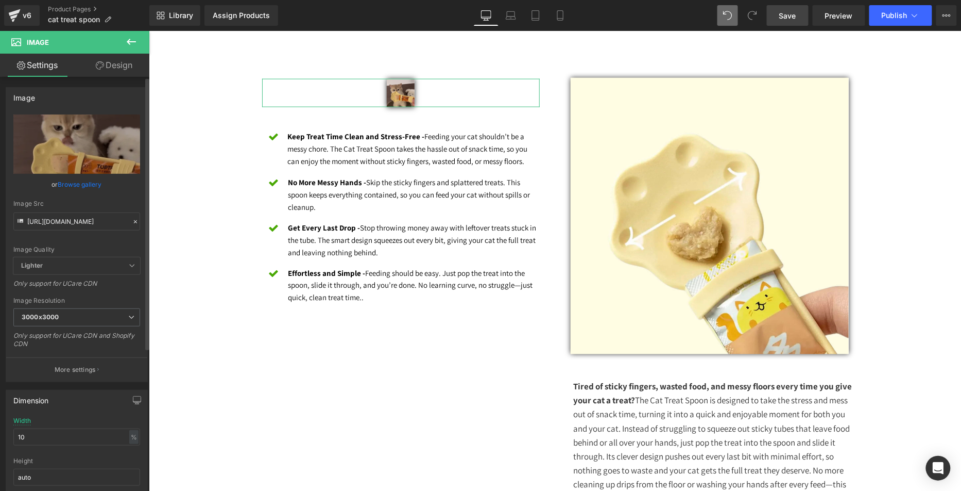
type input "100"
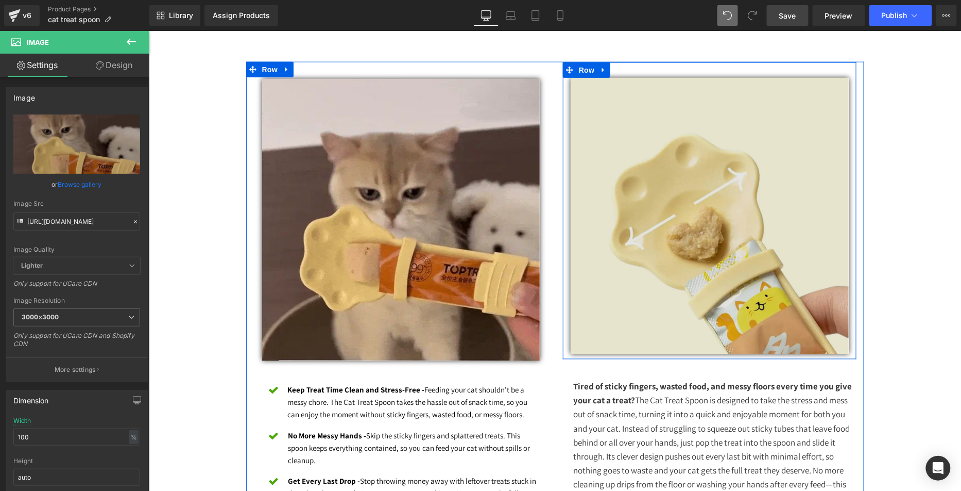
click at [652, 281] on img at bounding box center [709, 215] width 278 height 276
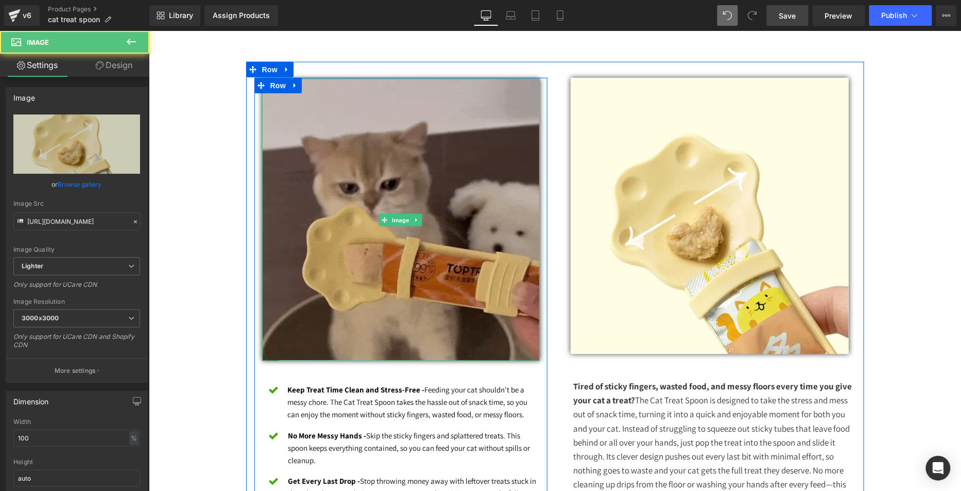
click at [436, 227] on img at bounding box center [401, 219] width 278 height 282
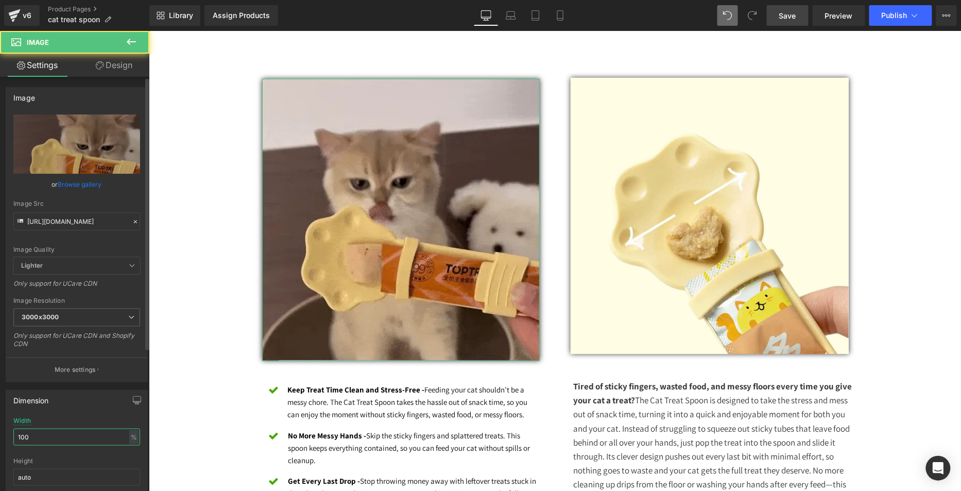
drag, startPoint x: 54, startPoint y: 434, endPoint x: 0, endPoint y: 431, distance: 54.2
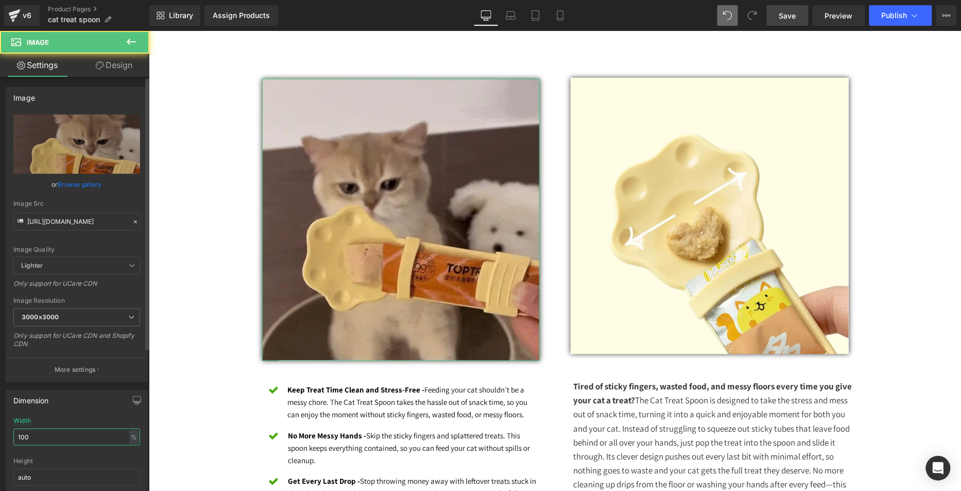
click at [0, 431] on div "Dimension 100% Width 100 % % px auto Height auto 0 Circle Image" at bounding box center [77, 451] width 154 height 139
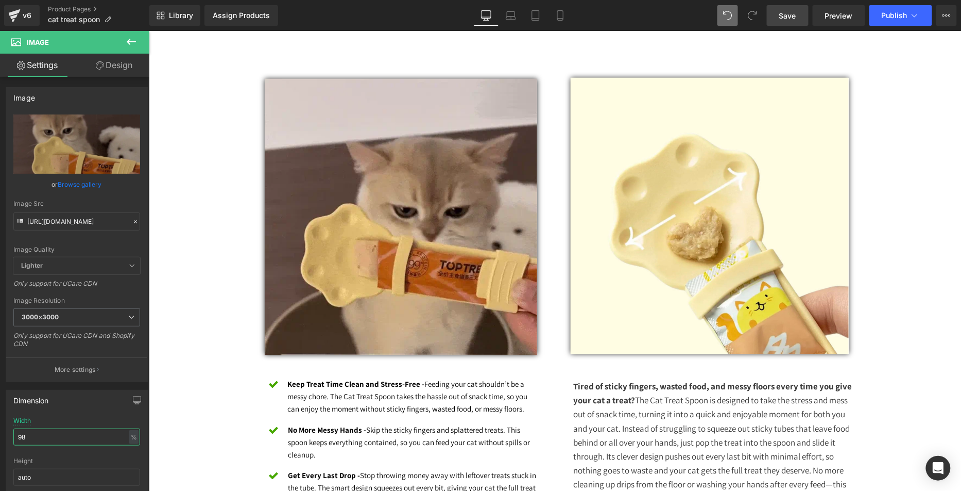
type input "98"
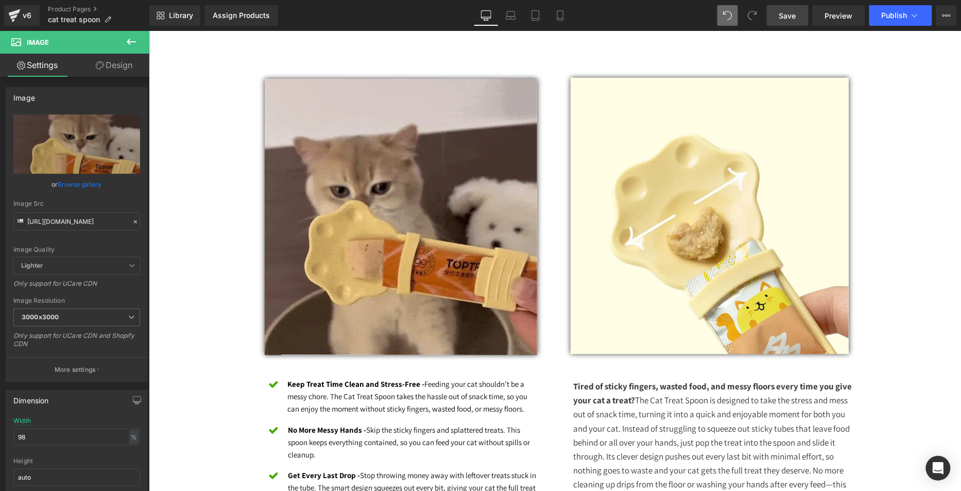
click at [804, 14] on link "Save" at bounding box center [788, 15] width 42 height 21
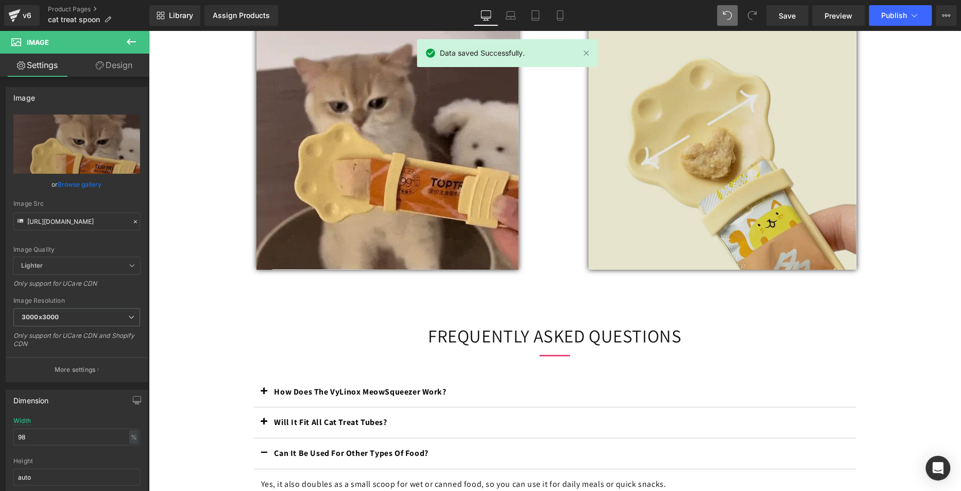
scroll to position [1106, 0]
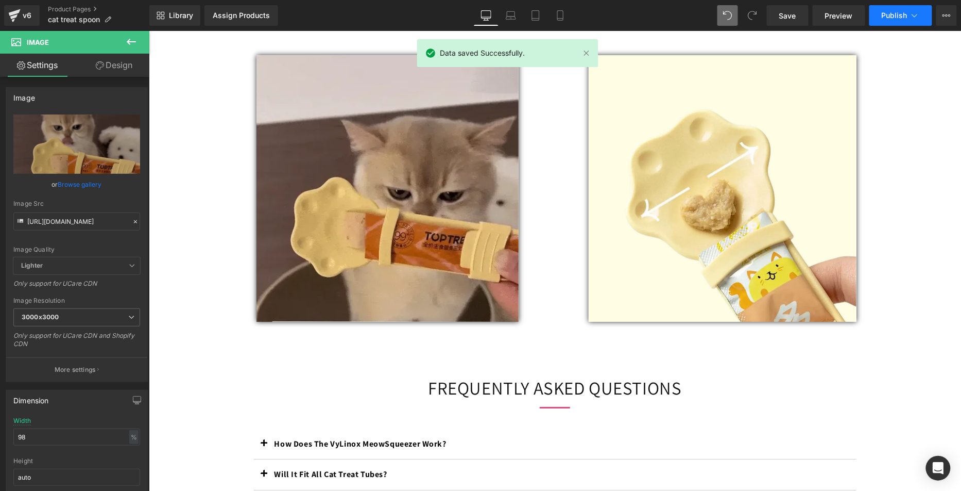
click at [921, 20] on button "Publish" at bounding box center [901, 15] width 63 height 21
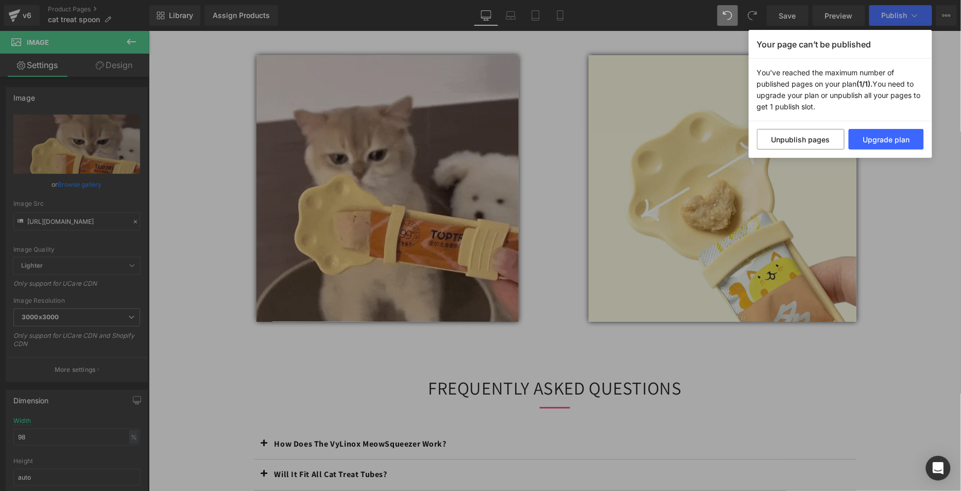
click at [179, 231] on div "Your page can’t be published You've reached the maximum number of published pag…" at bounding box center [480, 245] width 961 height 491
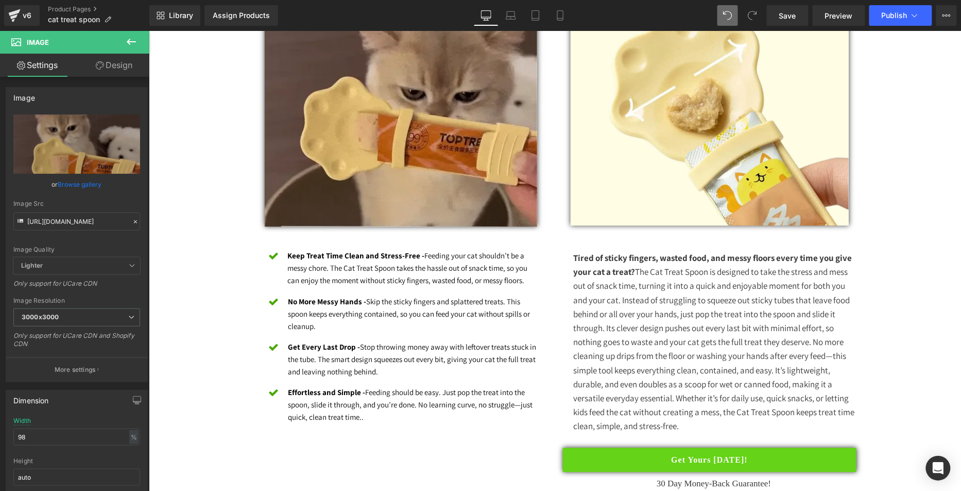
scroll to position [596, 0]
